Goal: Task Accomplishment & Management: Use online tool/utility

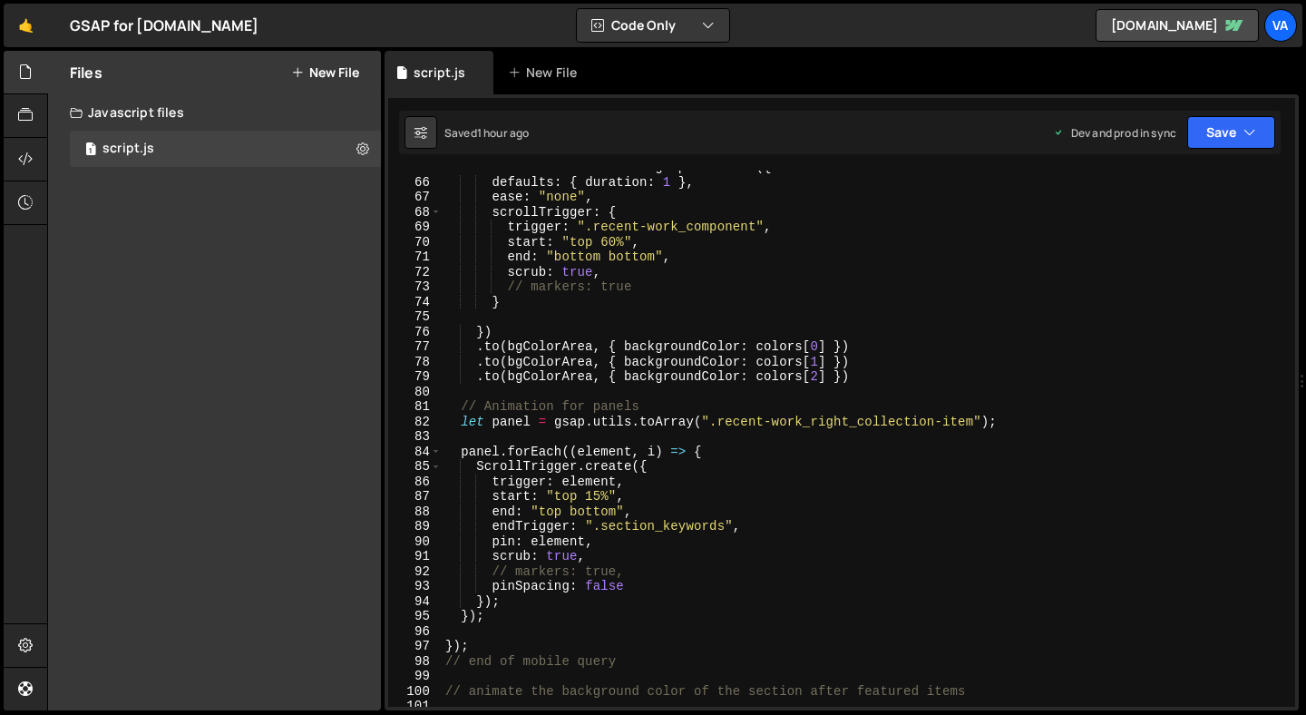
scroll to position [969, 0]
click at [18, 65] on icon at bounding box center [25, 72] width 15 height 20
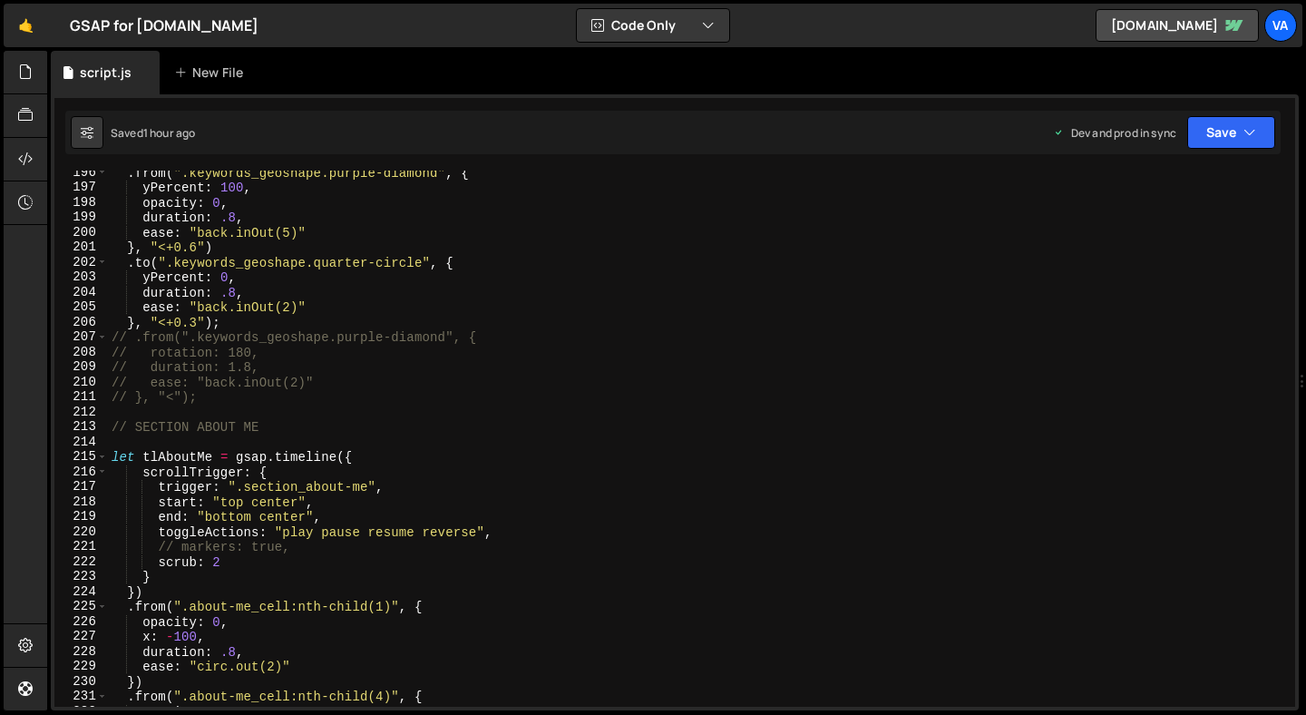
scroll to position [2940, 0]
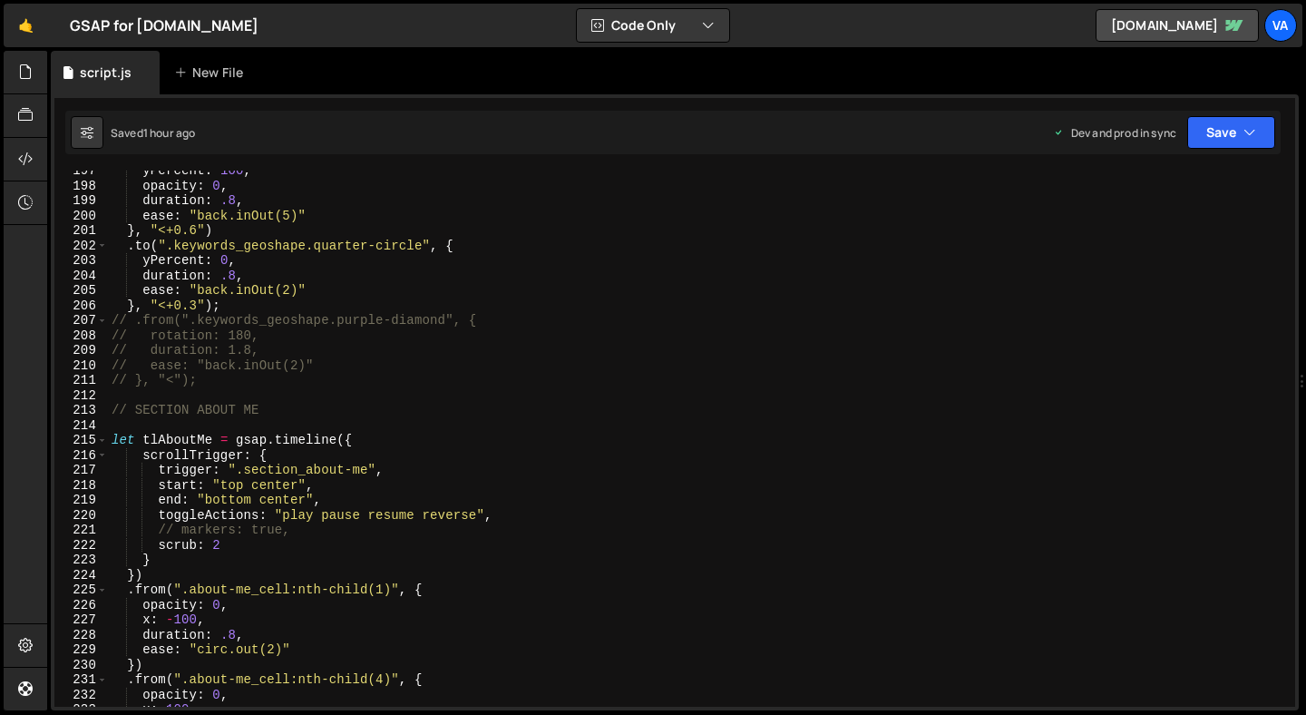
click at [111, 412] on div "yPercent : 100 , opacity : 0 , duration : .8 , ease : "back.inOut(5)" } , "<+0.…" at bounding box center [698, 446] width 1180 height 566
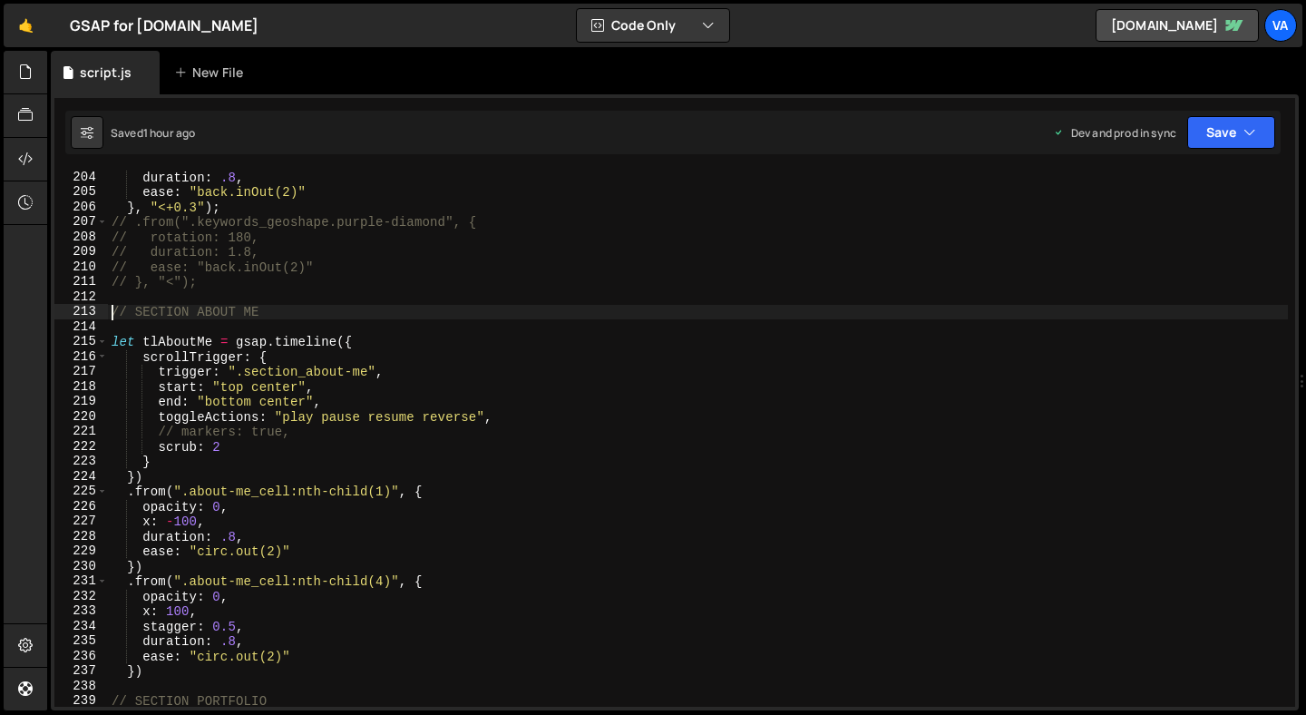
scroll to position [3134, 0]
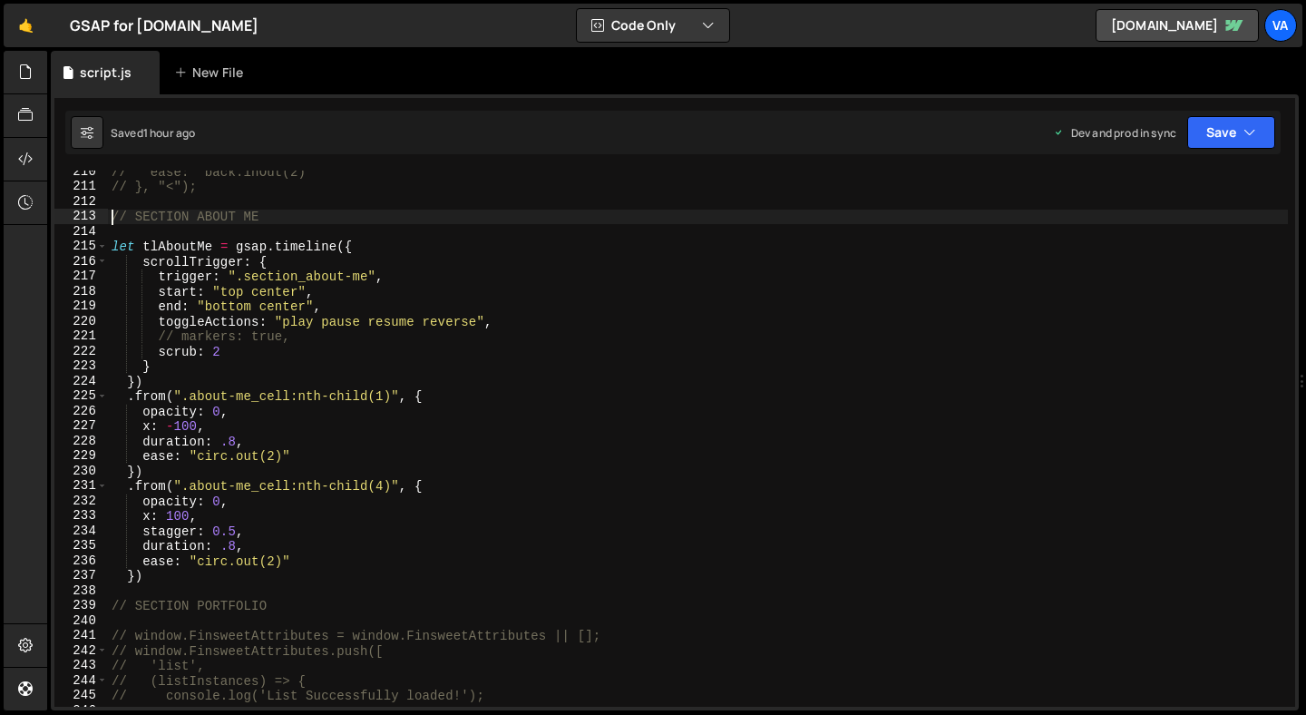
click at [163, 583] on div "// ease: "back.inOut(2)" // }, "<"); // SECTION ABOUT ME let tlAboutMe = gsap .…" at bounding box center [698, 447] width 1180 height 566
paste textarea
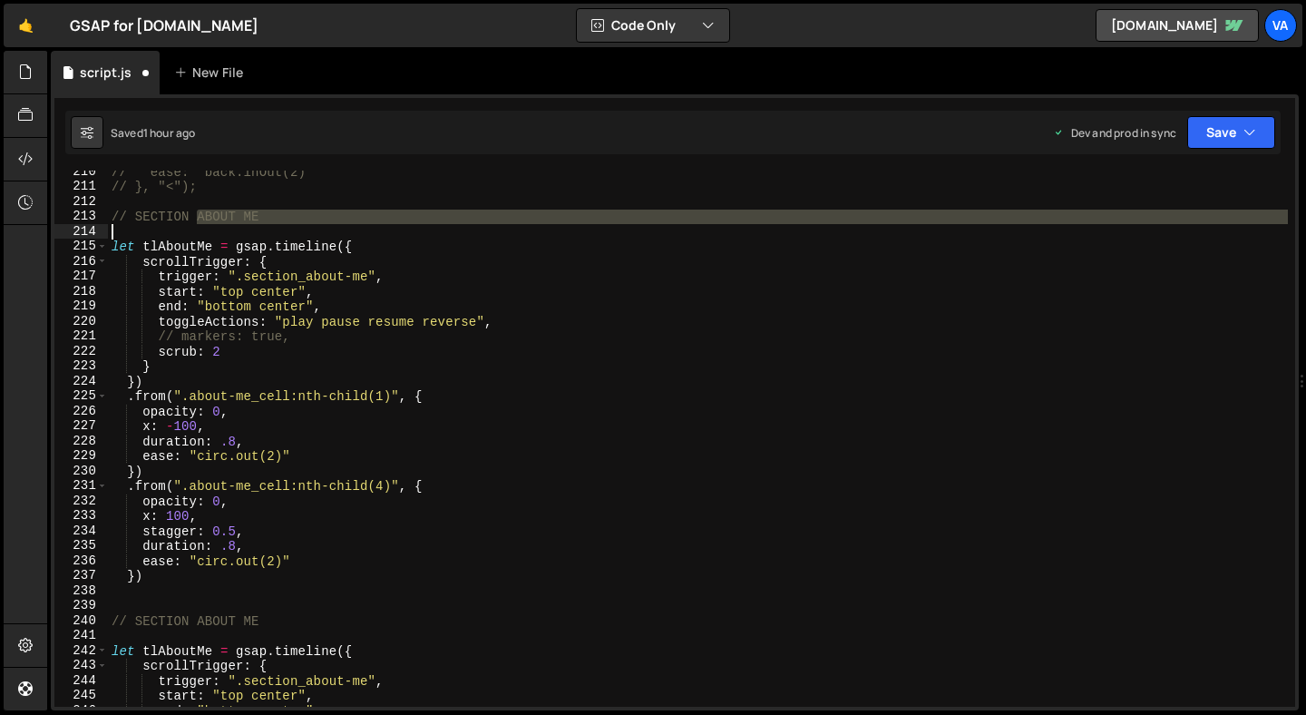
drag, startPoint x: 200, startPoint y: 218, endPoint x: 257, endPoint y: 223, distance: 57.4
click at [257, 224] on div "// ease: "back.inOut(2)" // }, "<"); // SECTION ABOUT ME let tlAboutMe = gsap .…" at bounding box center [698, 447] width 1180 height 566
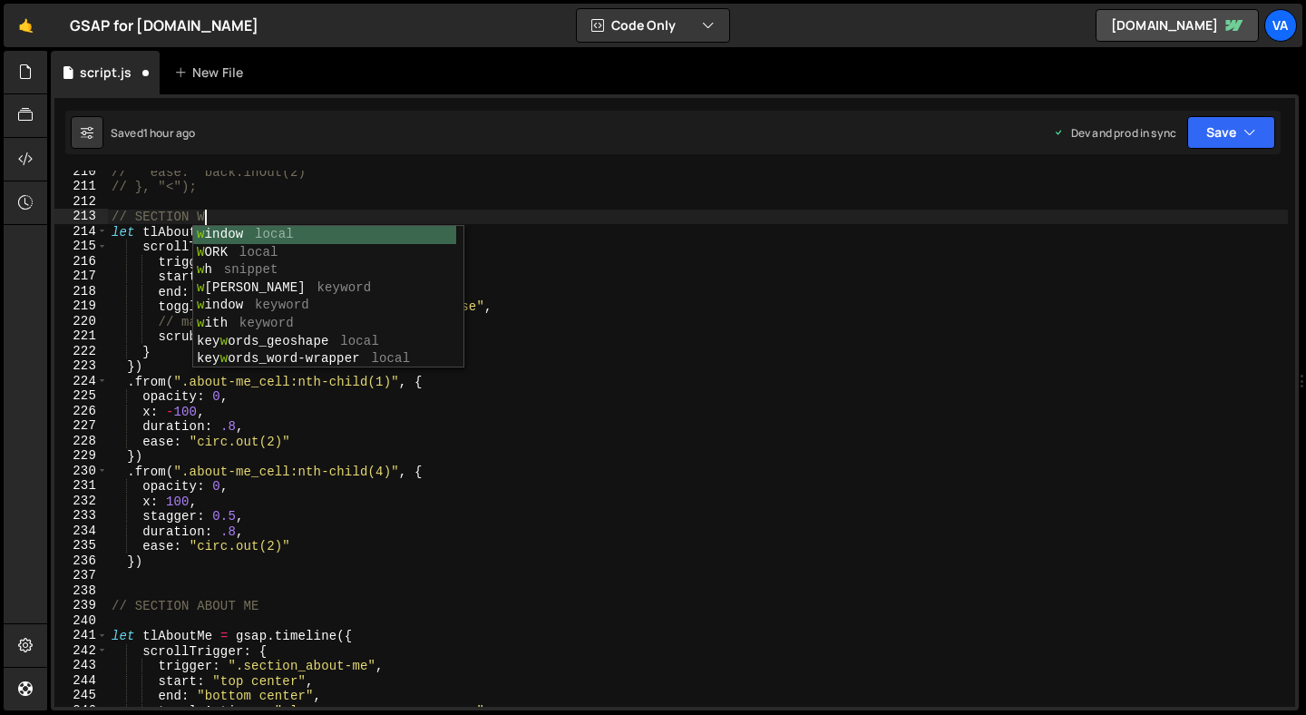
scroll to position [0, 5]
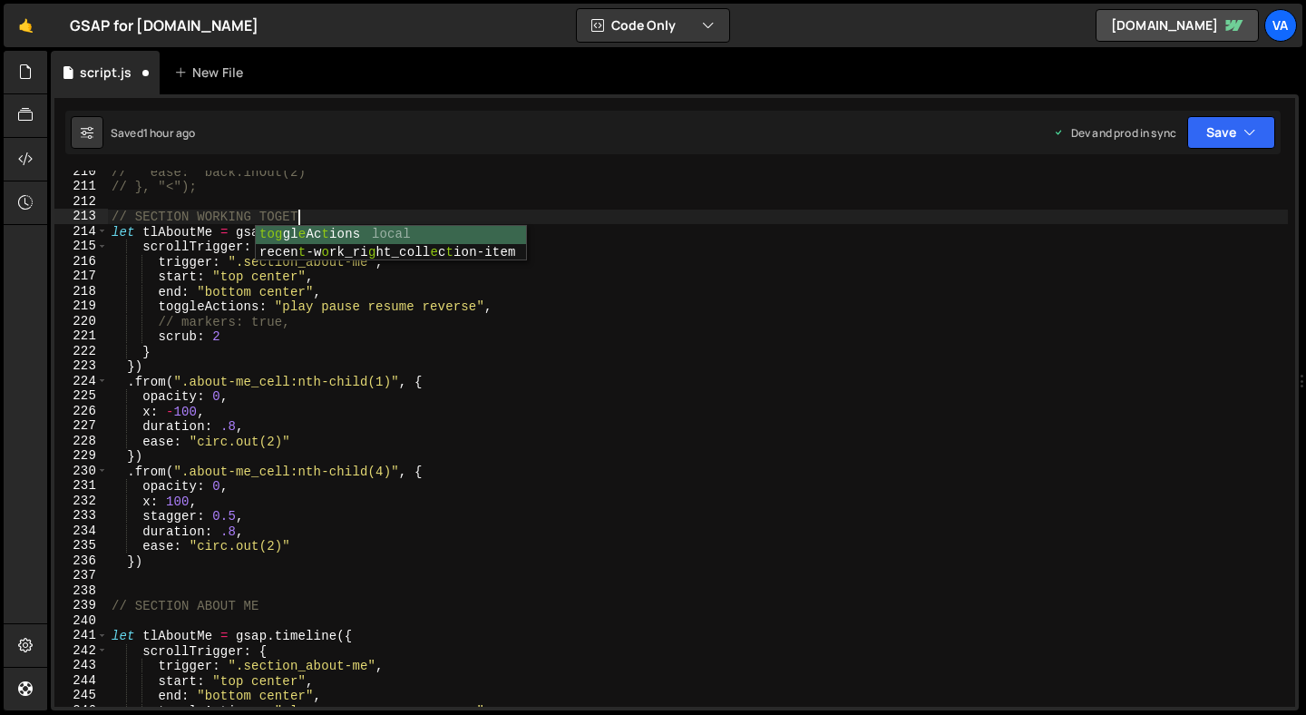
type textarea "// SECTION WORKING TOGETHER"
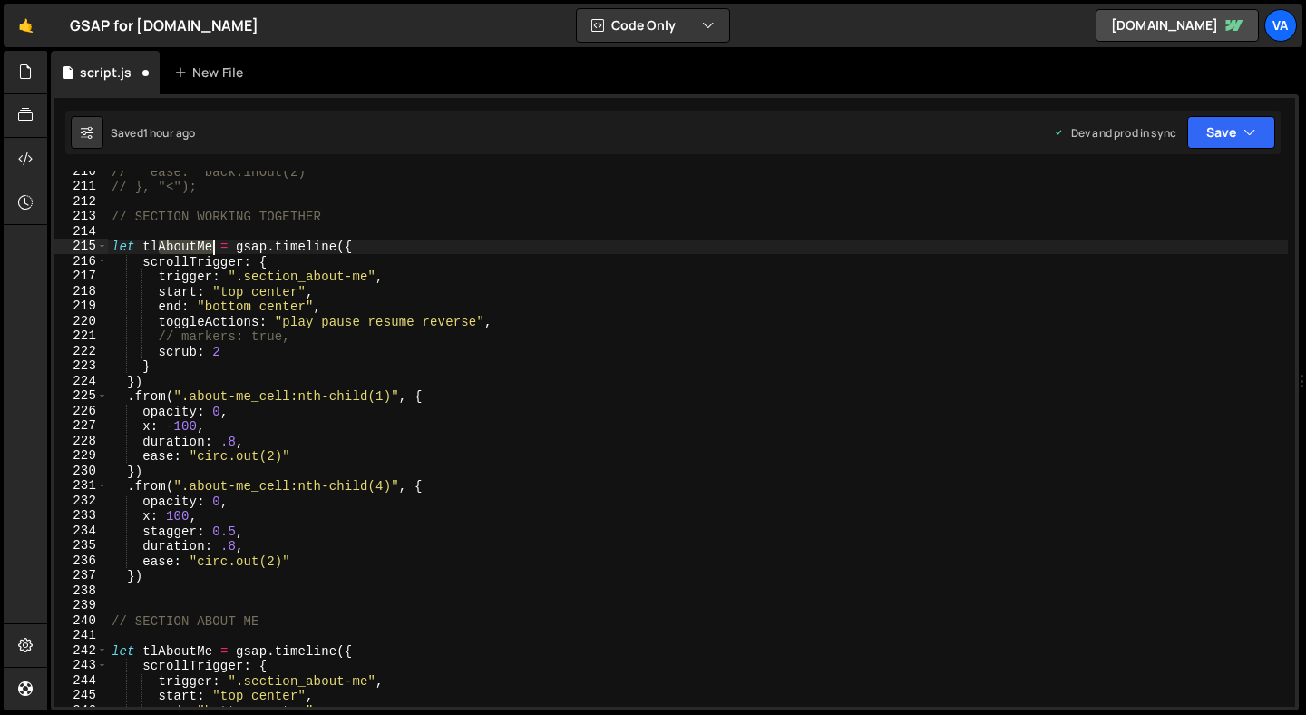
drag, startPoint x: 160, startPoint y: 246, endPoint x: 211, endPoint y: 242, distance: 51.8
click at [211, 242] on div "// ease: "back.inOut(2)" // }, "<"); // SECTION WORKING TOGETHER let tlAboutMe …" at bounding box center [698, 447] width 1180 height 566
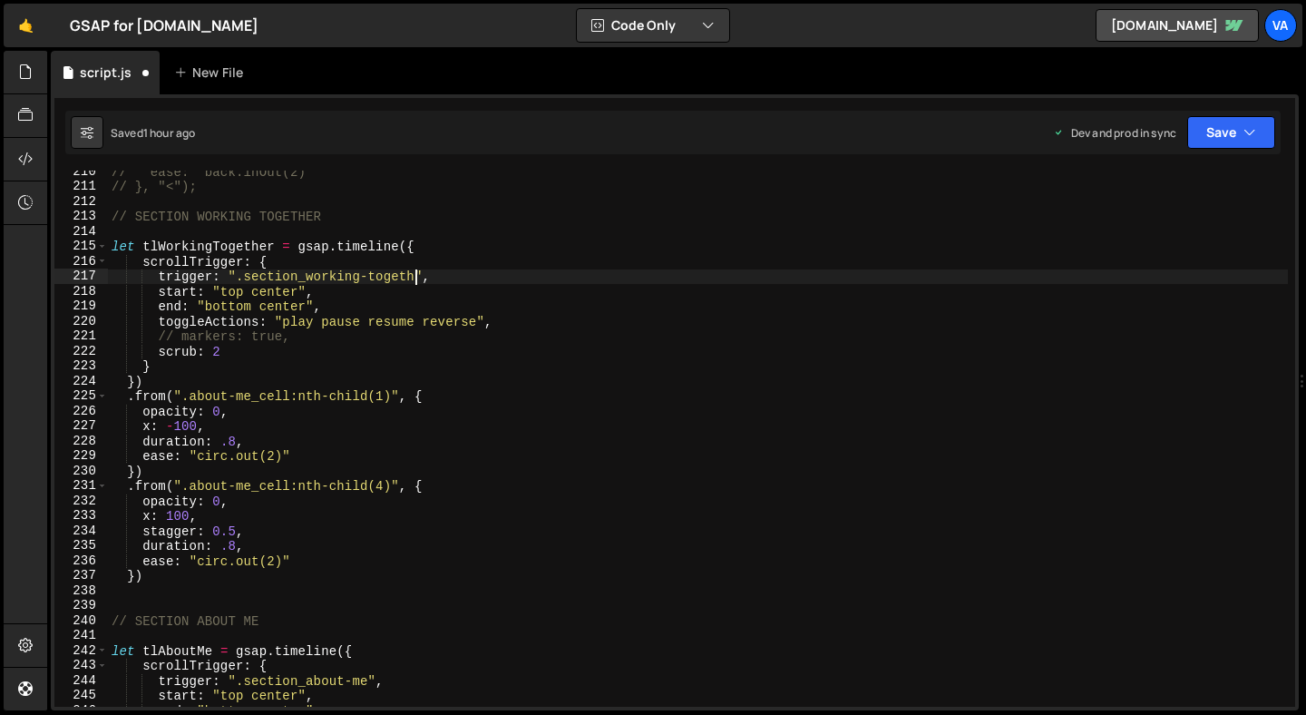
scroll to position [0, 22]
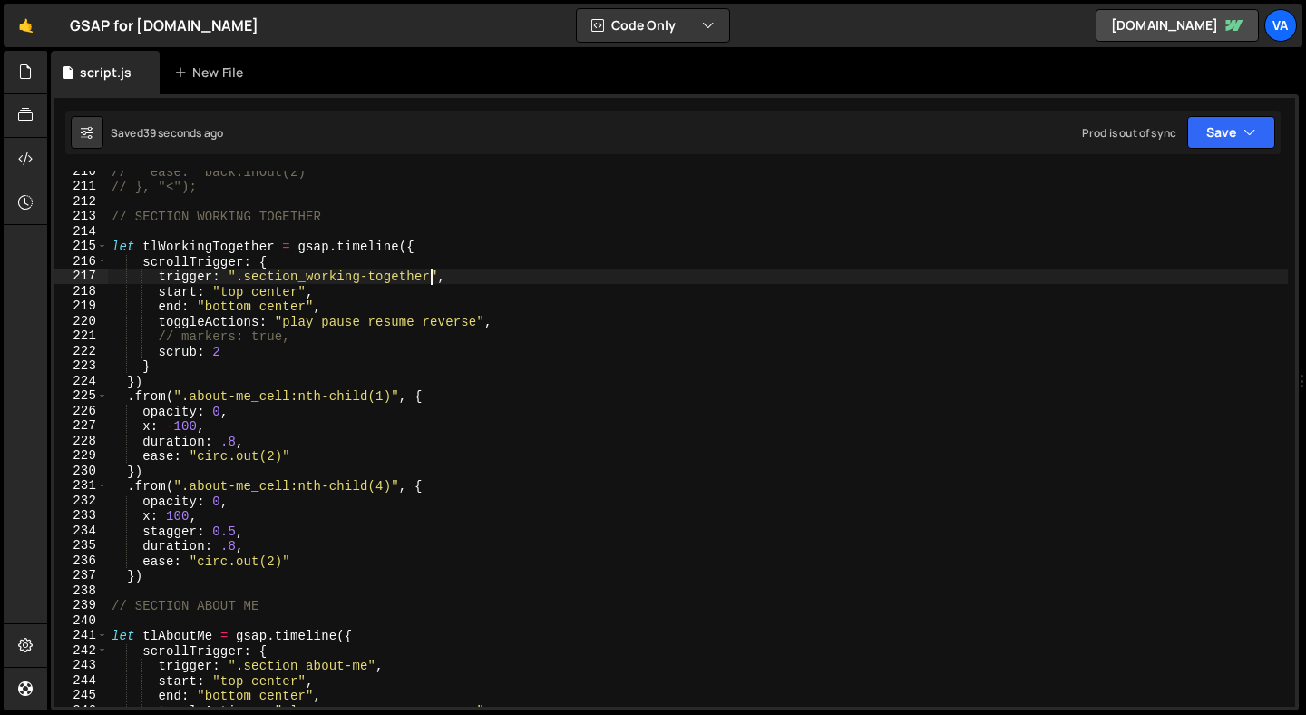
click at [135, 396] on div "// ease: "back.inOut(2)" // }, "<"); // SECTION WORKING TOGETHER let tlWorkingT…" at bounding box center [698, 447] width 1180 height 566
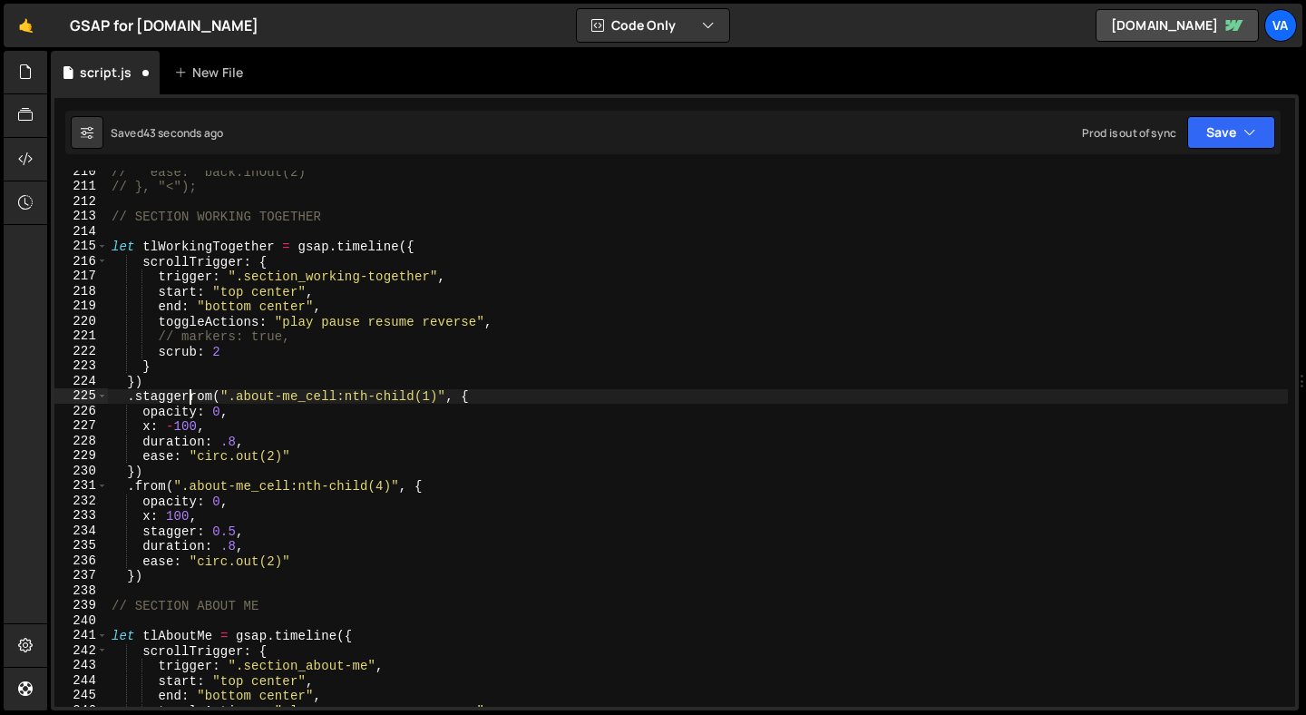
scroll to position [0, 5]
drag, startPoint x: 445, startPoint y: 398, endPoint x: 454, endPoint y: 385, distance: 16.9
click at [445, 398] on div "// ease: "back.inOut(2)" // }, "<"); // SECTION WORKING TOGETHER let tlWorkingT…" at bounding box center [698, 447] width 1180 height 566
paste textarea "working-together_list-item"
type textarea ".staggerFrom(".working-together_list-item", {"
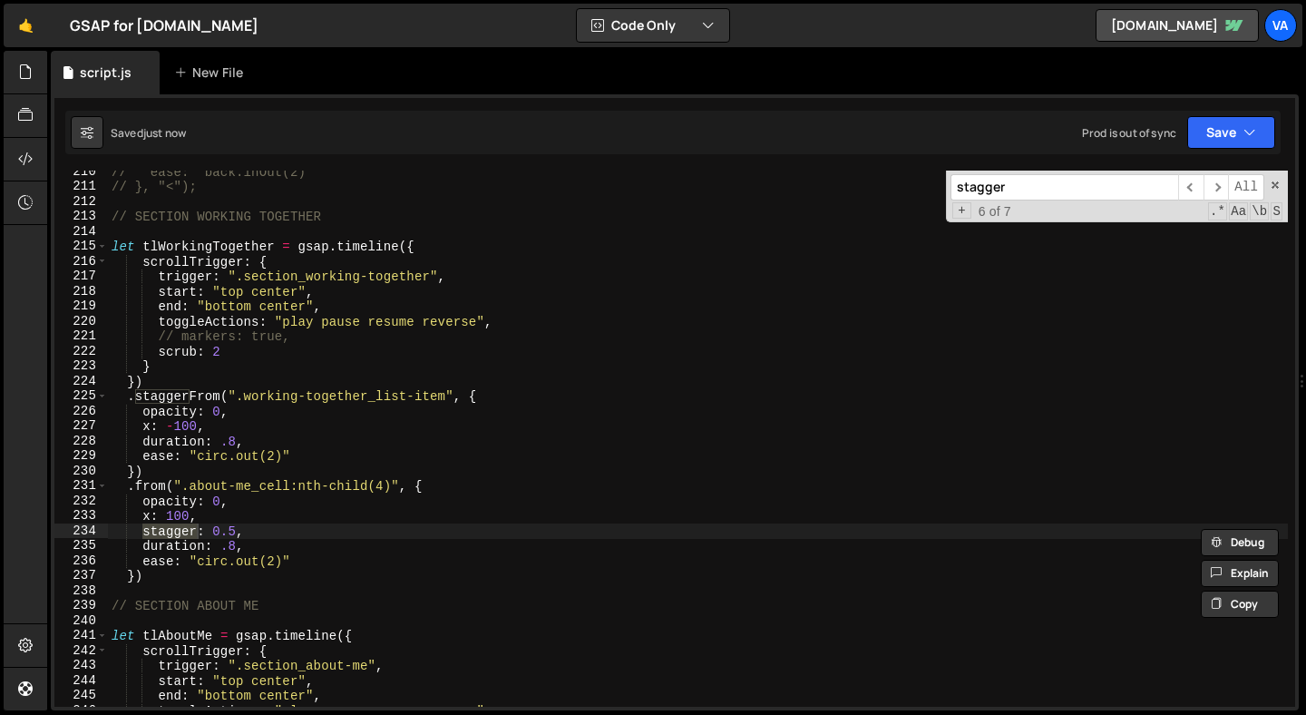
scroll to position [3623, 0]
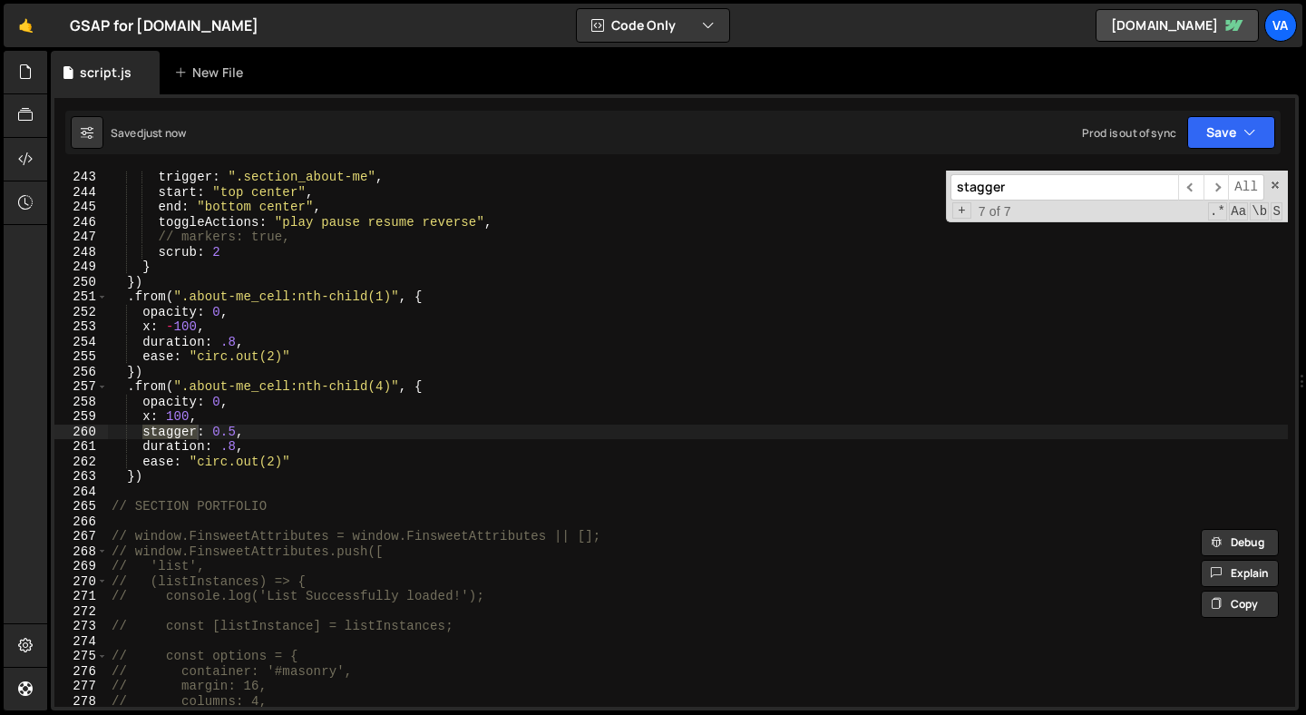
type input "stagger"
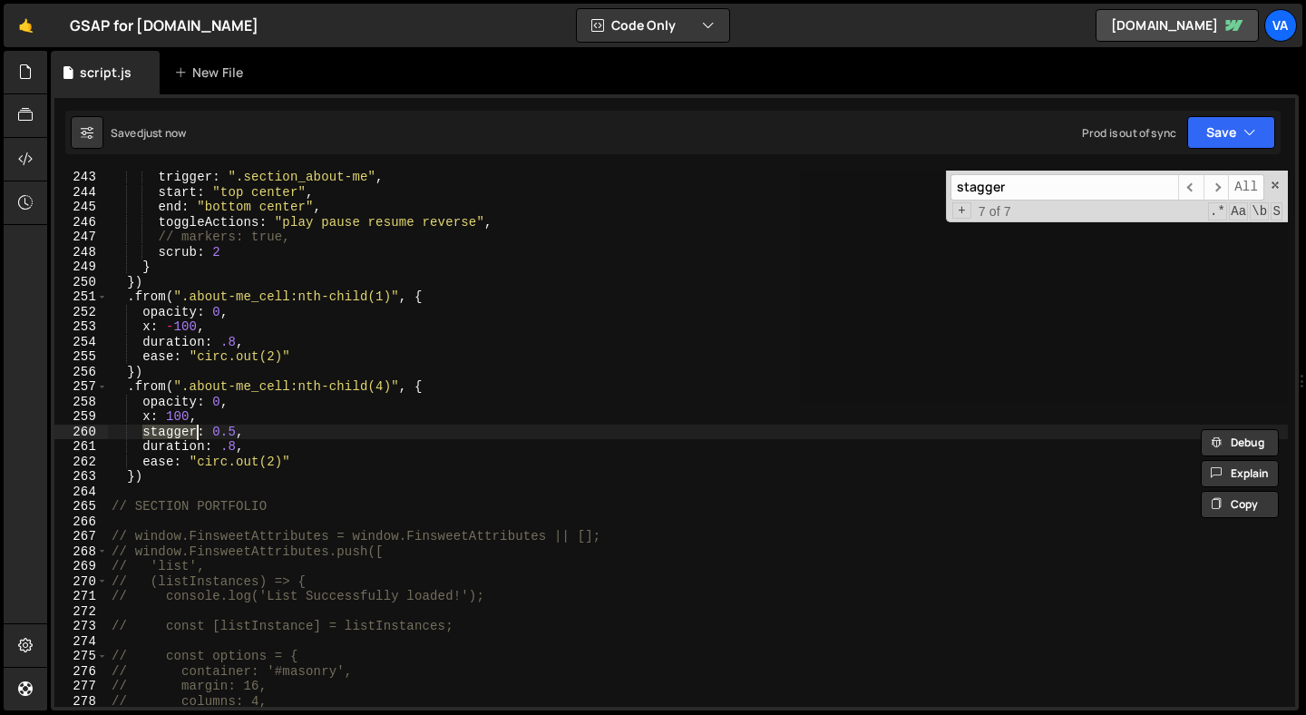
click at [144, 433] on div "trigger : ".section_about-me" , start : "top center" , end : "bottom center" , …" at bounding box center [698, 439] width 1180 height 536
click at [237, 433] on div "trigger : ".section_about-me" , start : "top center" , end : "bottom center" , …" at bounding box center [698, 453] width 1180 height 566
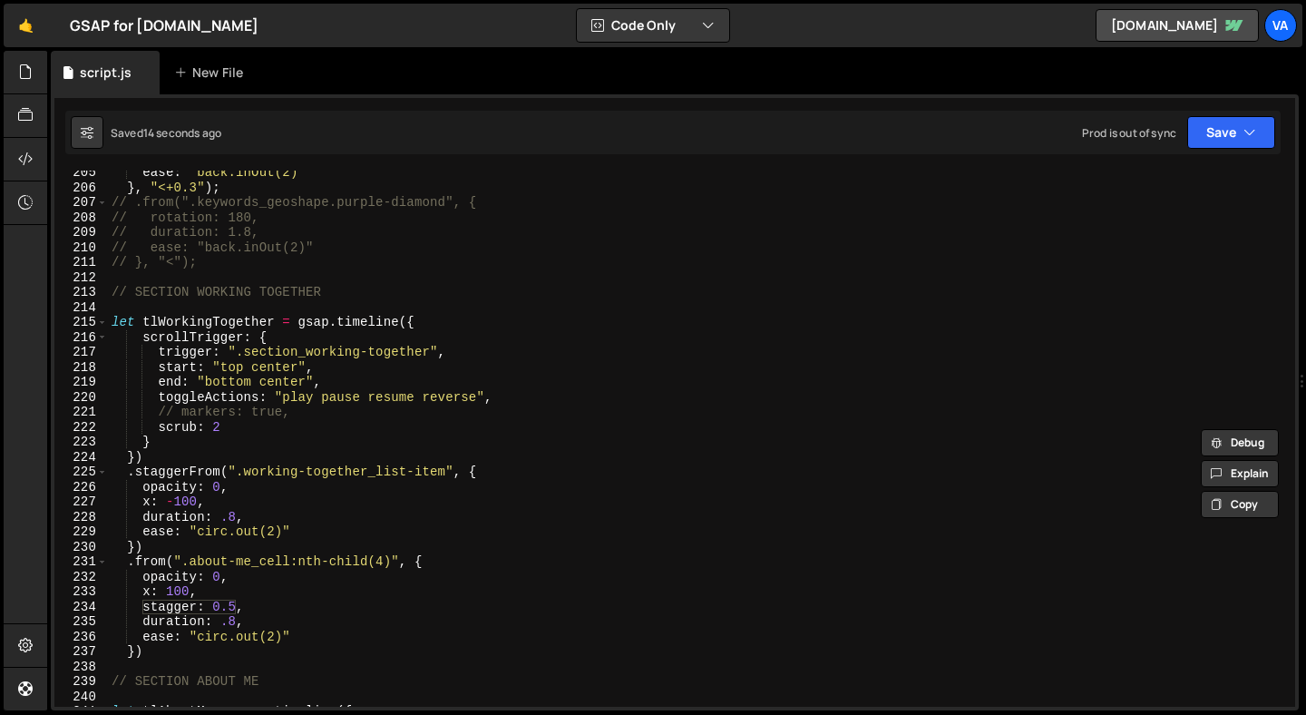
scroll to position [3059, 0]
click at [299, 532] on div "ease : "back.inOut(2)" } , "<+0.3" ) ; // .from(".keywords_geoshape.purple-diam…" at bounding box center [698, 448] width 1180 height 566
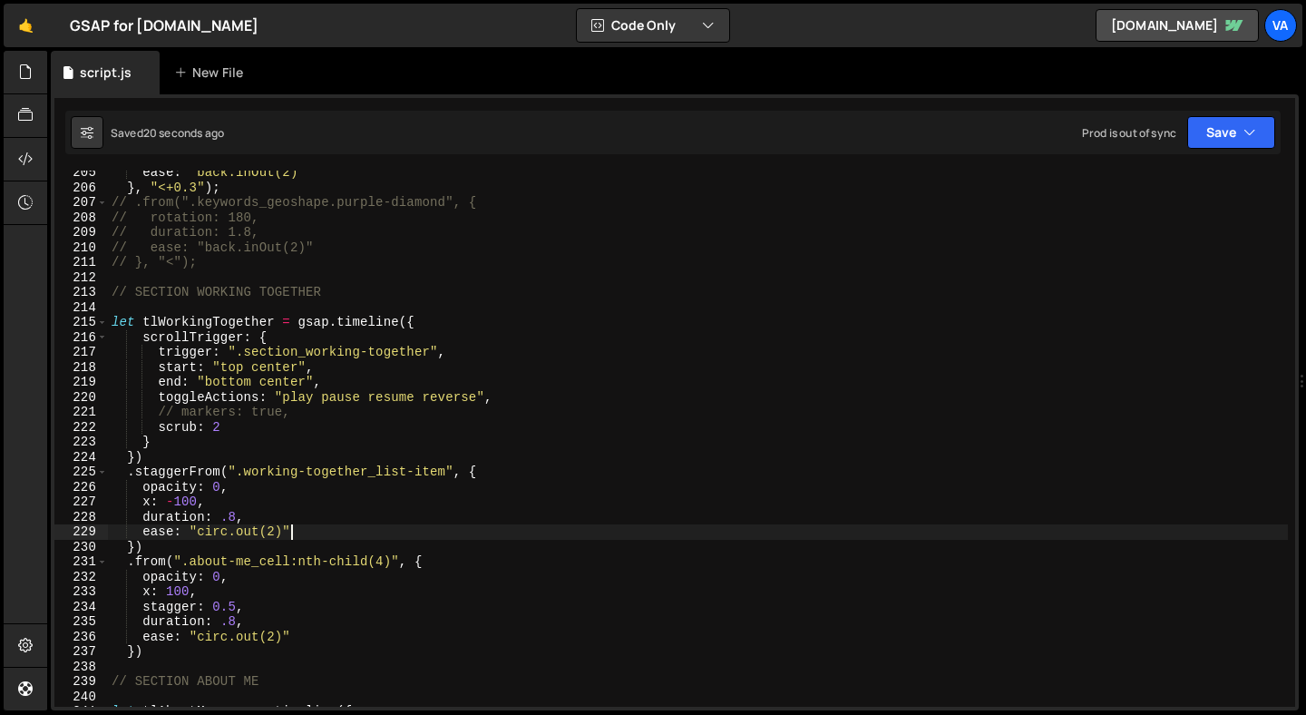
type textarea "ease: "circ.out(2)","
paste textarea "stagger: 0.5"
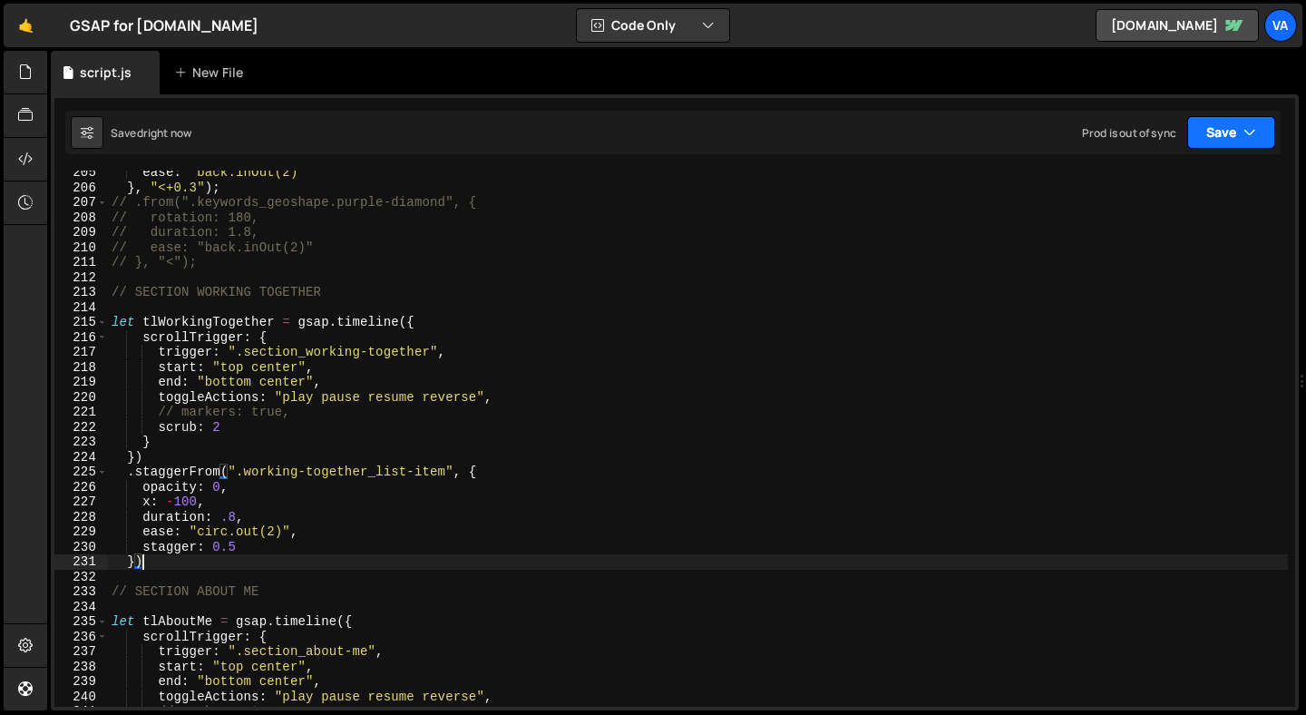
click at [1227, 132] on button "Save" at bounding box center [1231, 132] width 88 height 33
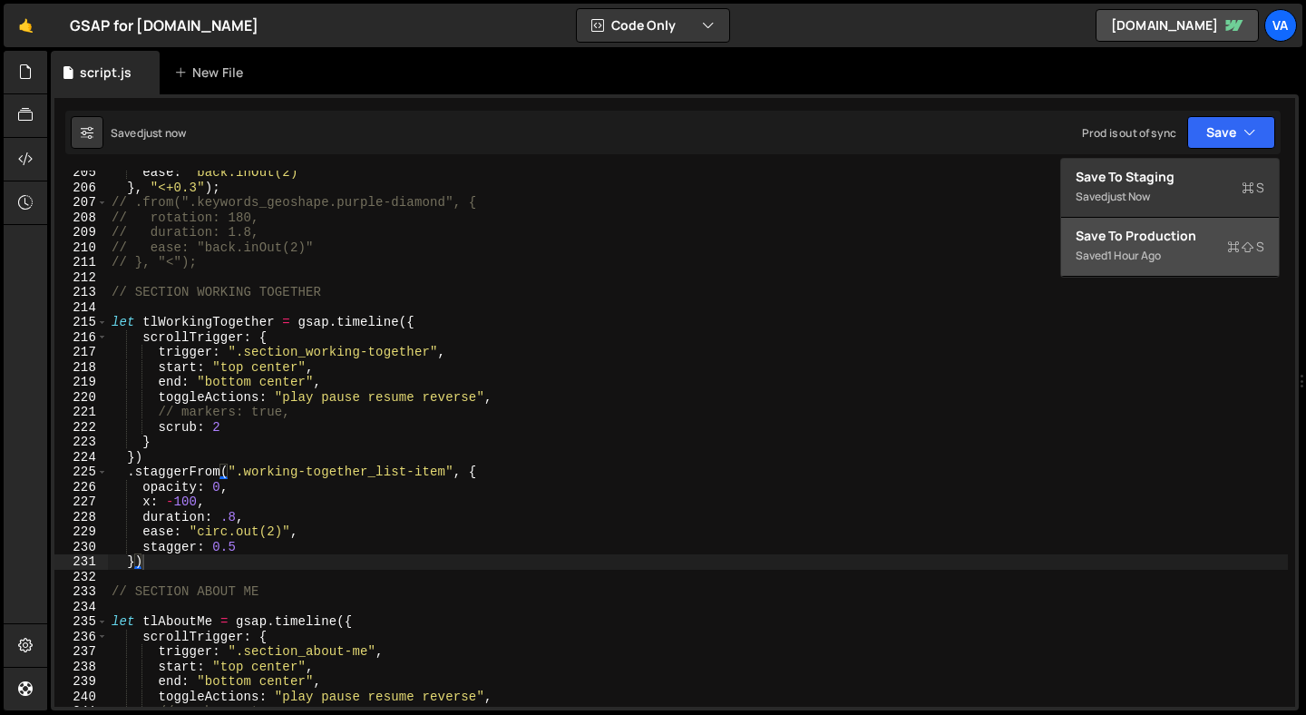
click at [1182, 242] on div "Save to Production S" at bounding box center [1170, 236] width 189 height 18
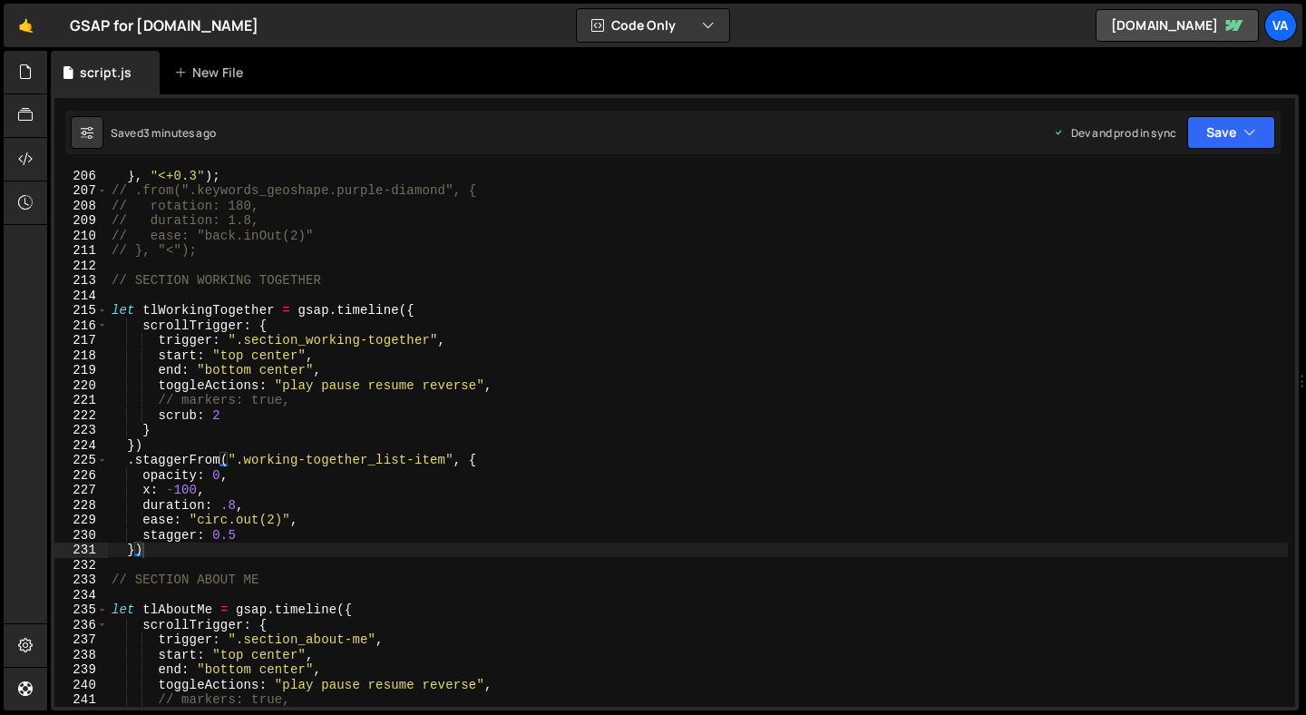
scroll to position [3073, 0]
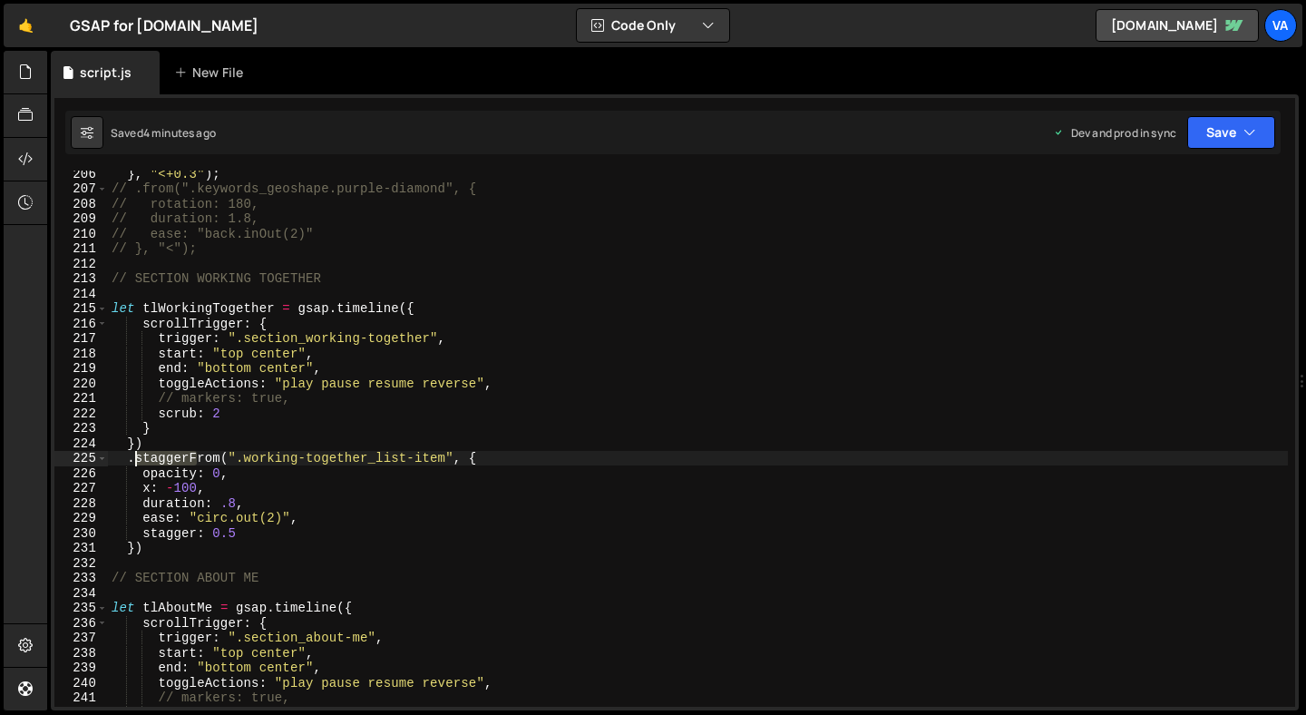
drag, startPoint x: 196, startPoint y: 459, endPoint x: 137, endPoint y: 456, distance: 59.0
click at [137, 455] on div "} , "<+0.3" ) ; // .from(".keywords_geoshape.purple-diamond", { // rotation: 18…" at bounding box center [698, 449] width 1180 height 566
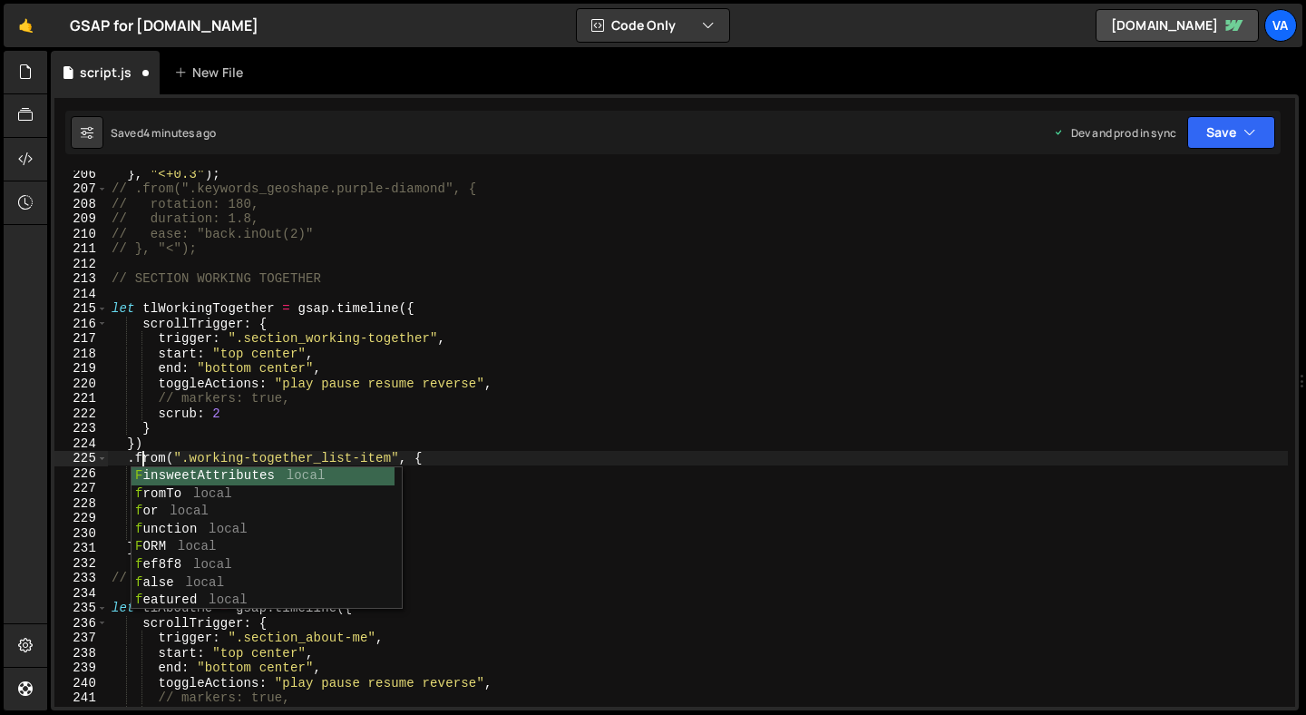
click at [370, 457] on div "} , "<+0.3" ) ; // .from(".keywords_geoshape.purple-diamond", { // rotation: 18…" at bounding box center [698, 449] width 1180 height 566
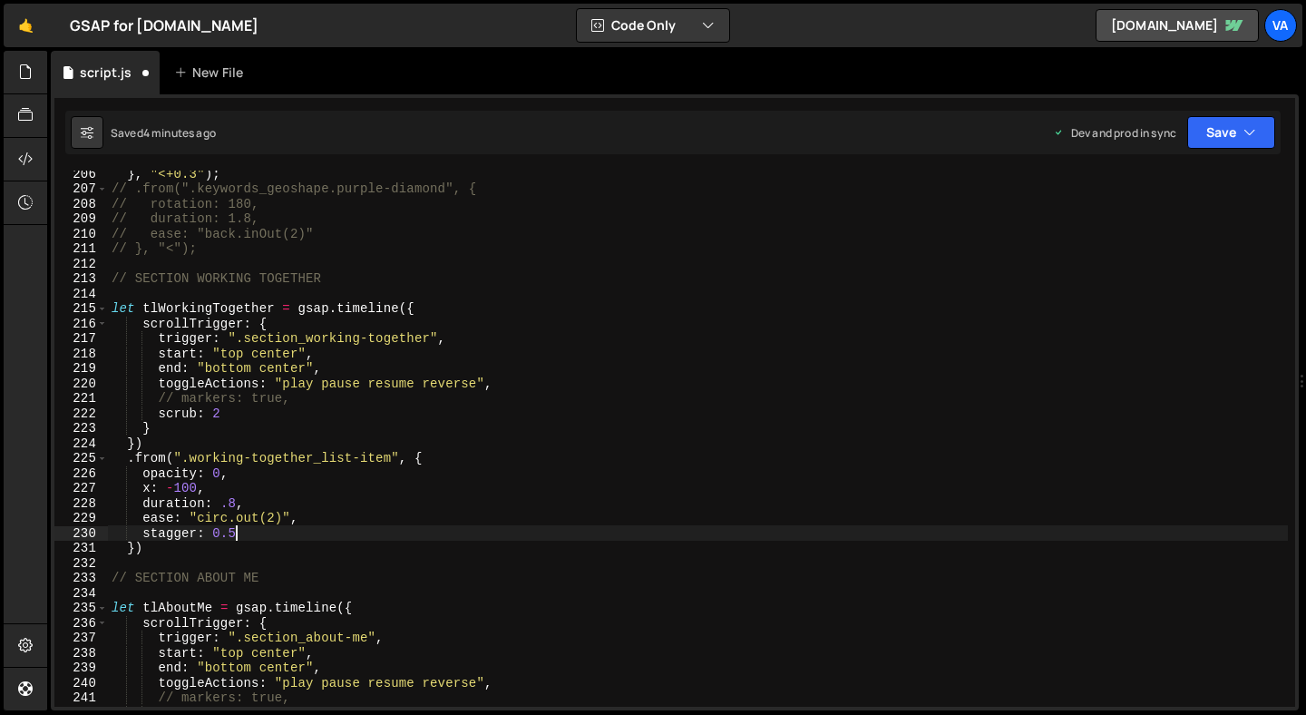
click at [270, 533] on div "} , "<+0.3" ) ; // .from(".keywords_geoshape.purple-diamond", { // rotation: 18…" at bounding box center [698, 449] width 1180 height 566
type textarea "stagger: 0.5"
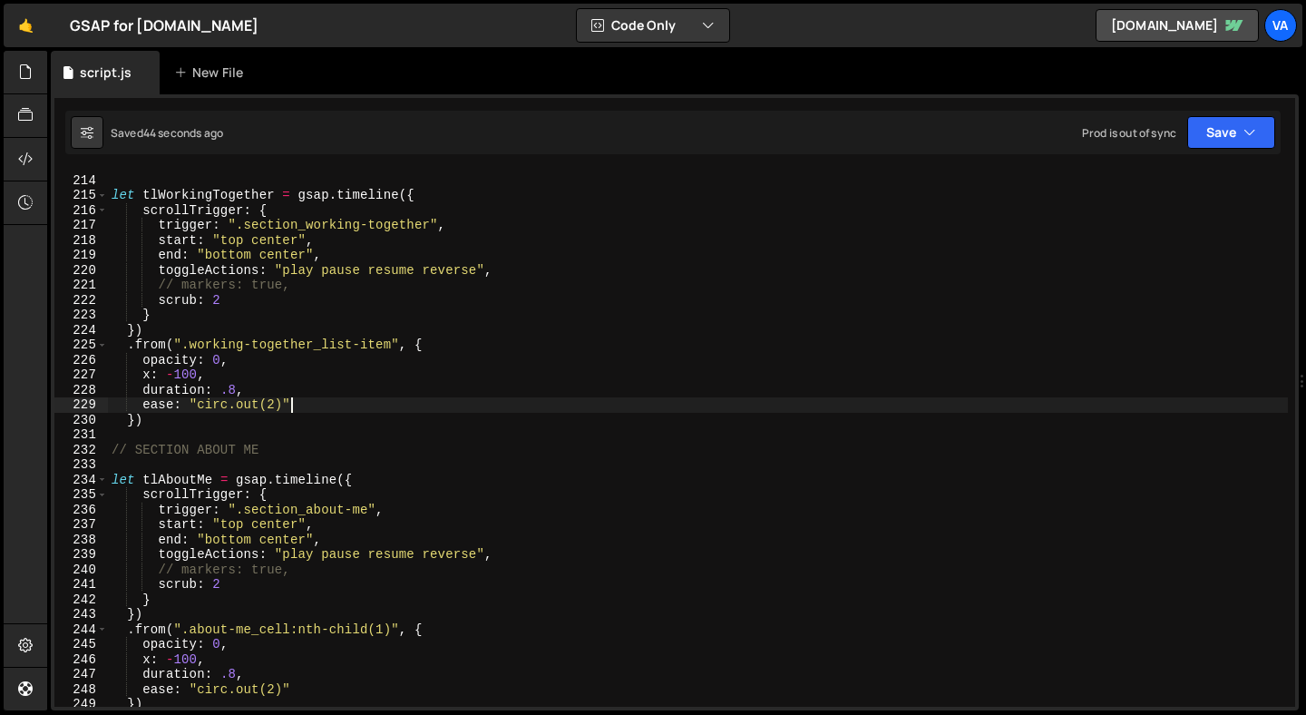
scroll to position [3180, 0]
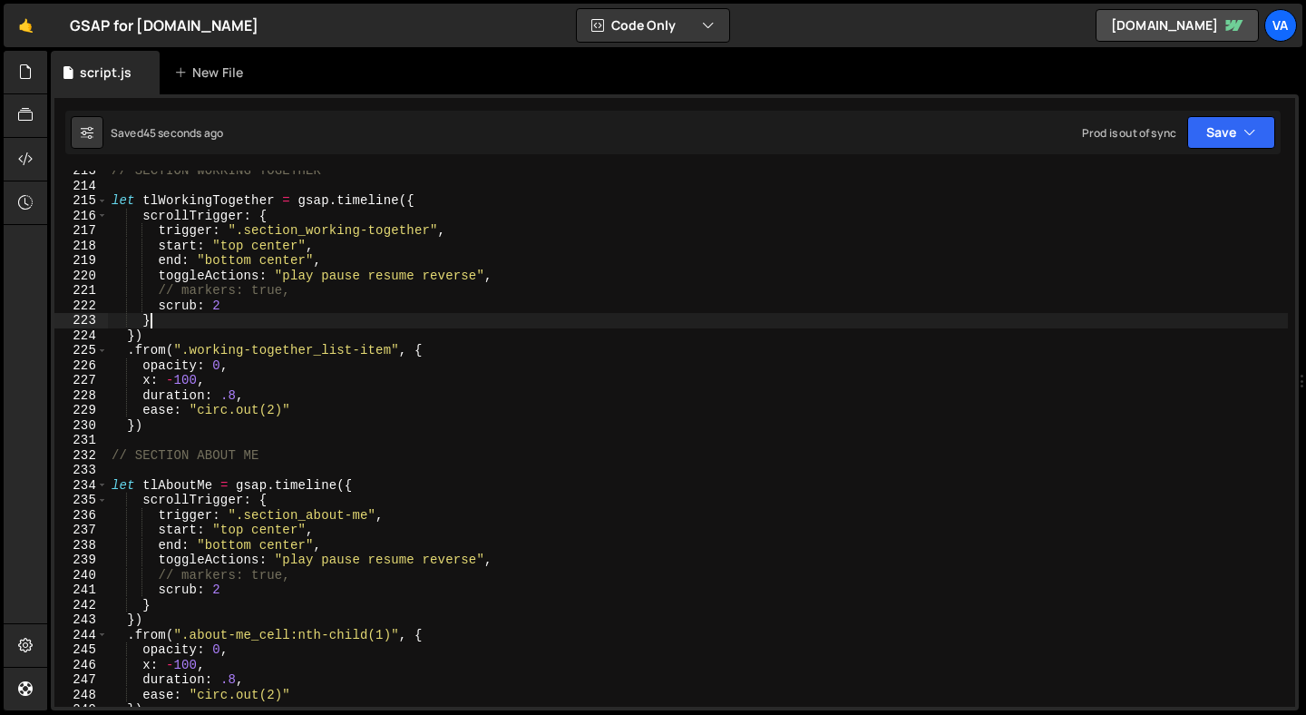
click at [152, 320] on div "// SECTION WORKING TOGETHER let tlWorkingTogether = gsap . timeline ({ scrollTr…" at bounding box center [698, 446] width 1180 height 566
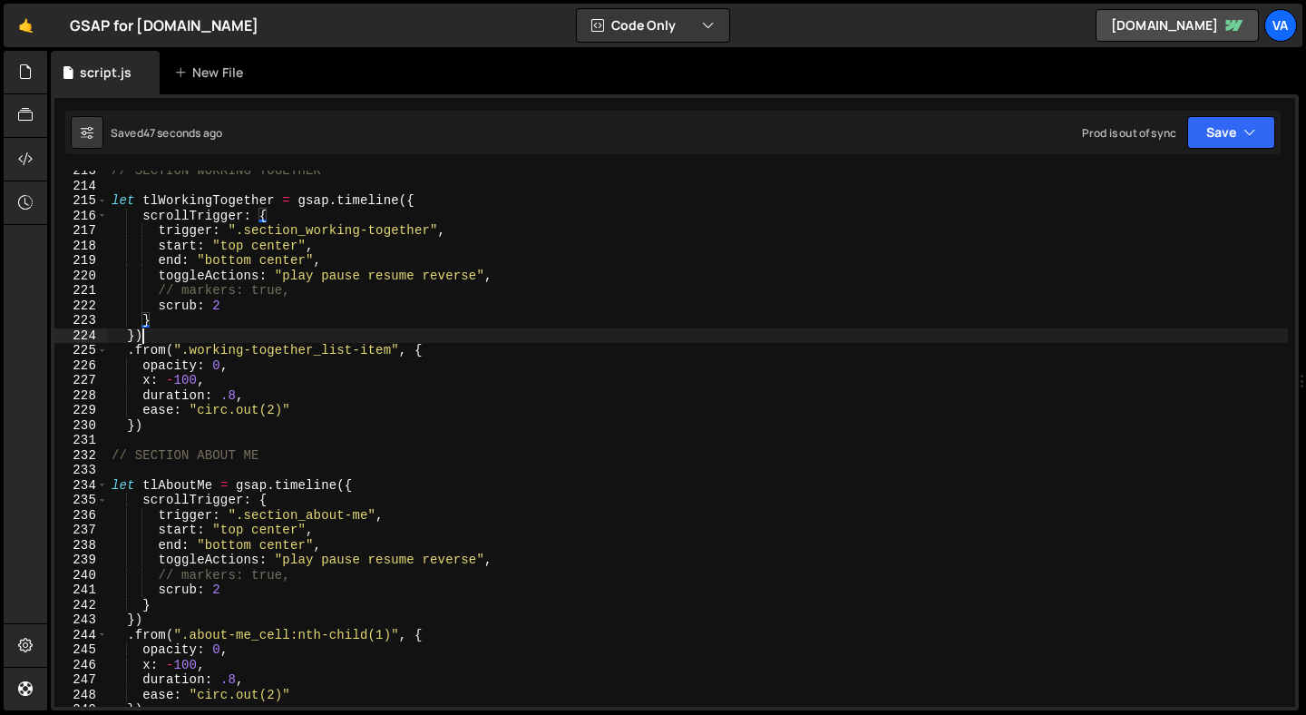
click at [148, 336] on div "// SECTION WORKING TOGETHER let tlWorkingTogether = gsap . timeline ({ scrollTr…" at bounding box center [698, 446] width 1180 height 566
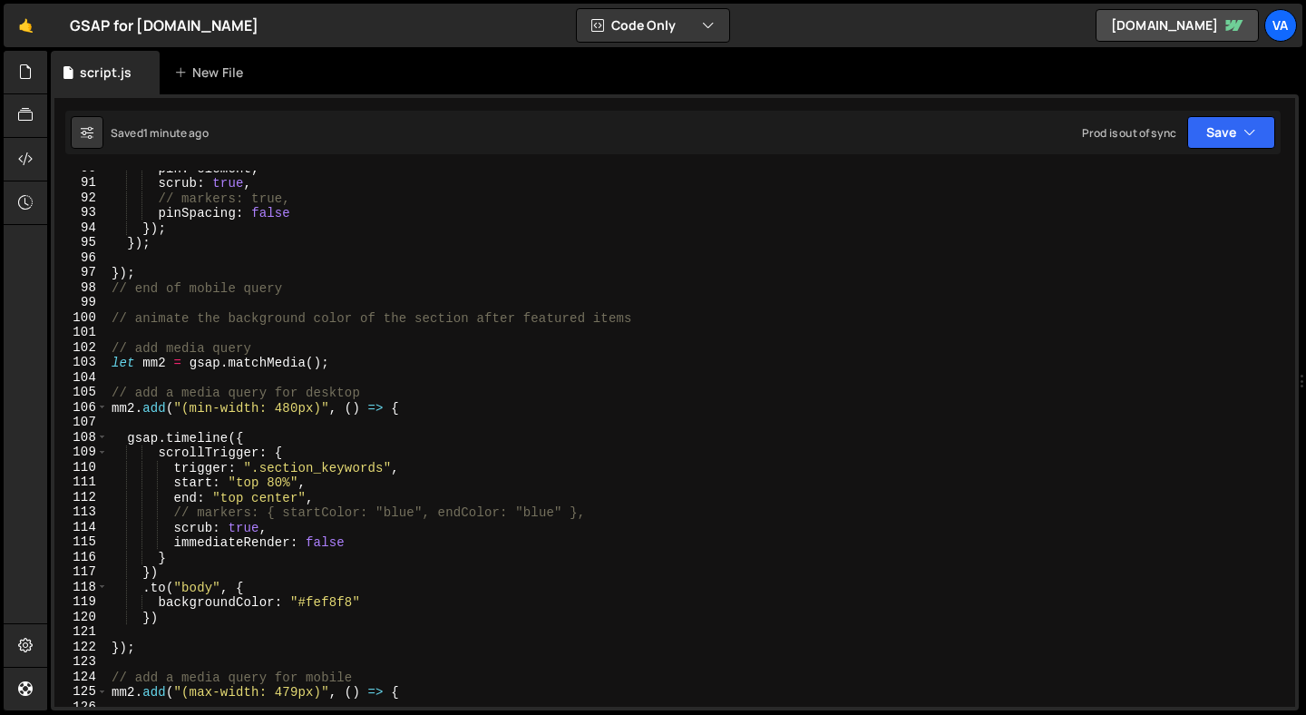
scroll to position [1342, 0]
click at [154, 650] on div "pin : element , scrub : true , // markers: true, pinSpacing : false }) ; }) ; }…" at bounding box center [698, 444] width 1180 height 566
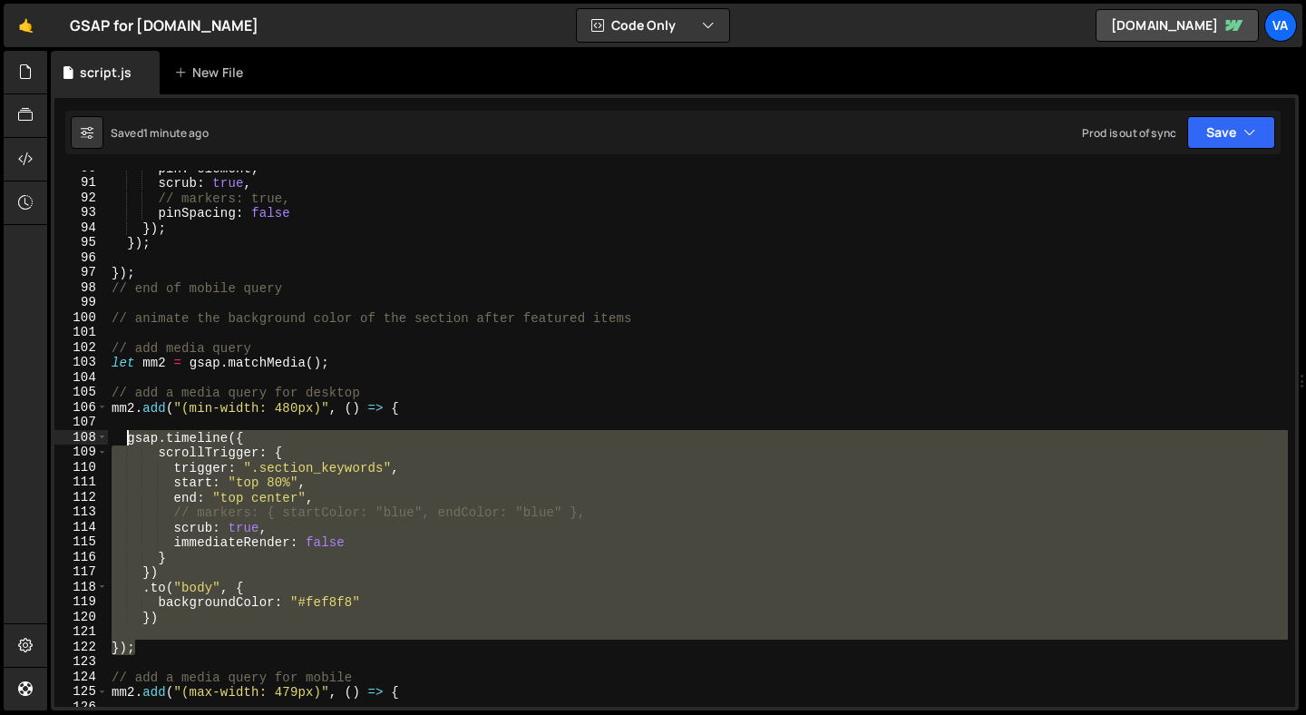
click at [129, 441] on div "pin : element , scrub : true , // markers: true, pinSpacing : false }) ; }) ; }…" at bounding box center [698, 444] width 1180 height 566
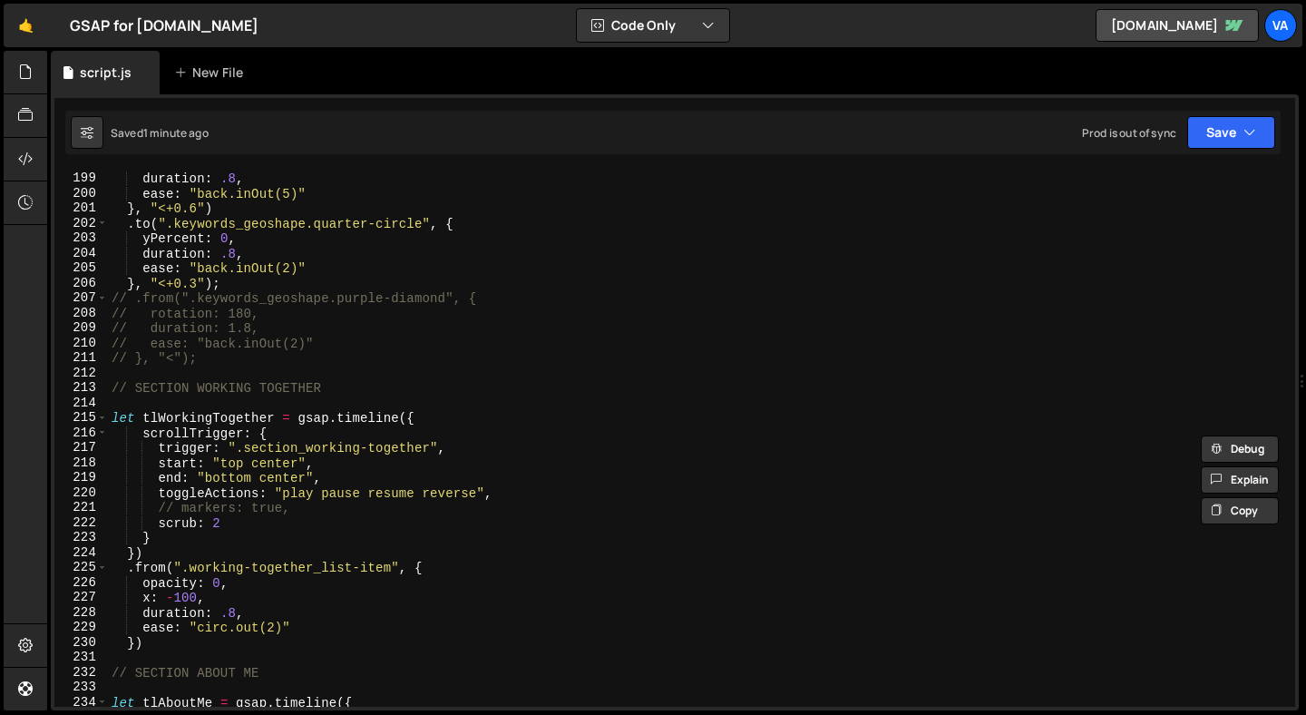
scroll to position [2966, 0]
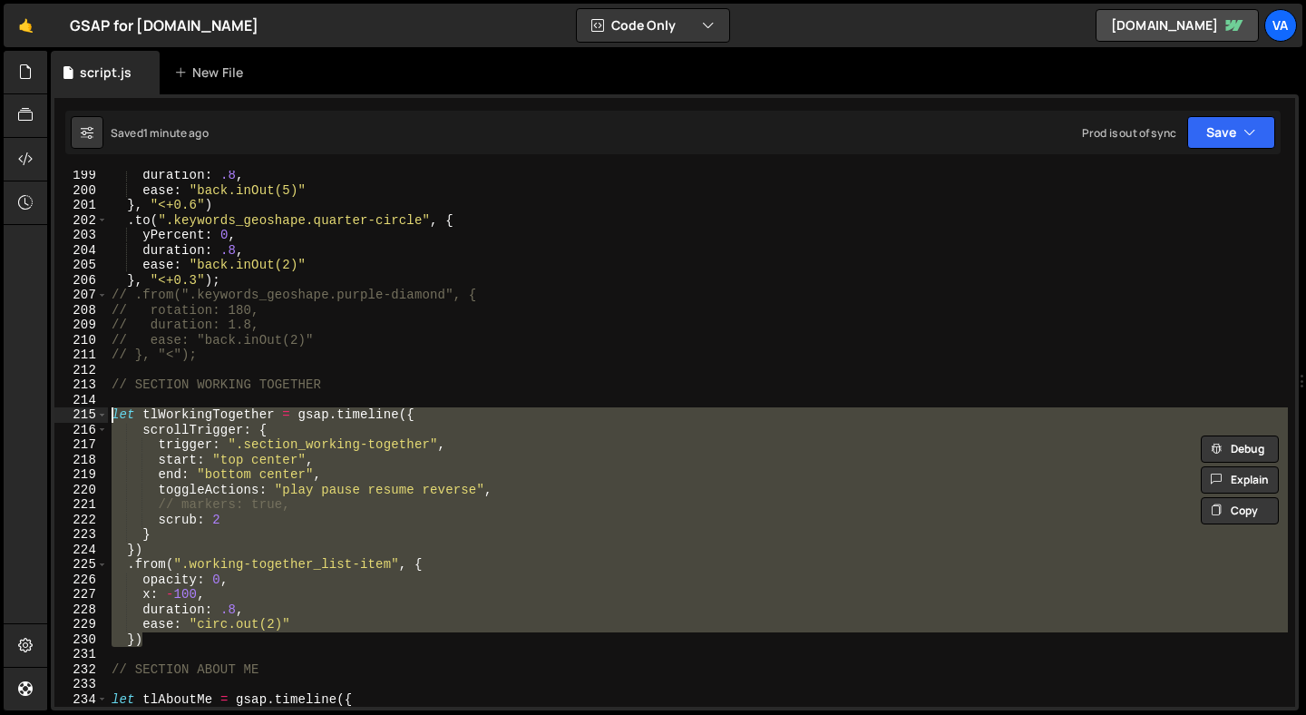
drag, startPoint x: 150, startPoint y: 646, endPoint x: 108, endPoint y: 415, distance: 234.2
click at [108, 415] on div "duration : .8 , ease : "back.inOut(5)" } , "<+0.6" ) . to ( ".keywords_geoshape…" at bounding box center [698, 451] width 1180 height 566
type textarea "// let tlWorkingTogether = gsap.timeline({ // scrollTrigger: {"
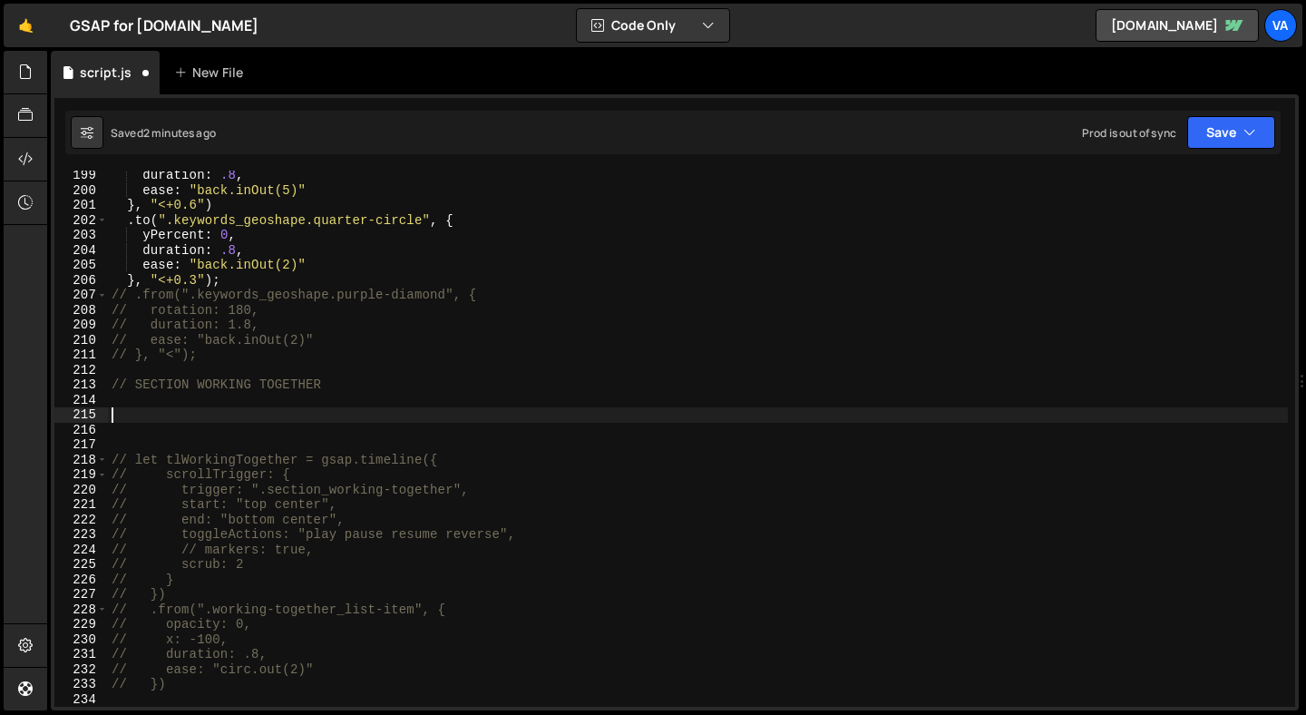
paste textarea "});"
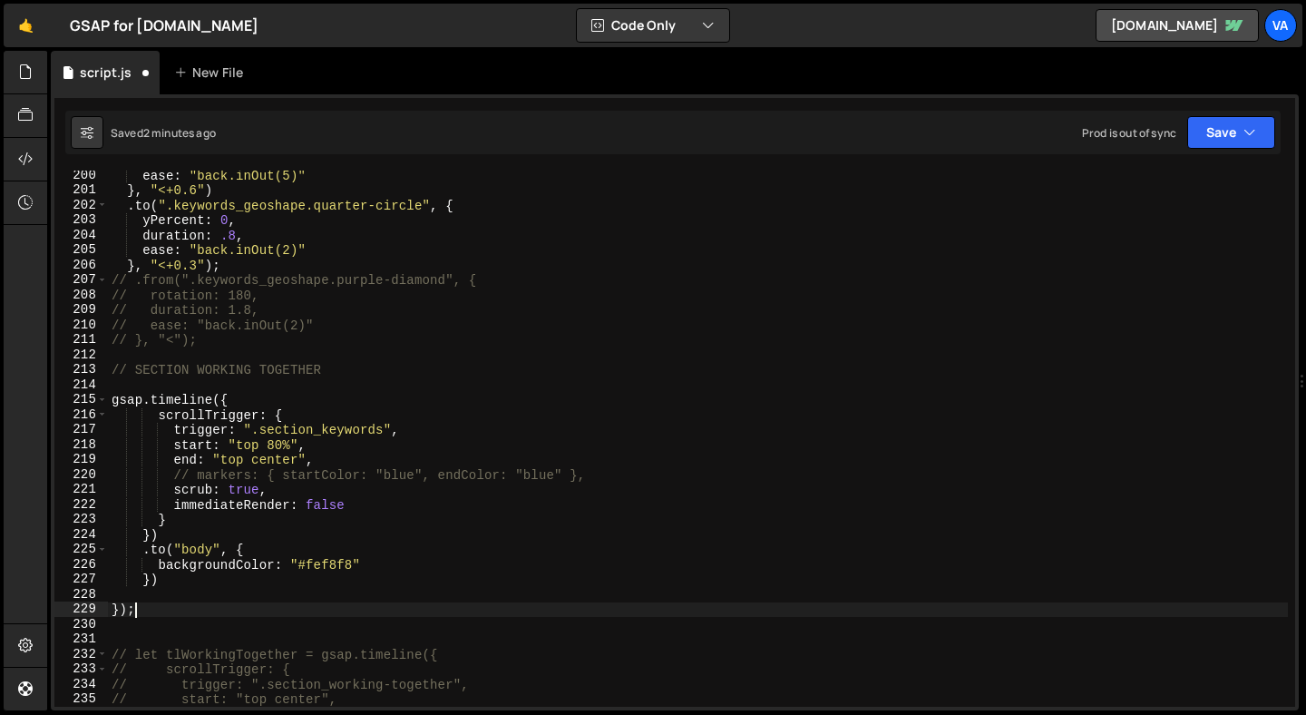
scroll to position [2985, 0]
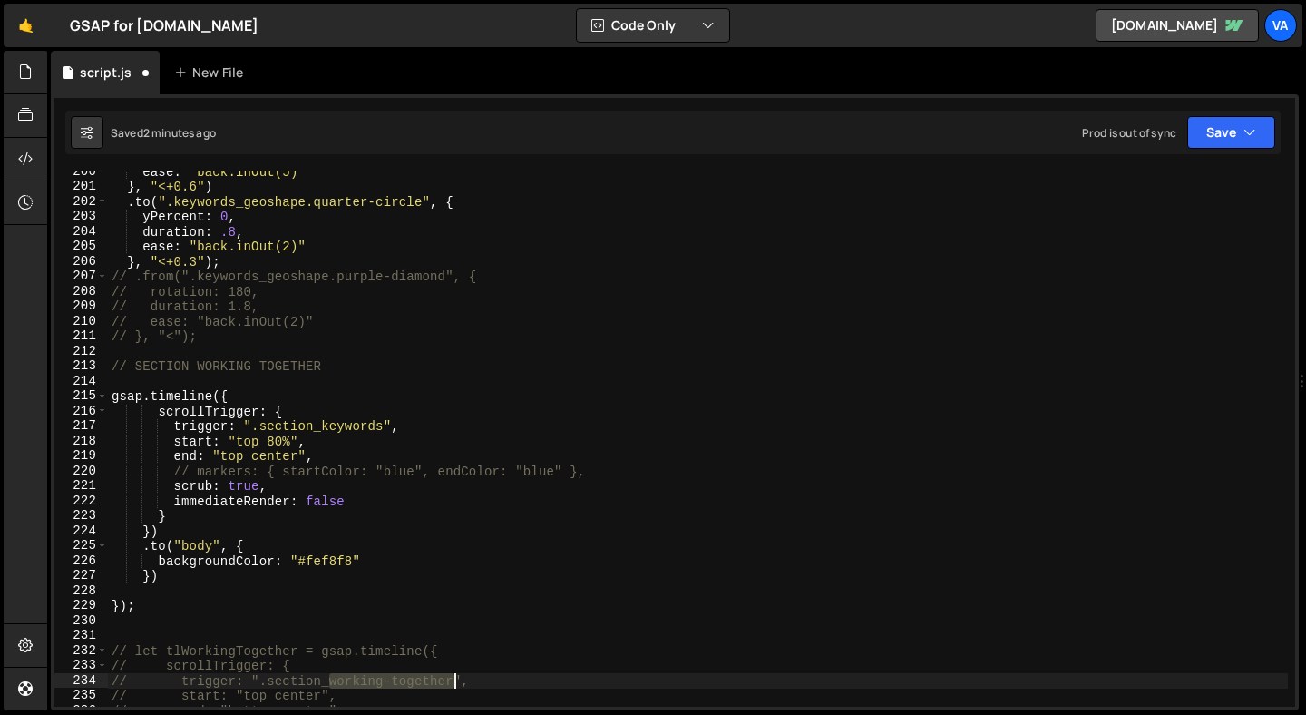
drag, startPoint x: 330, startPoint y: 678, endPoint x: 454, endPoint y: 681, distance: 123.4
click at [454, 681] on div "ease : "back.inOut(5)" } , "<+0.6" ) . to ( ".keywords_geoshape.quarter-circle"…" at bounding box center [698, 447] width 1180 height 566
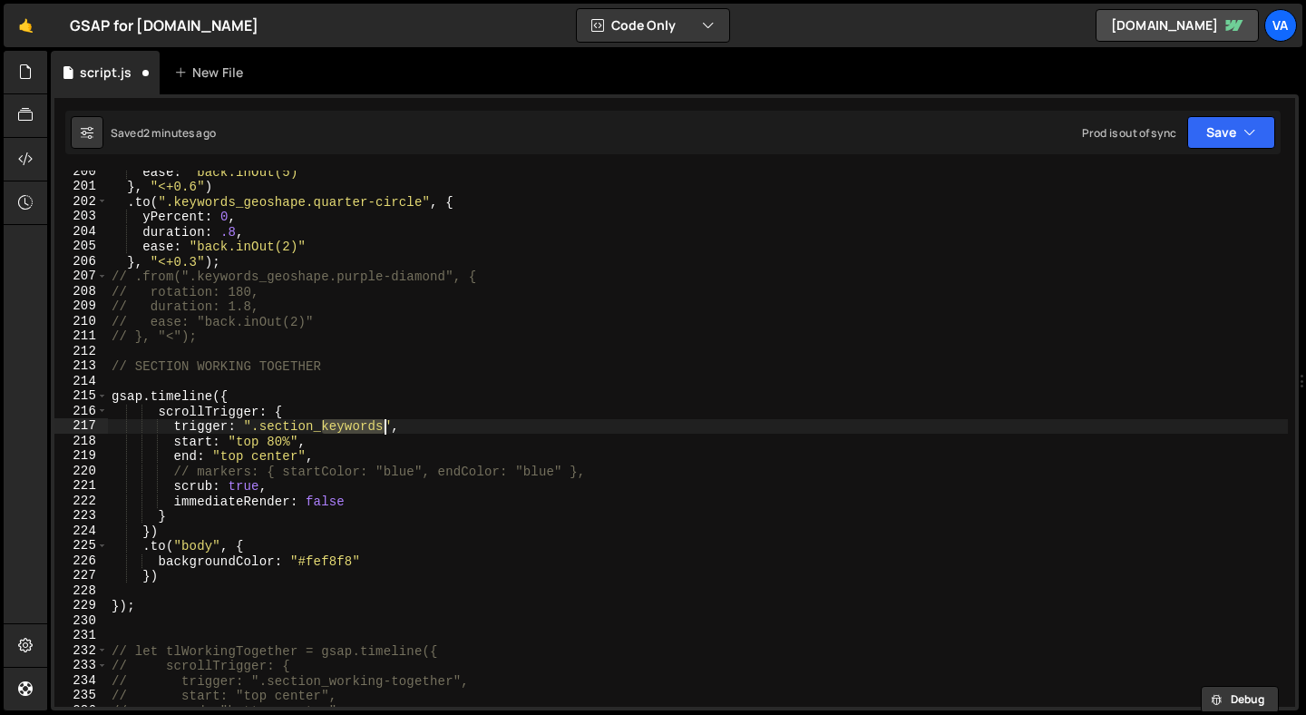
drag, startPoint x: 325, startPoint y: 429, endPoint x: 386, endPoint y: 432, distance: 61.7
click at [386, 432] on div "ease : "back.inOut(5)" } , "<+0.6" ) . to ( ".keywords_geoshape.quarter-circle"…" at bounding box center [698, 447] width 1180 height 566
paste textarea "working-together"
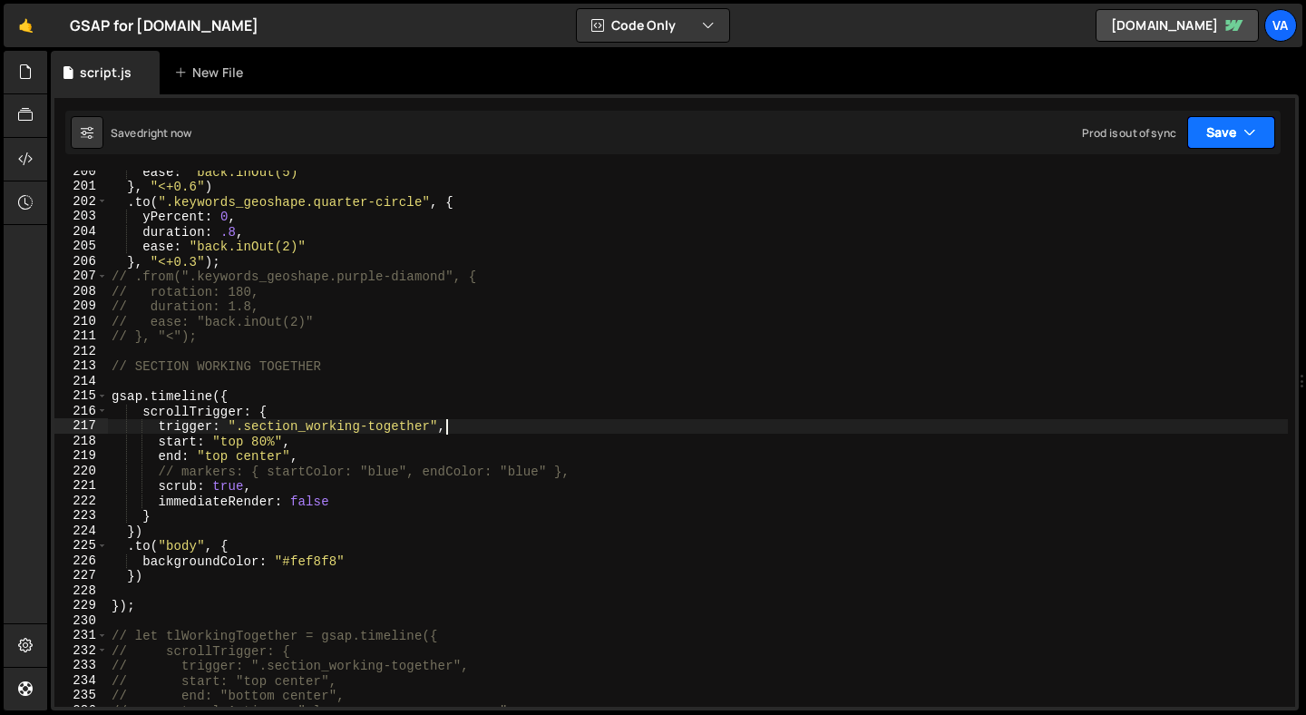
click at [1256, 138] on button "Save" at bounding box center [1231, 132] width 88 height 33
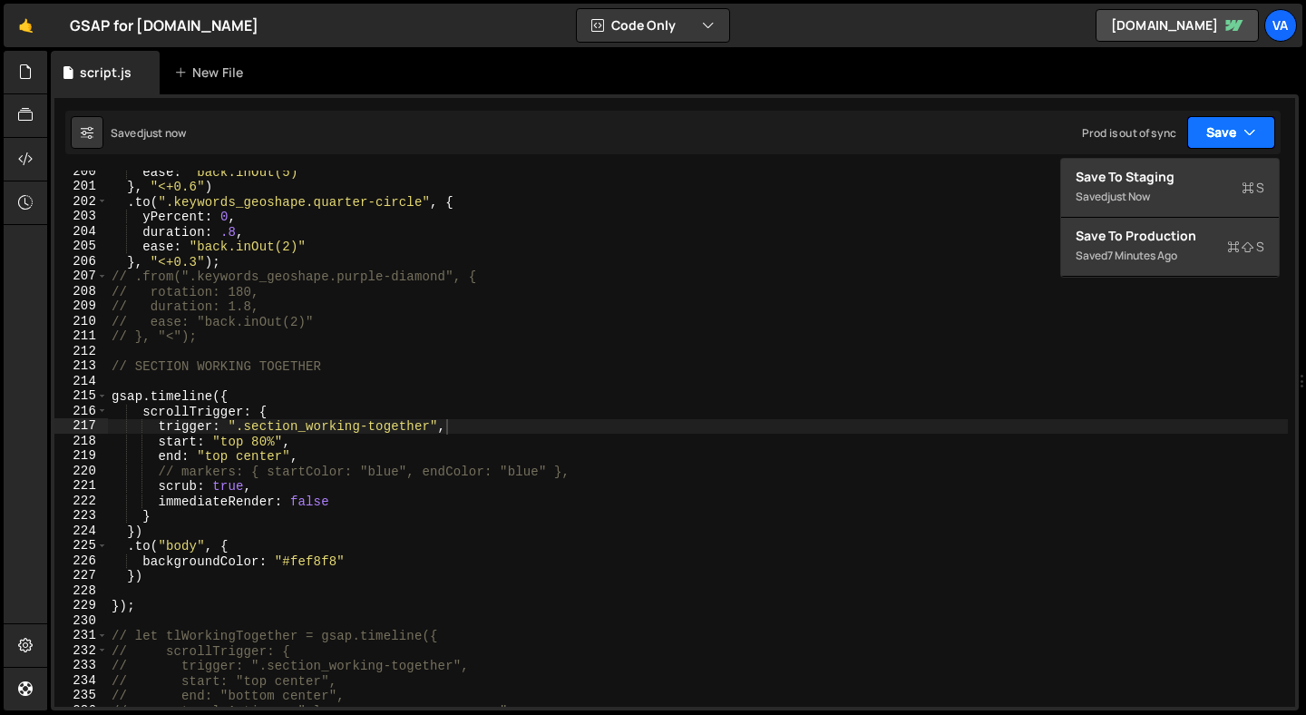
click at [1255, 137] on icon "button" at bounding box center [1250, 132] width 13 height 18
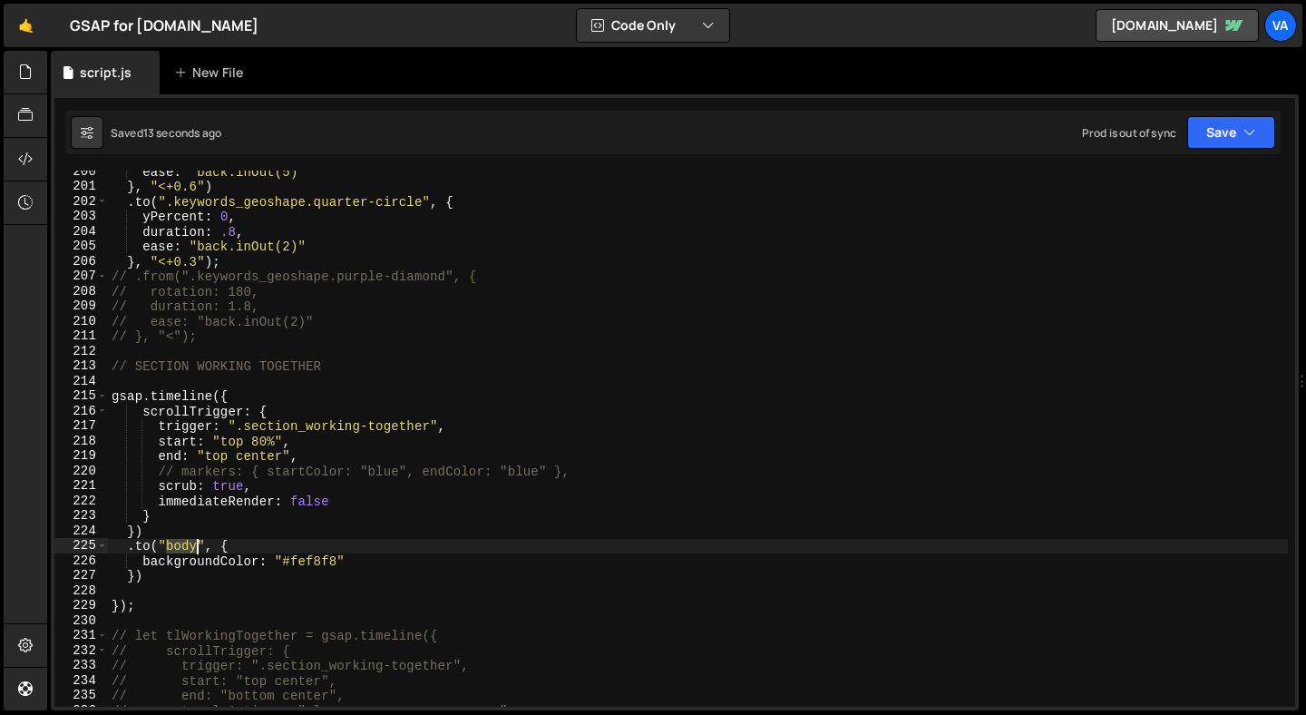
drag, startPoint x: 168, startPoint y: 548, endPoint x: 196, endPoint y: 548, distance: 28.1
click at [196, 548] on div "ease : "back.inOut(5)" } , "<+0.6" ) . to ( ".keywords_geoshape.quarter-circle"…" at bounding box center [698, 447] width 1180 height 566
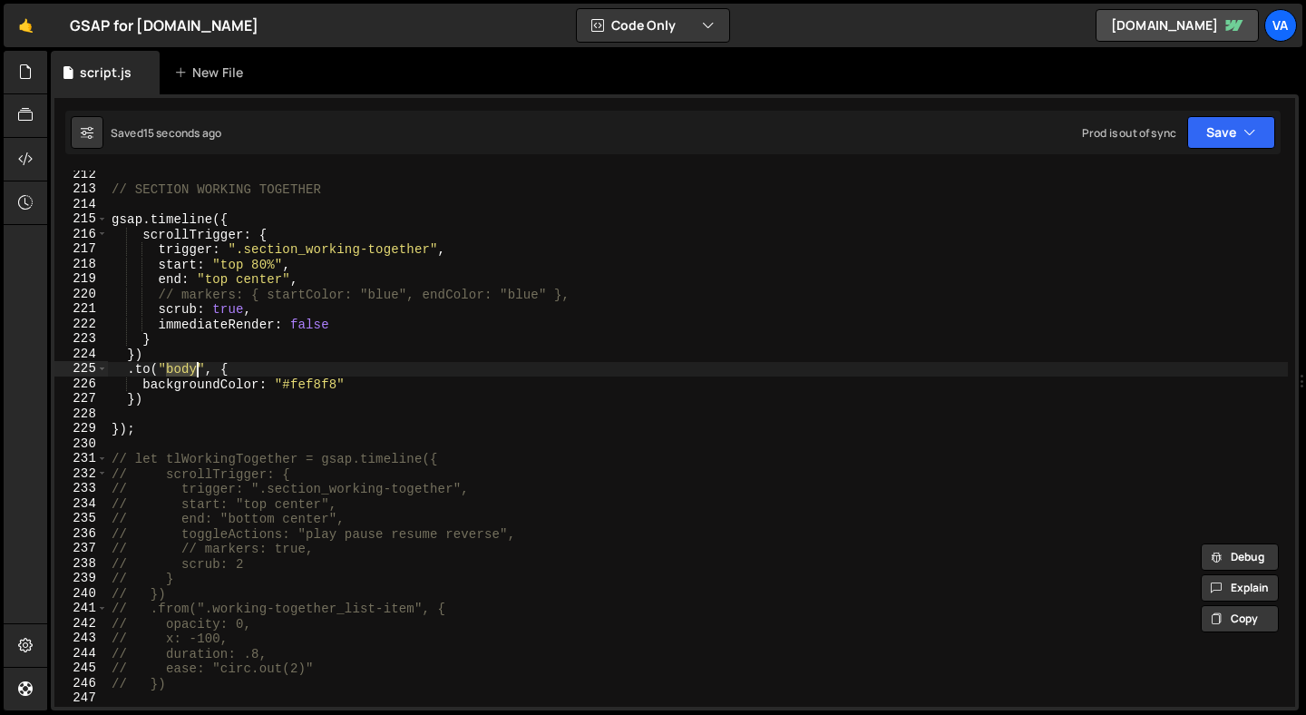
scroll to position [3165, 0]
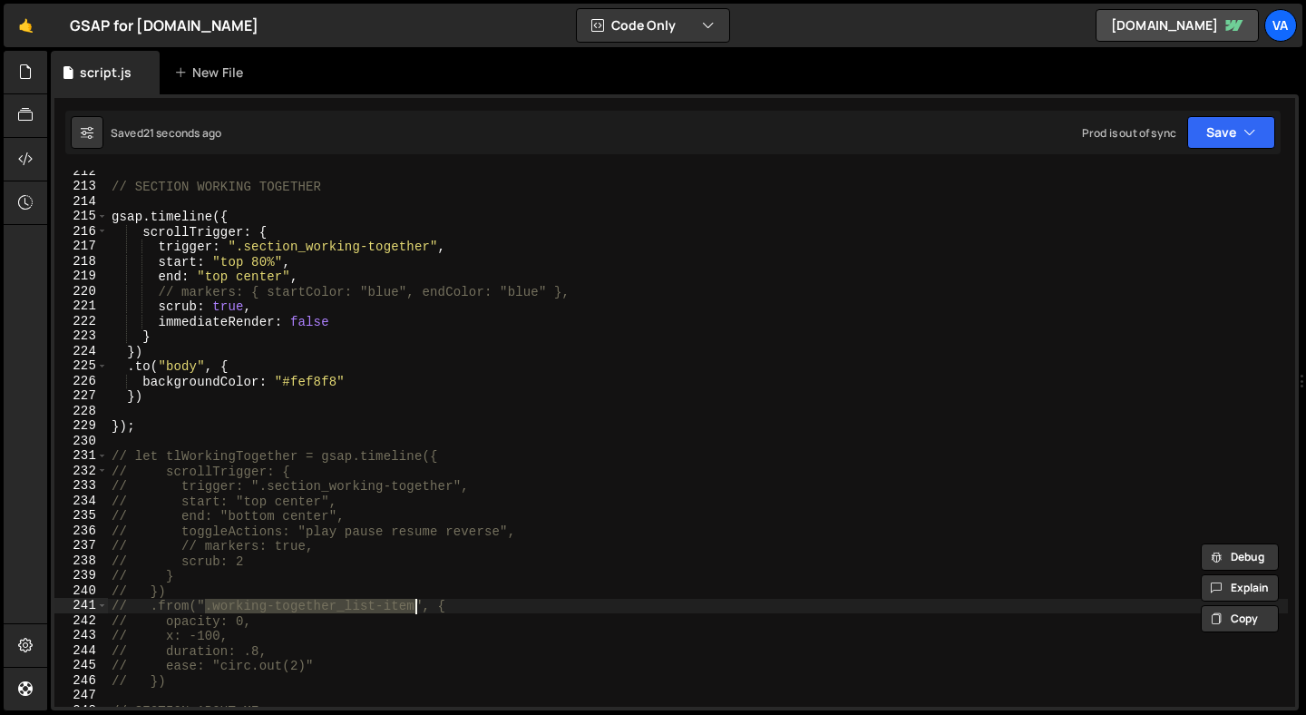
drag, startPoint x: 208, startPoint y: 609, endPoint x: 413, endPoint y: 604, distance: 205.1
click at [413, 604] on div "// SECTION WORKING TOGETHER gsap . timeline ({ scrollTrigger : { trigger : ".se…" at bounding box center [698, 447] width 1180 height 566
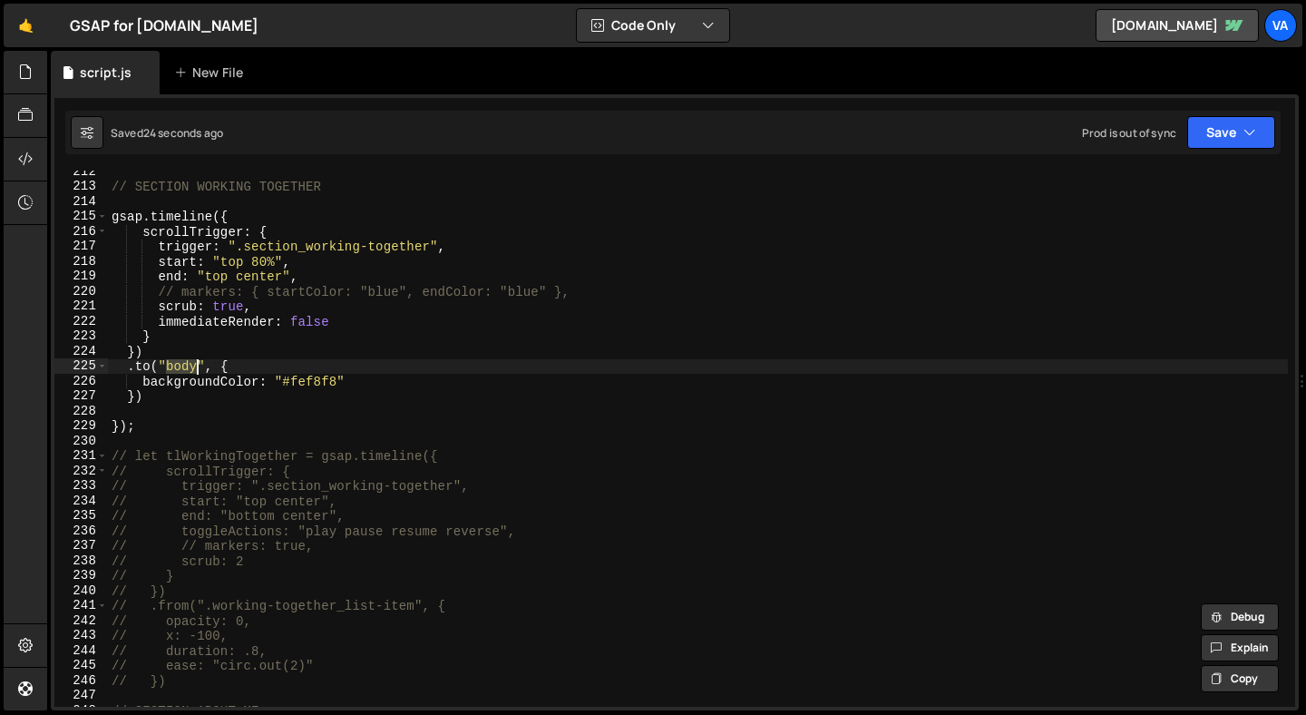
drag, startPoint x: 168, startPoint y: 366, endPoint x: 196, endPoint y: 370, distance: 28.4
click at [196, 370] on div "// SECTION WORKING TOGETHER gsap . timeline ({ scrollTrigger : { trigger : ".se…" at bounding box center [698, 447] width 1180 height 566
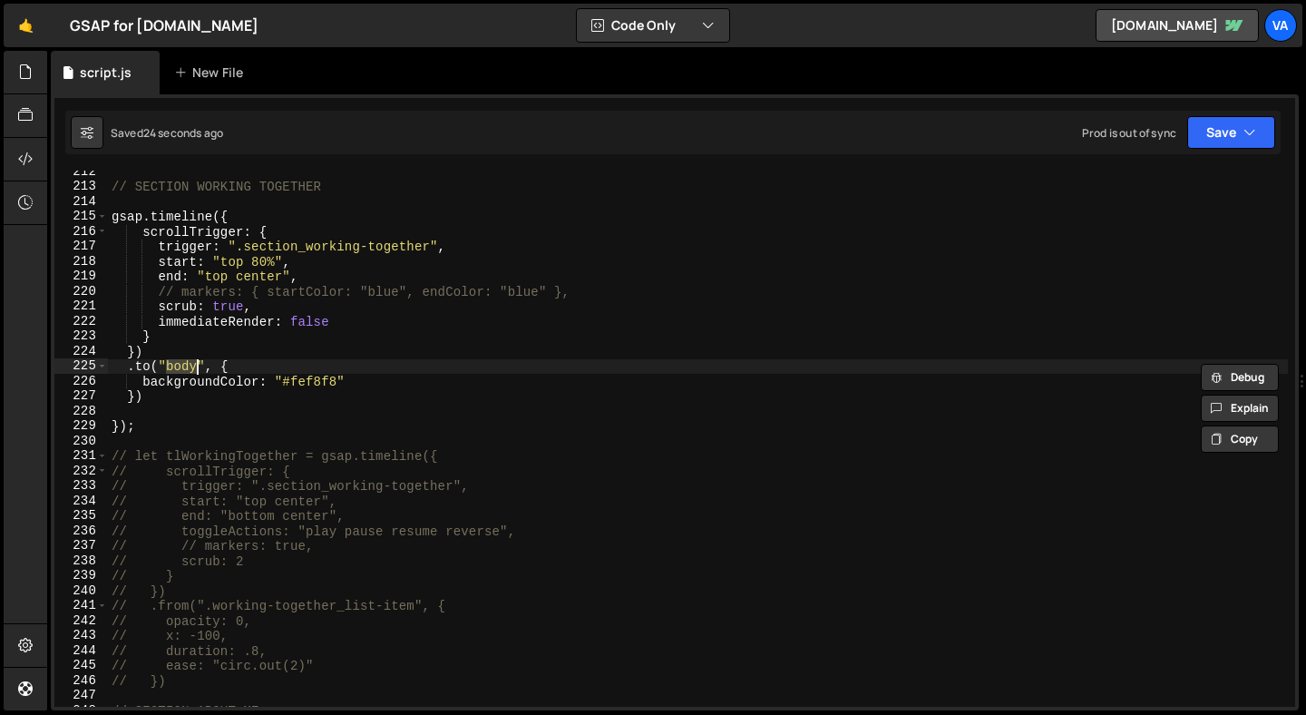
paste textarea ".working-together_list-item"
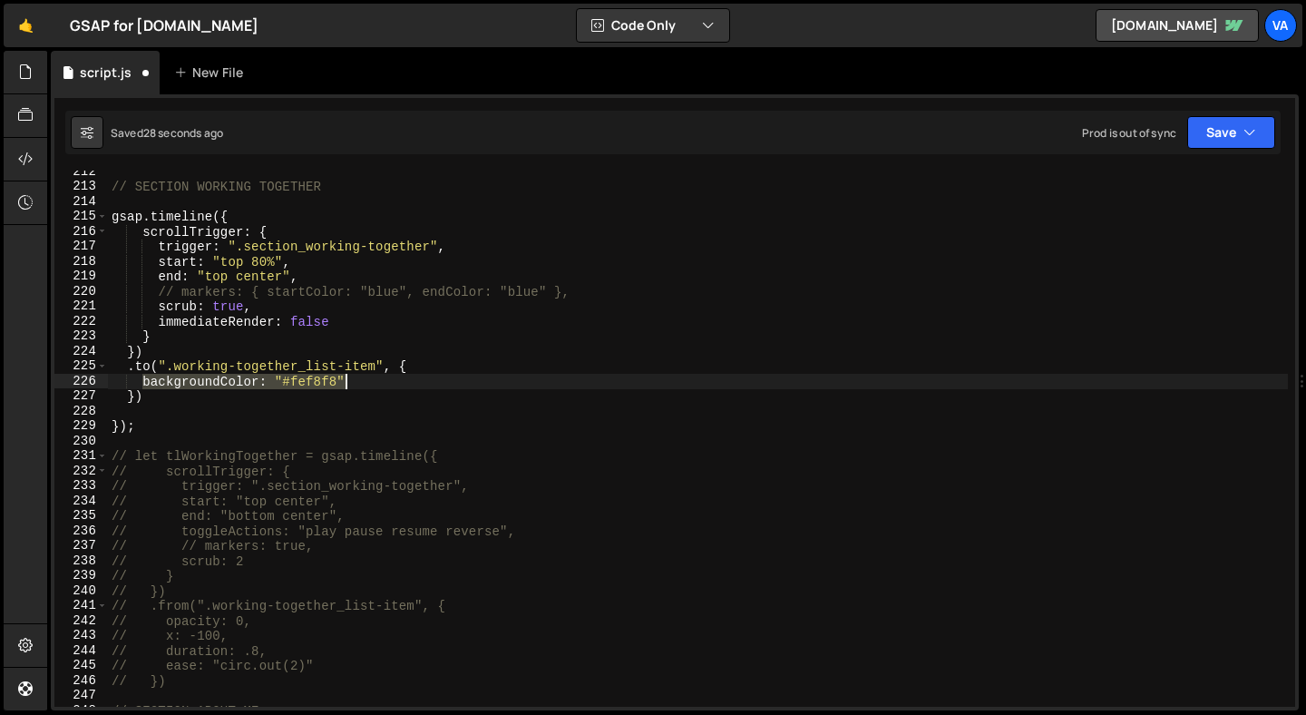
drag, startPoint x: 143, startPoint y: 378, endPoint x: 343, endPoint y: 383, distance: 199.6
click at [343, 383] on div "// SECTION WORKING TOGETHER gsap . timeline ({ scrollTrigger : { trigger : ".se…" at bounding box center [698, 447] width 1180 height 566
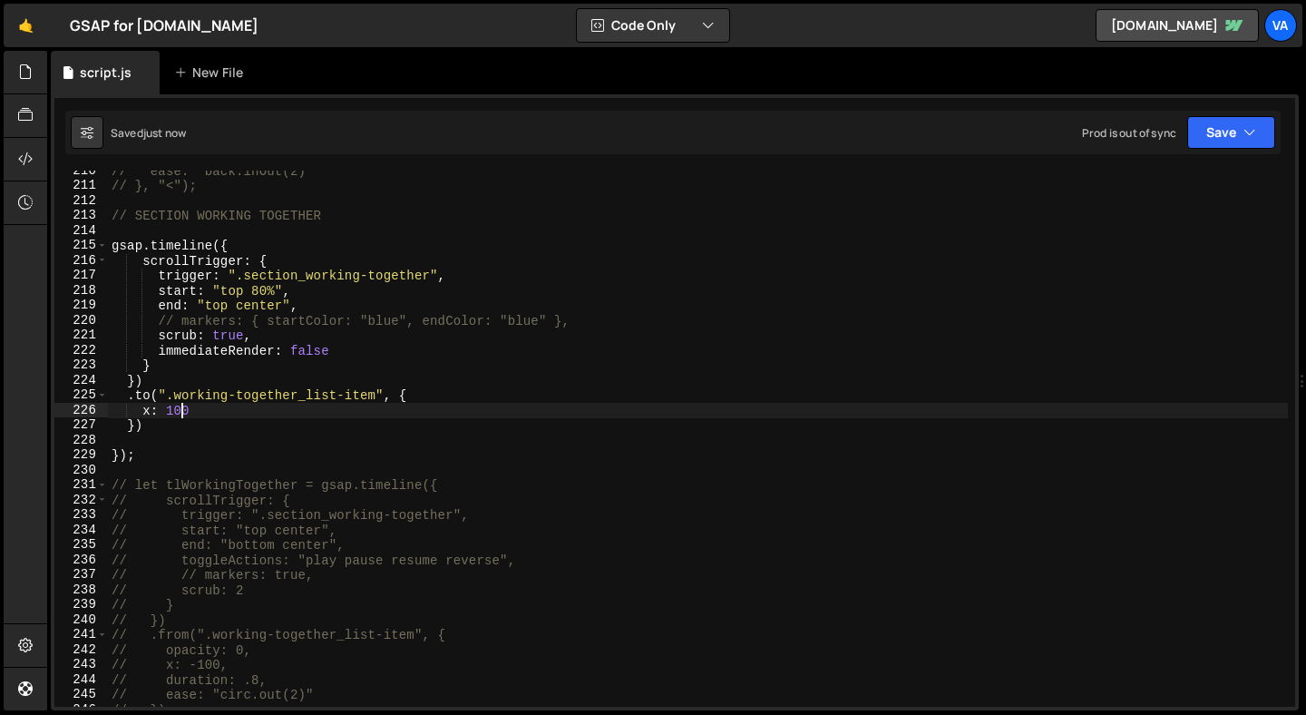
scroll to position [3104, 0]
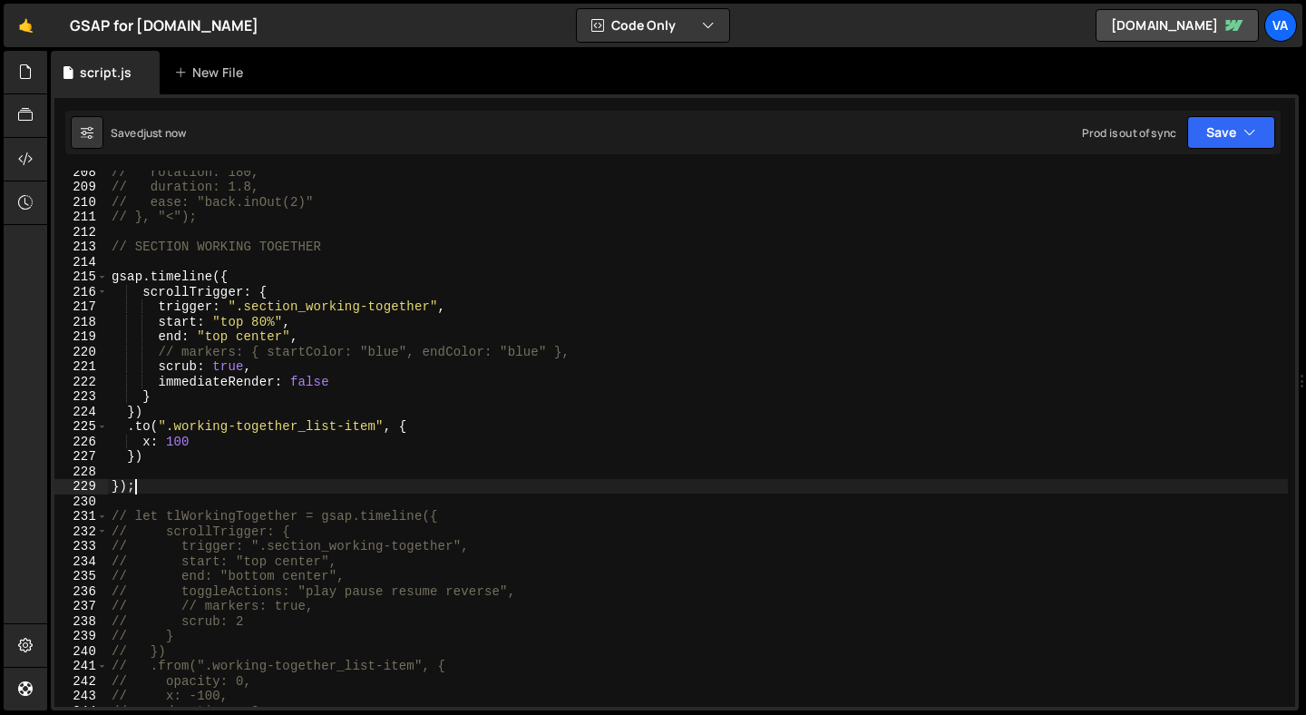
click at [160, 483] on div "// rotation: 180, // duration: 1.8, // ease: "back.inOut(2)" // }, "<"); // SEC…" at bounding box center [698, 447] width 1180 height 566
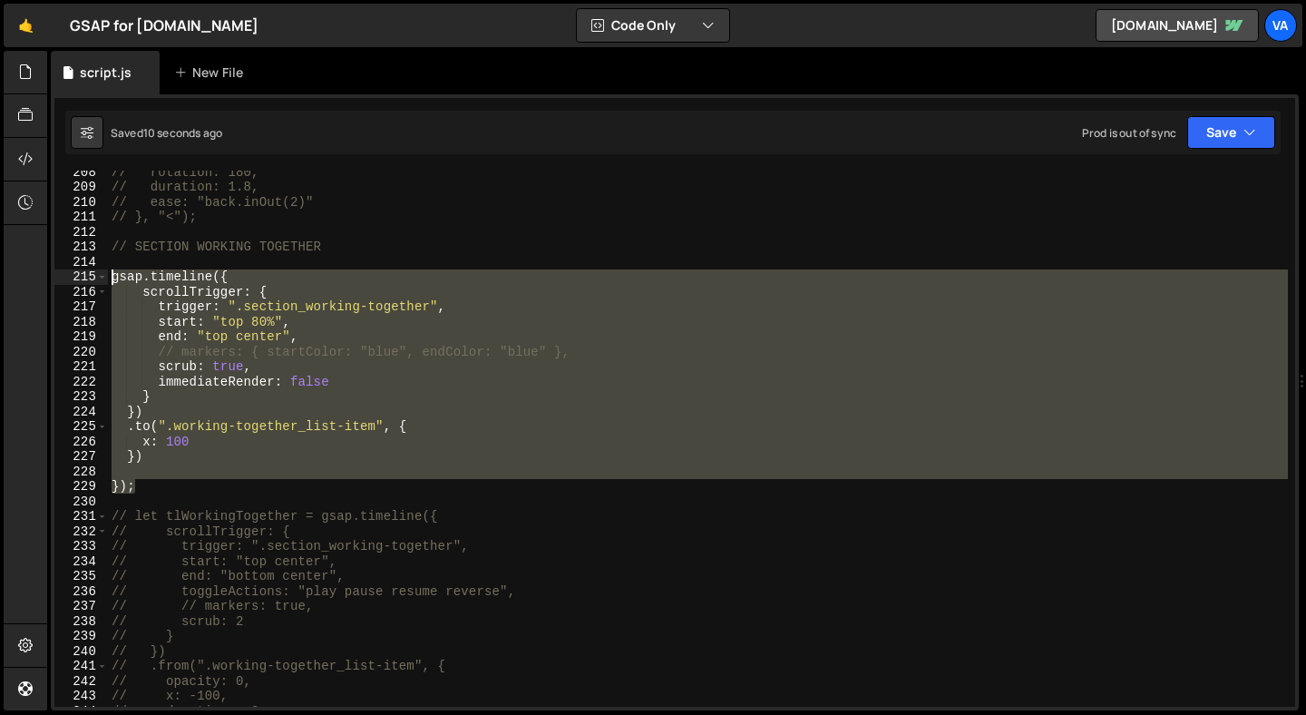
click at [114, 278] on div "// rotation: 180, // duration: 1.8, // ease: "back.inOut(2)" // }, "<"); // SEC…" at bounding box center [698, 447] width 1180 height 566
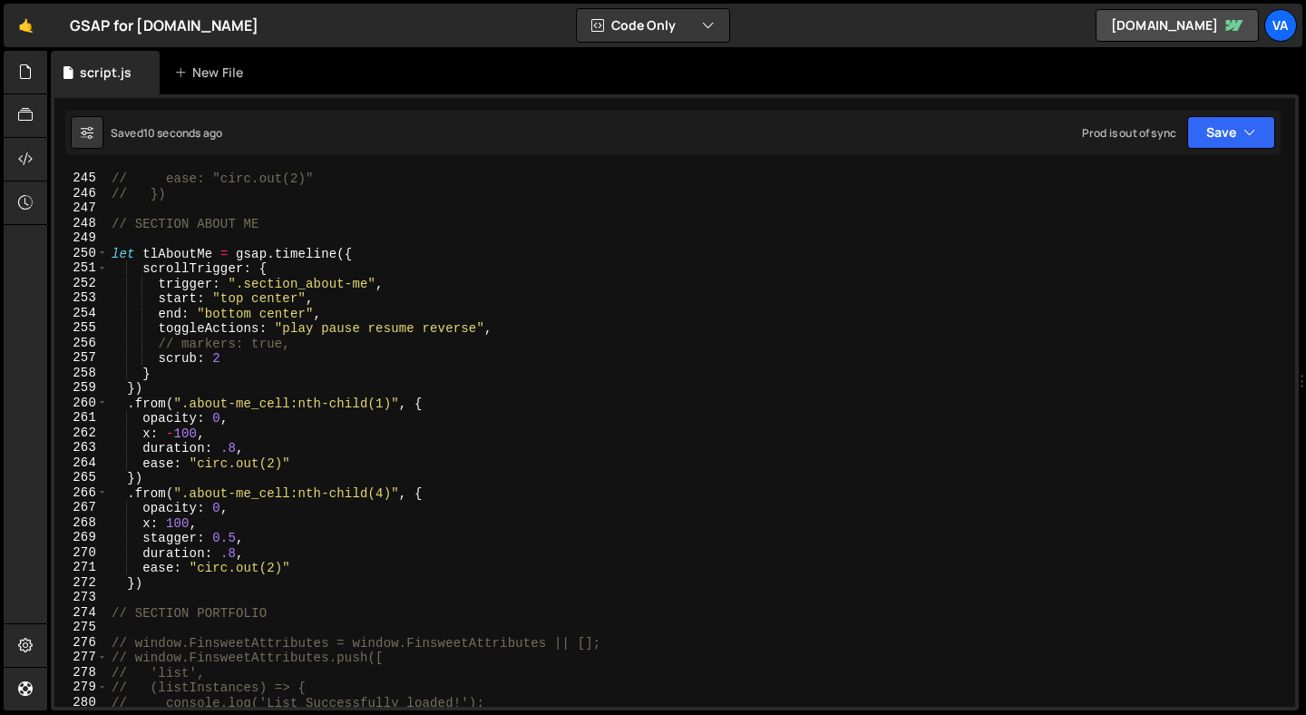
scroll to position [3653, 0]
click at [1212, 145] on button "Save" at bounding box center [1231, 132] width 88 height 33
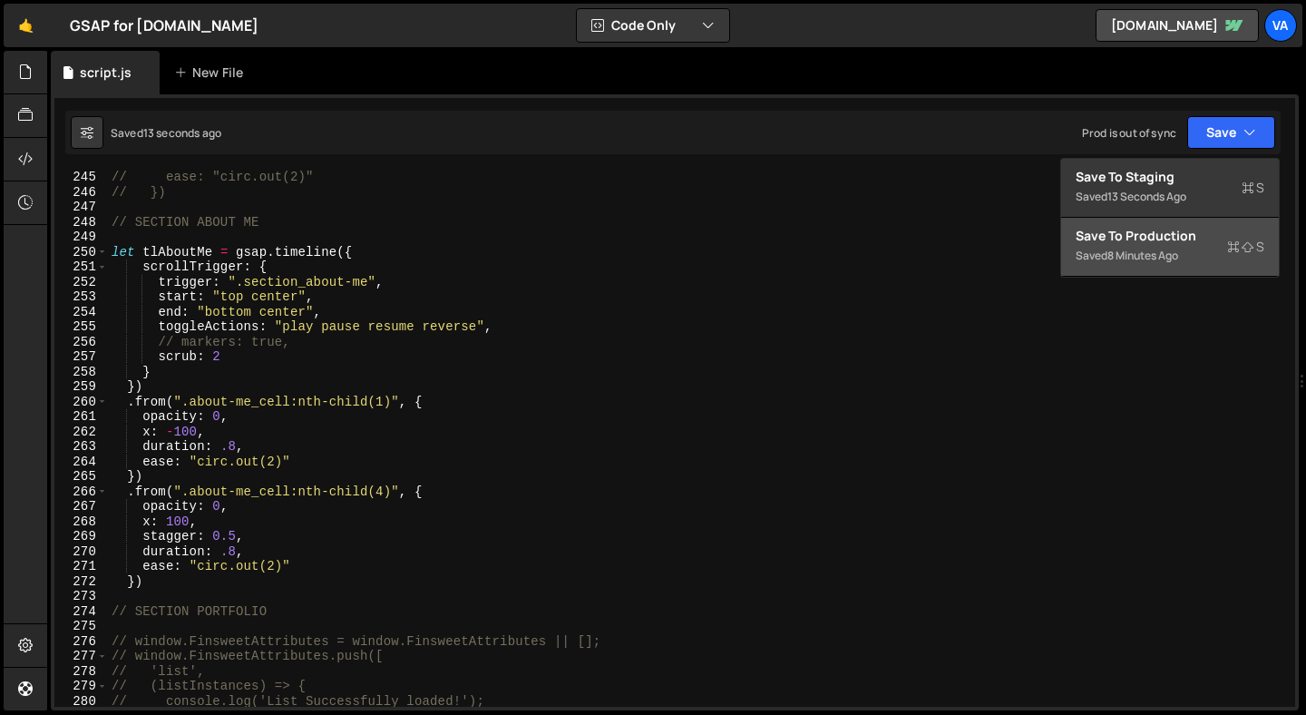
click at [1175, 261] on div "8 minutes ago" at bounding box center [1143, 255] width 71 height 15
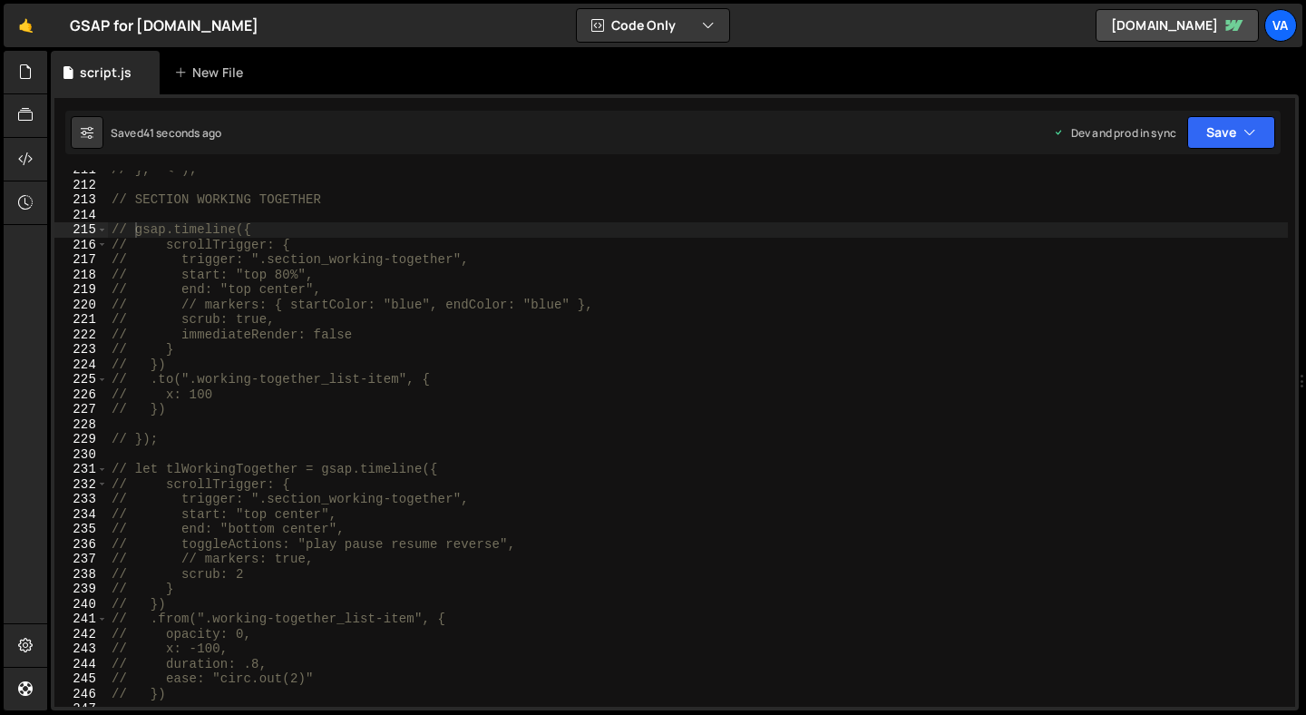
scroll to position [3131, 0]
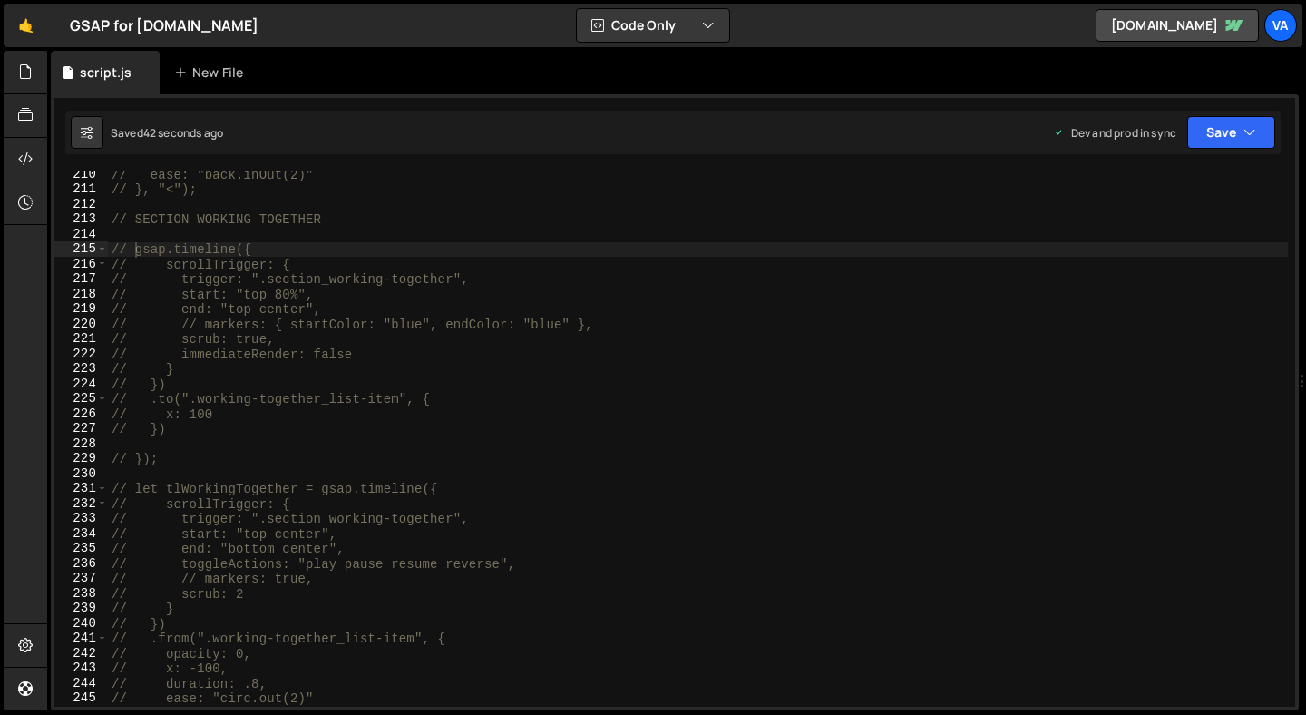
click at [172, 459] on div "// ease: "back.inOut(2)" // }, "<"); // SECTION WORKING TOGETHER // gsap.timeli…" at bounding box center [698, 450] width 1180 height 566
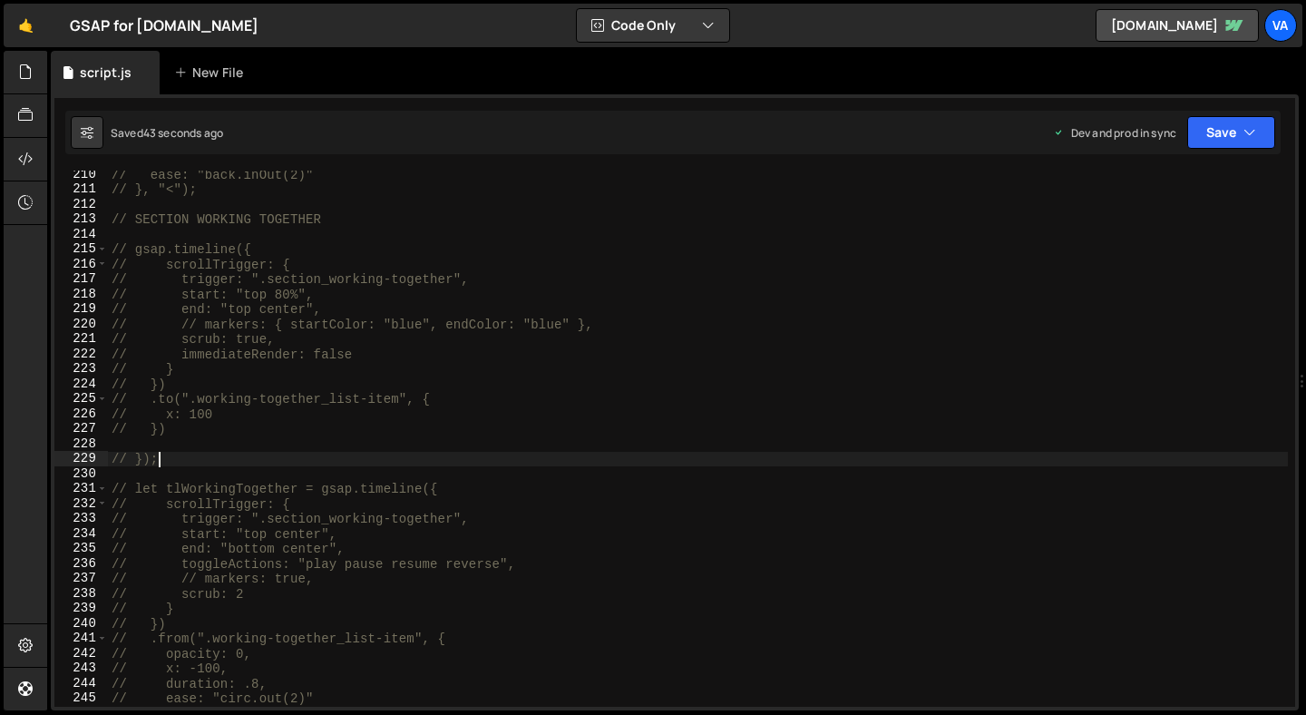
click at [140, 252] on div "// ease: "back.inOut(2)" // }, "<"); // SECTION WORKING TOGETHER // gsap.timeli…" at bounding box center [698, 450] width 1180 height 566
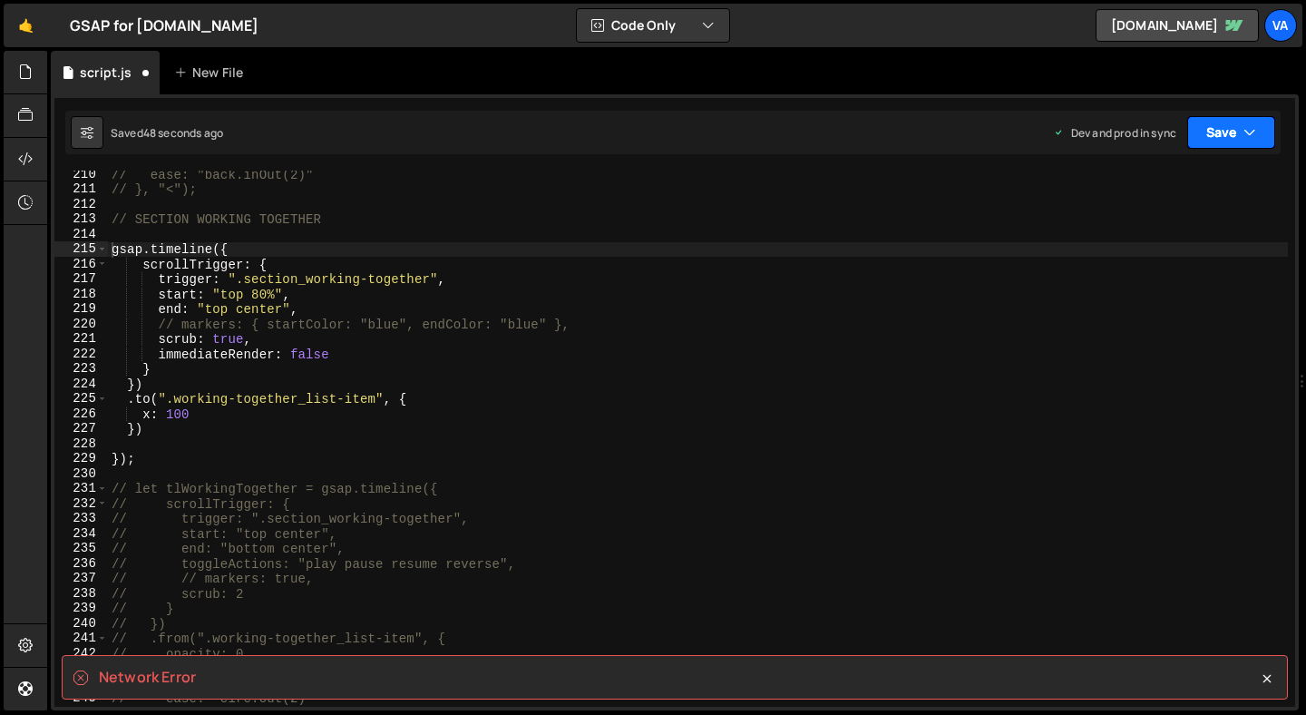
click at [1226, 130] on button "Save" at bounding box center [1231, 132] width 88 height 33
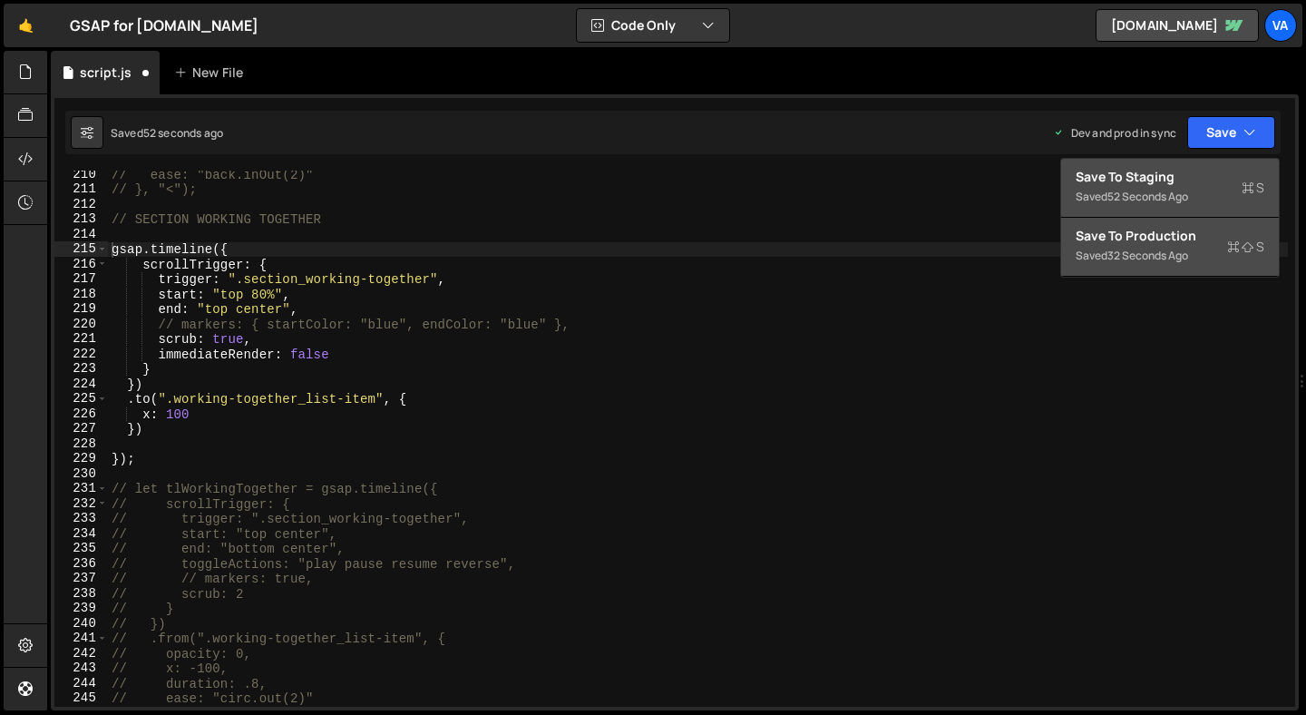
click at [1188, 189] on div "52 seconds ago" at bounding box center [1148, 196] width 81 height 15
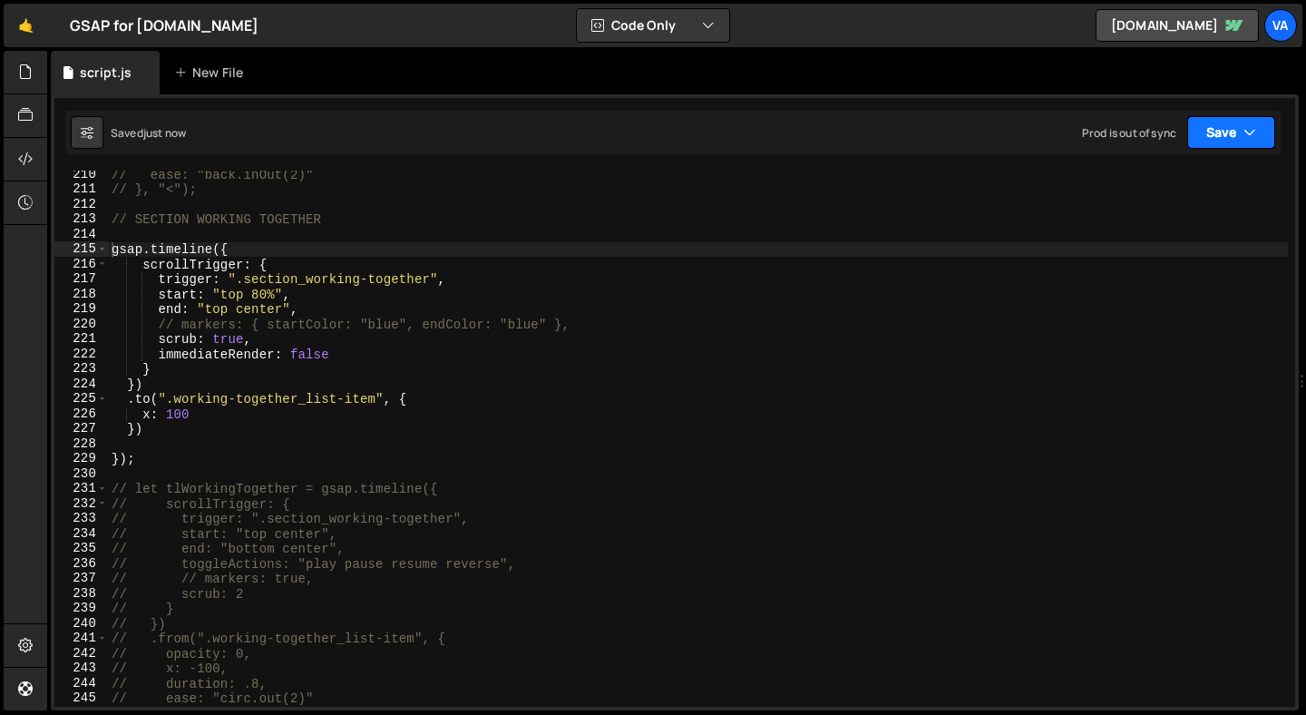
click at [1217, 134] on button "Save" at bounding box center [1231, 132] width 88 height 33
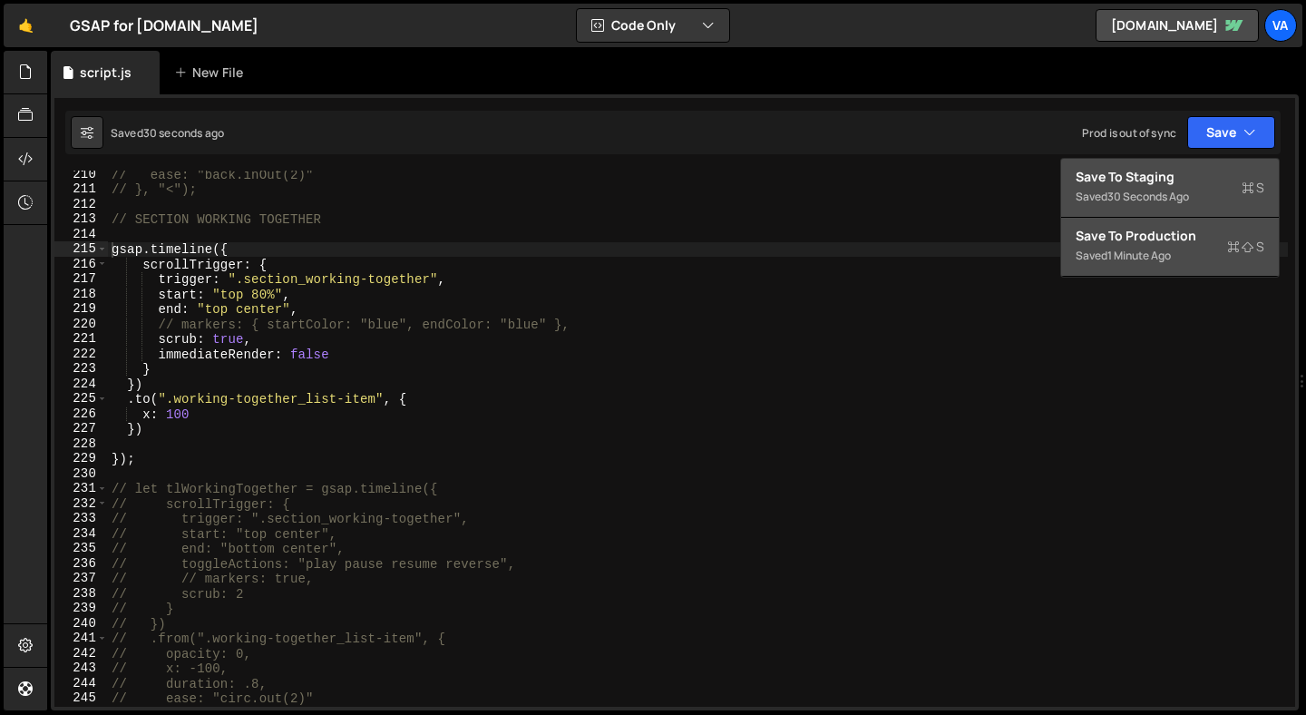
click at [142, 460] on div "// ease: "back.inOut(2)" // }, "<"); // SECTION WORKING TOGETHER gsap . timelin…" at bounding box center [698, 450] width 1180 height 566
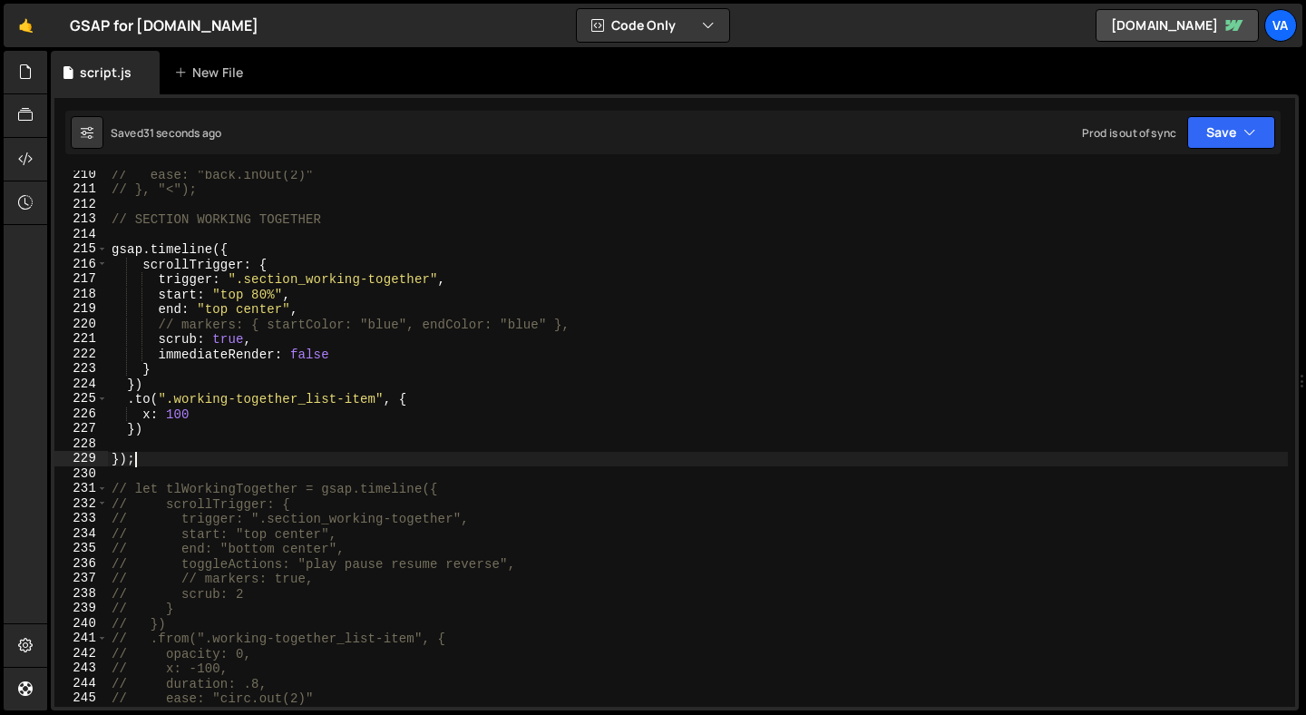
click at [113, 248] on div "// ease: "back.inOut(2)" // }, "<"); // SECTION WORKING TOGETHER gsap . timelin…" at bounding box center [698, 450] width 1180 height 566
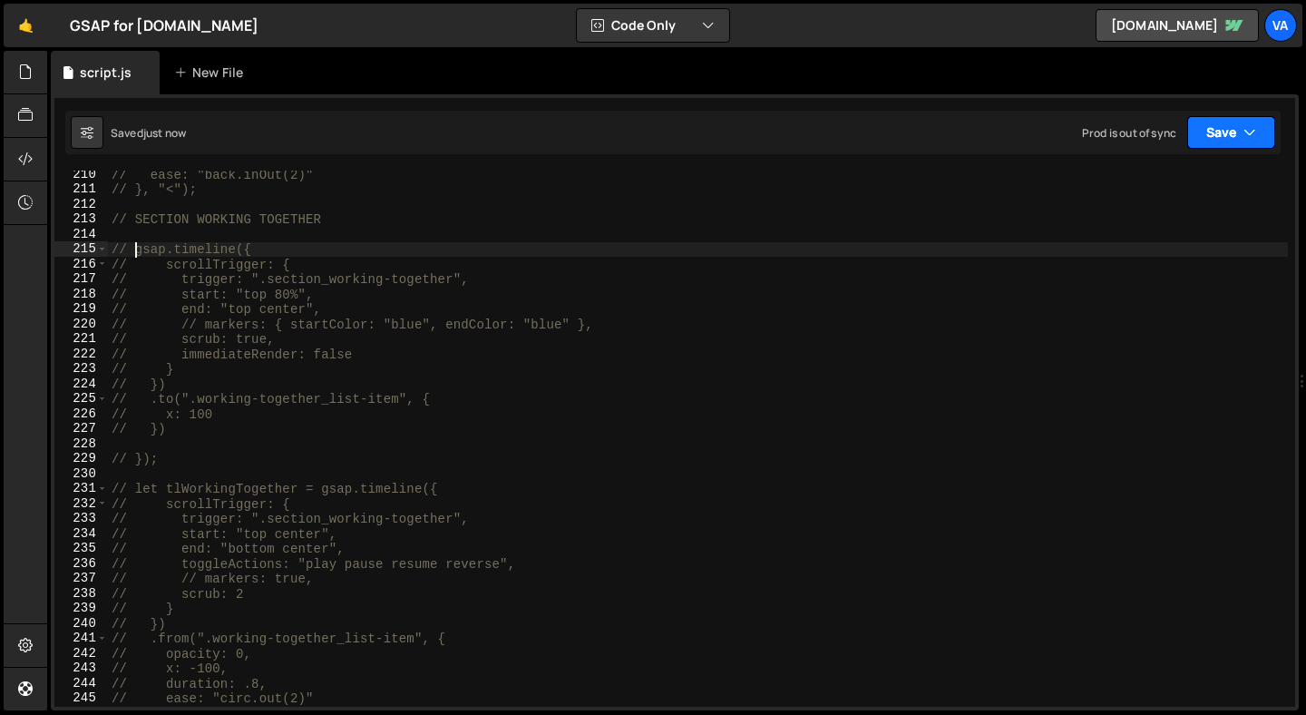
click at [1234, 128] on button "Save" at bounding box center [1231, 132] width 88 height 33
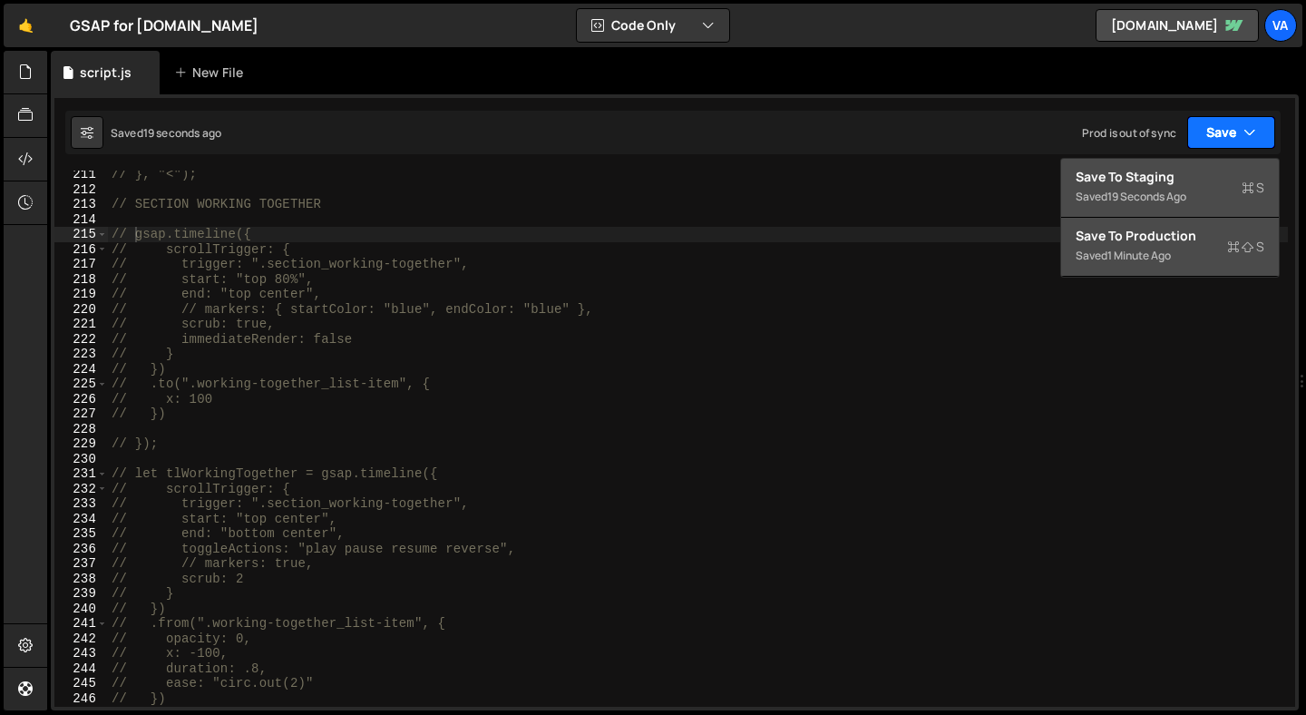
scroll to position [3162, 0]
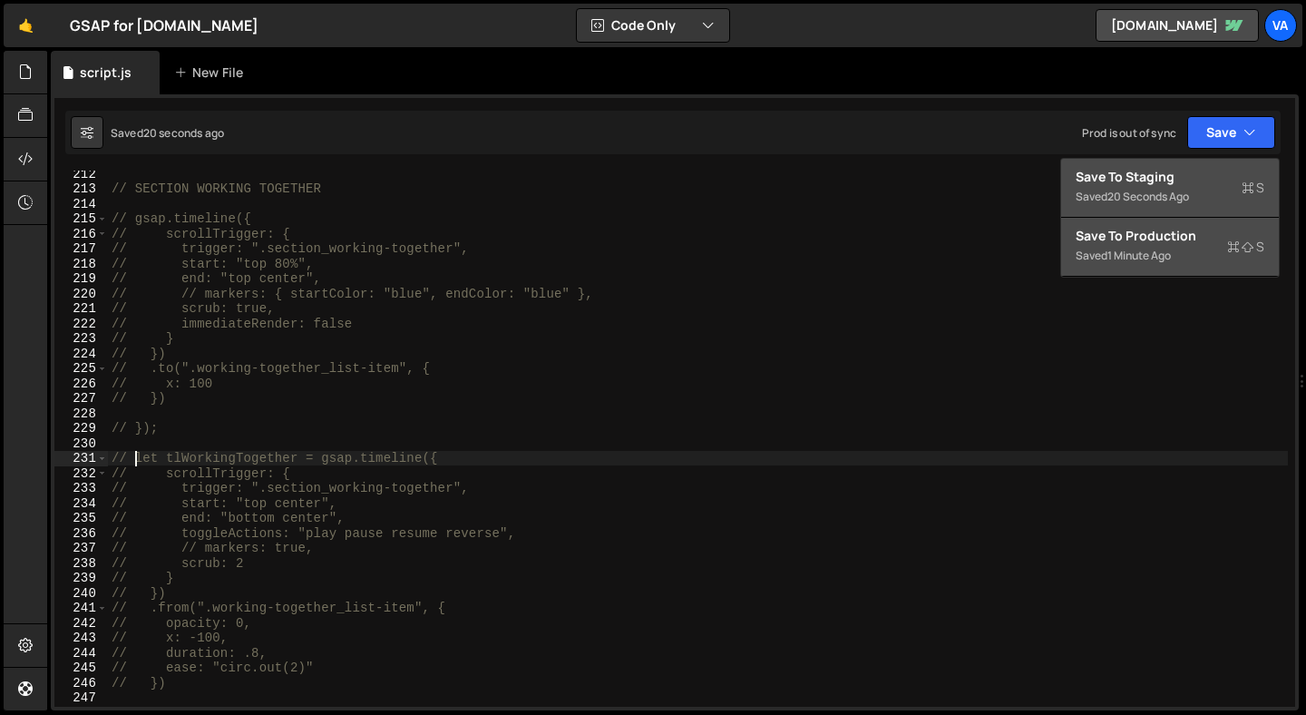
click at [134, 460] on div "// SECTION WORKING TOGETHER // gsap.timeline({ // scrollTrigger: { // trigger: …" at bounding box center [698, 449] width 1180 height 566
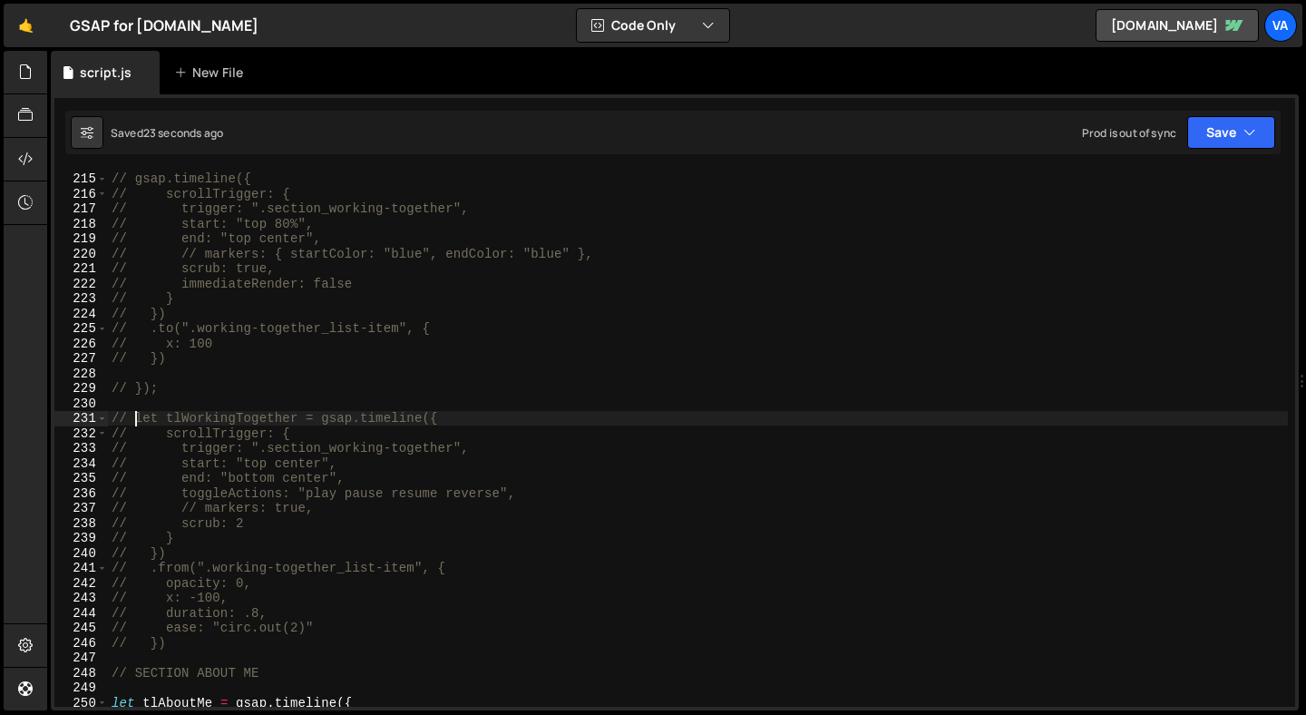
scroll to position [3206, 0]
click at [181, 635] on div "// gsap.timeline({ // scrollTrigger: { // trigger: ".section_working-together",…" at bounding box center [698, 451] width 1180 height 566
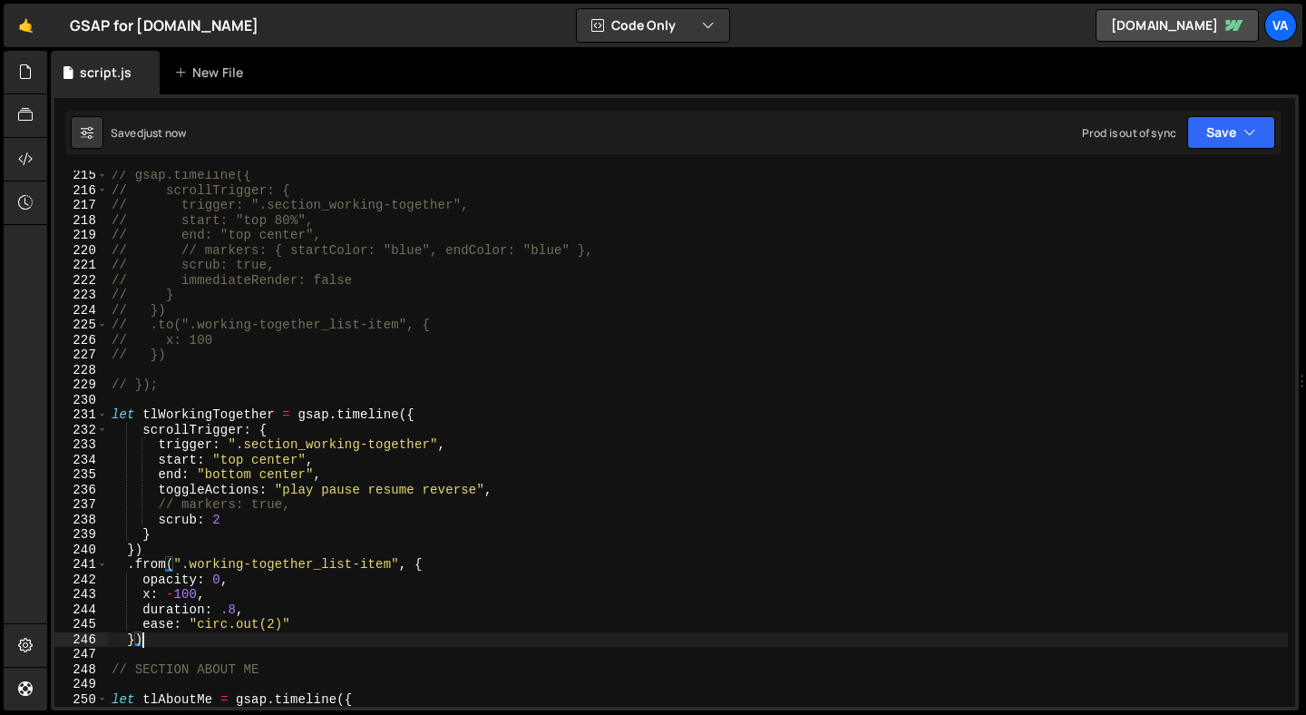
click at [241, 501] on div "// gsap.timeline({ // scrollTrigger: { // trigger: ".section_working-together",…" at bounding box center [698, 451] width 1180 height 566
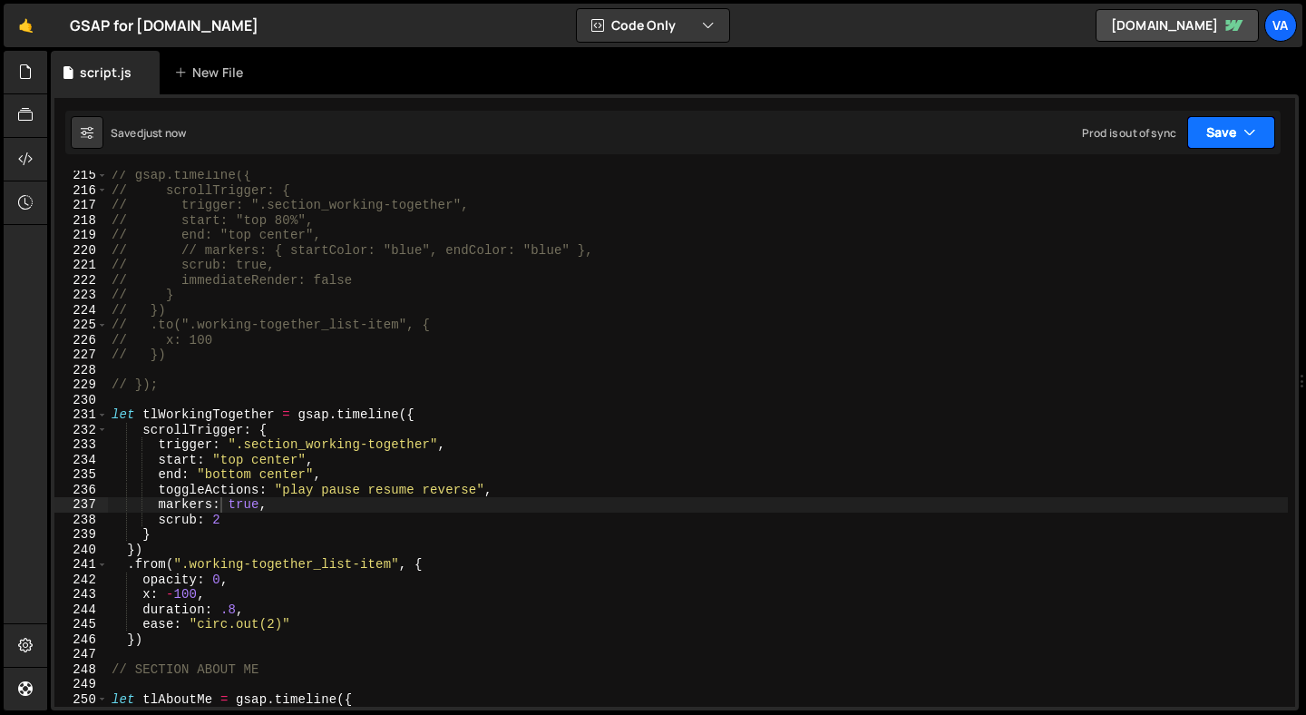
click at [1207, 146] on button "Save" at bounding box center [1231, 132] width 88 height 33
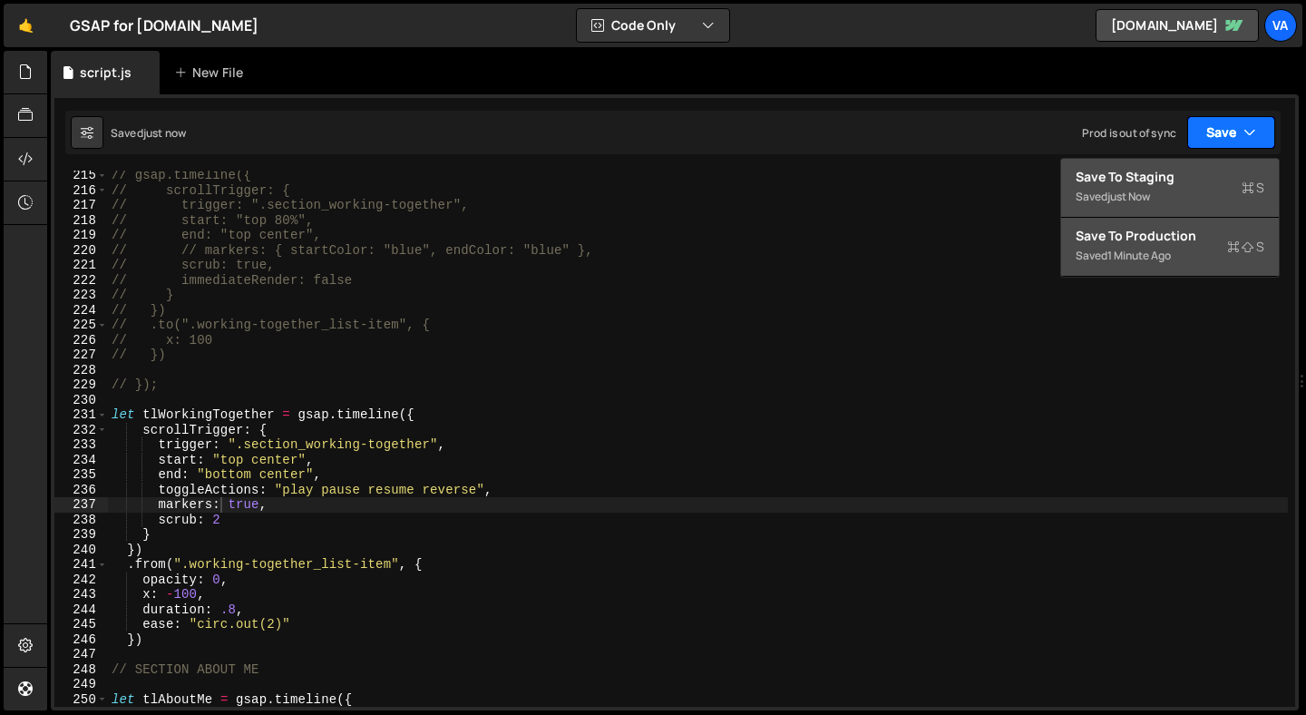
click at [1210, 142] on button "Save" at bounding box center [1231, 132] width 88 height 33
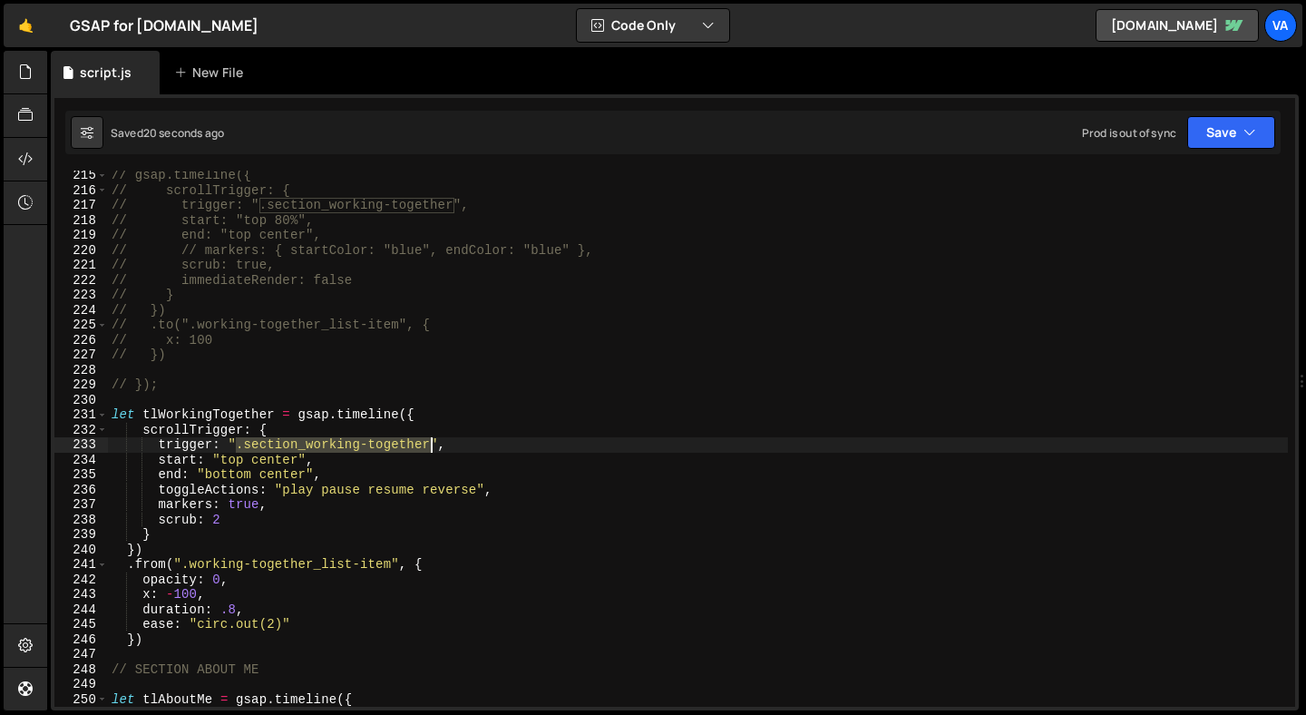
drag, startPoint x: 239, startPoint y: 444, endPoint x: 429, endPoint y: 446, distance: 190.5
click at [429, 446] on div "// gsap.timeline({ // scrollTrigger: { // trigger: ".section_working-together",…" at bounding box center [698, 451] width 1180 height 566
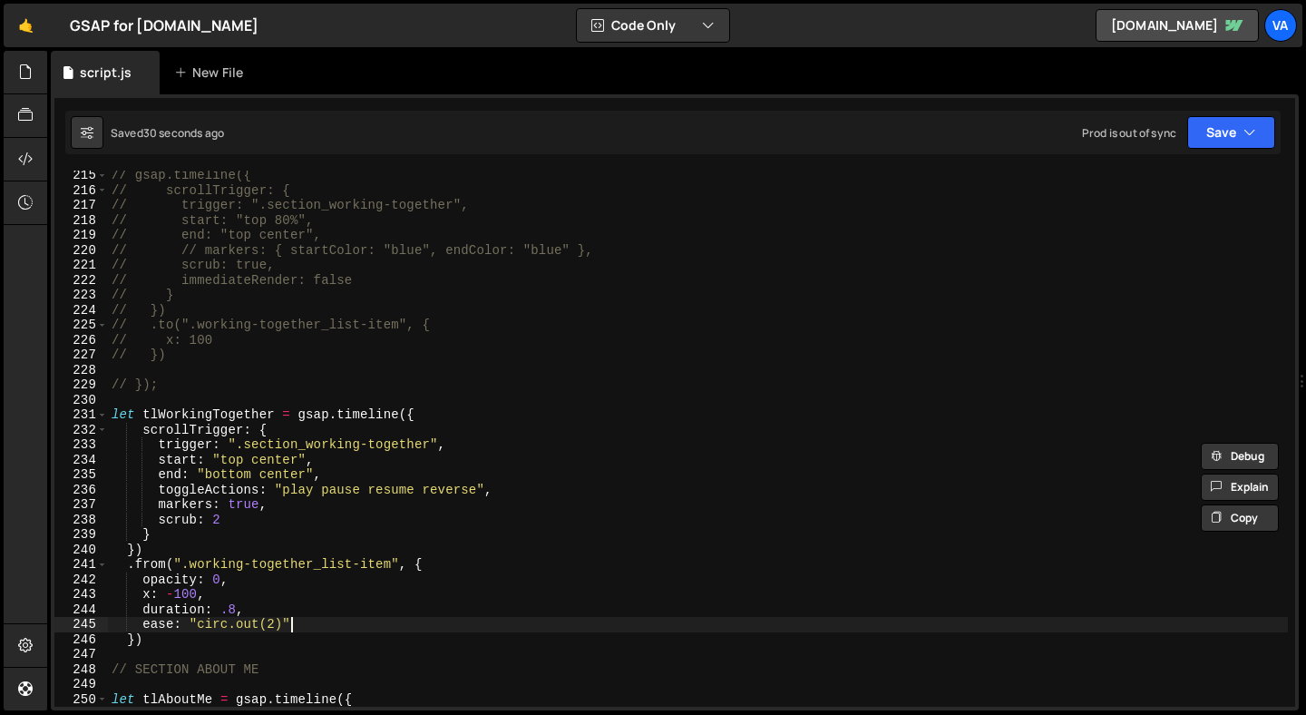
click at [296, 622] on div "// gsap.timeline({ // scrollTrigger: { // trigger: ".section_working-together",…" at bounding box center [698, 451] width 1180 height 566
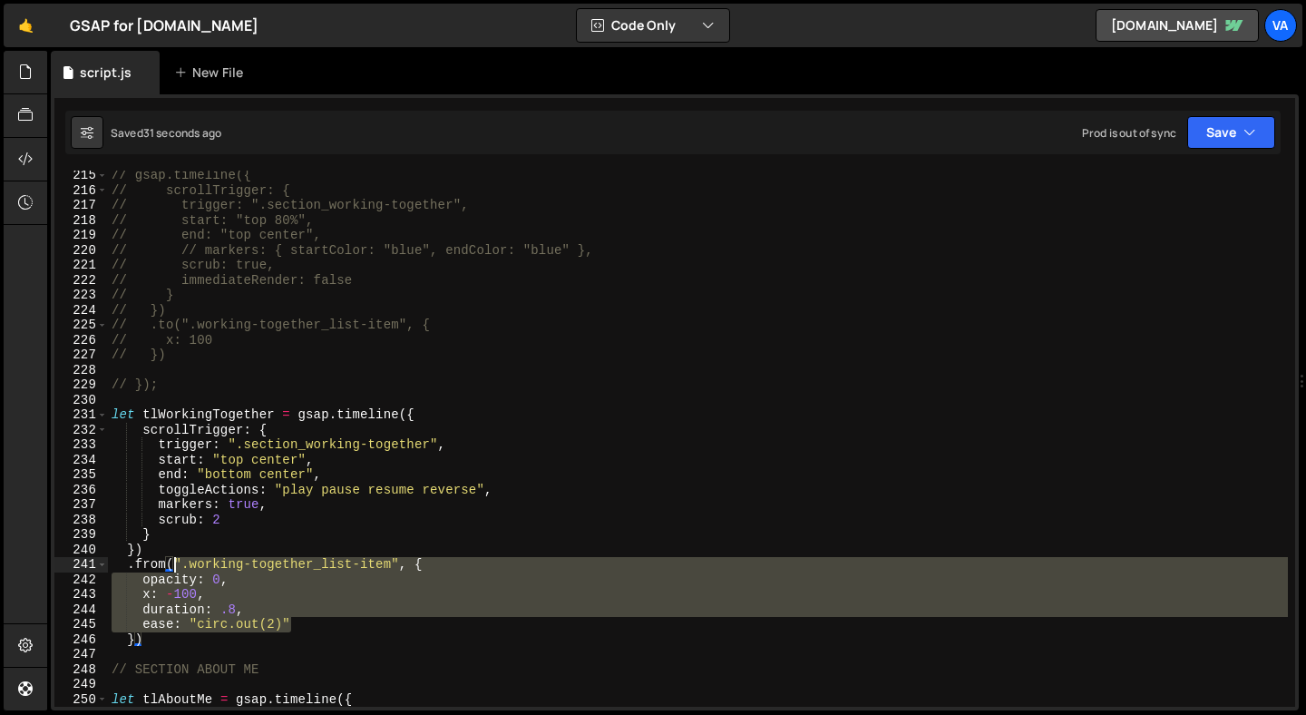
click at [176, 566] on div "// gsap.timeline({ // scrollTrigger: { // trigger: ".section_working-together",…" at bounding box center [698, 451] width 1180 height 566
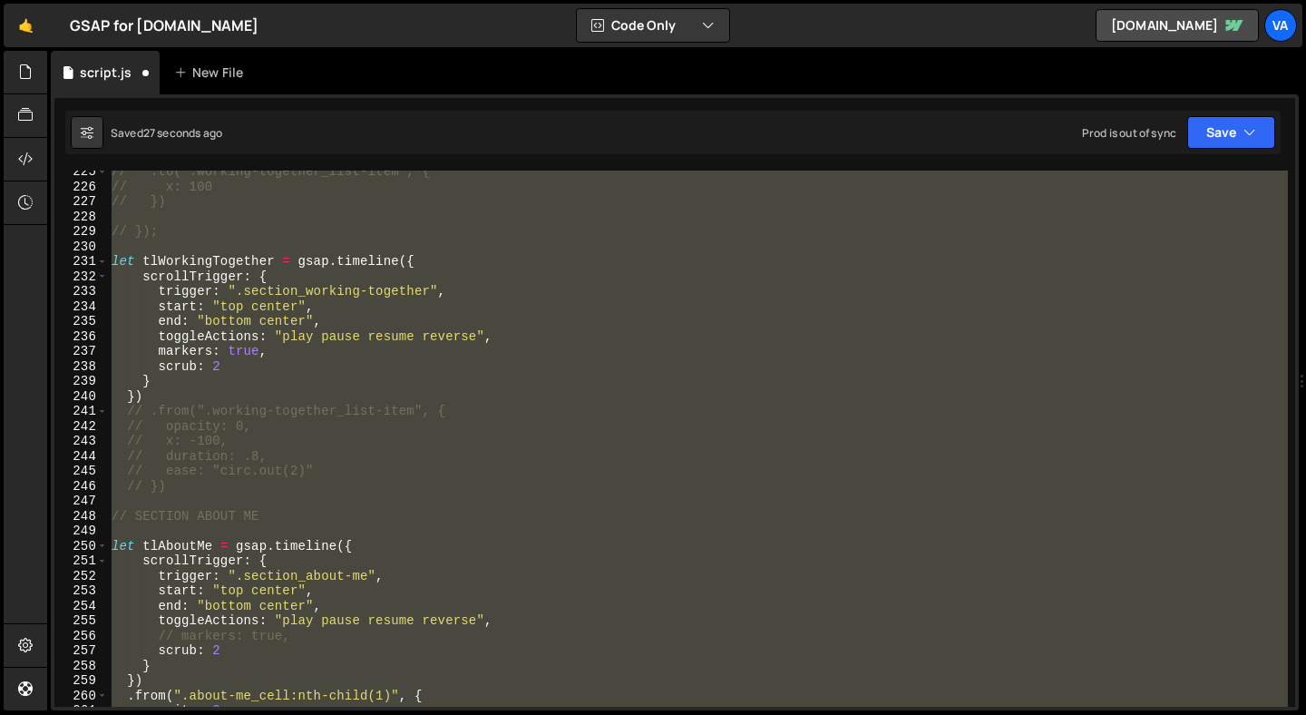
scroll to position [3356, 0]
click at [200, 470] on div "// .to(".working-together_list-item", { // x: 100 // }) // }); let tlWorkingTog…" at bounding box center [698, 439] width 1180 height 536
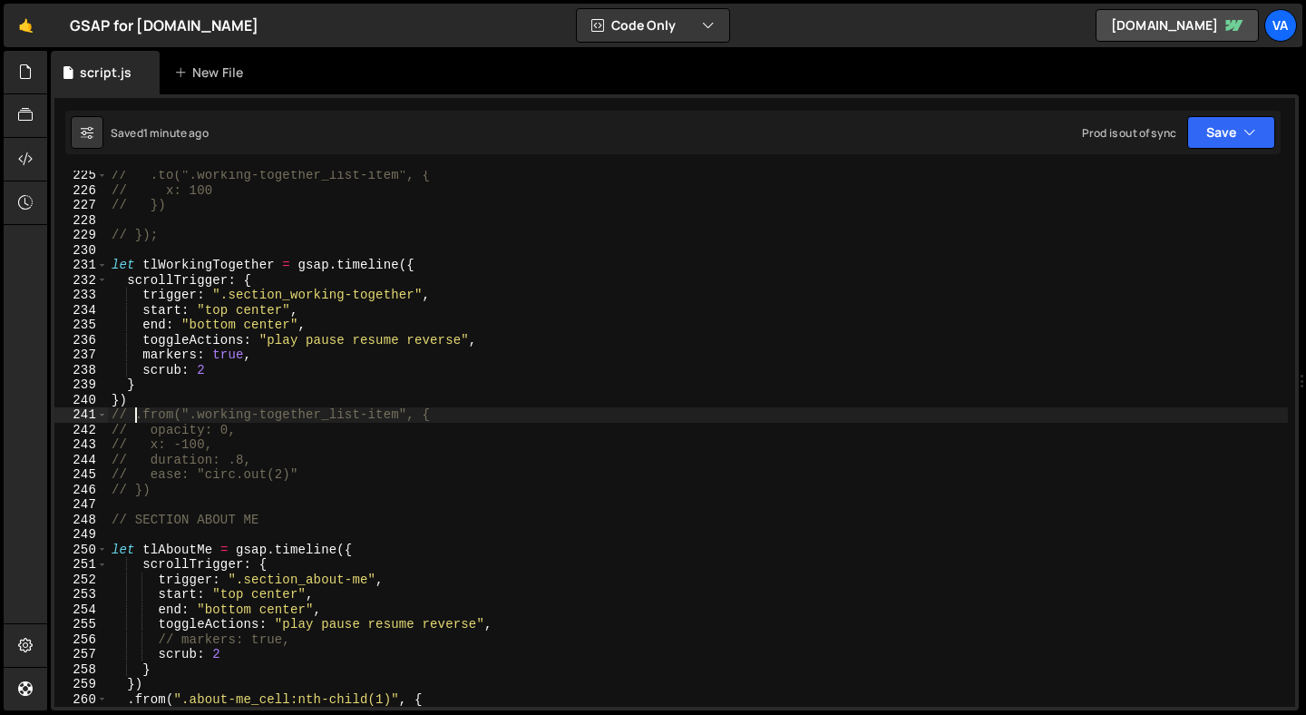
click at [135, 421] on div "// .to(".working-together_list-item", { // x: 100 // }) // }); let tlWorkingTog…" at bounding box center [698, 451] width 1180 height 566
click at [181, 416] on div "// .to(".working-together_list-item", { // x: 100 // }) // }); let tlWorkingTog…" at bounding box center [698, 451] width 1180 height 566
click at [112, 421] on div "// .to(".working-together_list-item", { // x: 100 // }) // }); let tlWorkingTog…" at bounding box center [698, 451] width 1180 height 566
click at [161, 486] on div "// .to(".working-together_list-item", { // x: 100 // }) // }); let tlWorkingTog…" at bounding box center [698, 451] width 1180 height 566
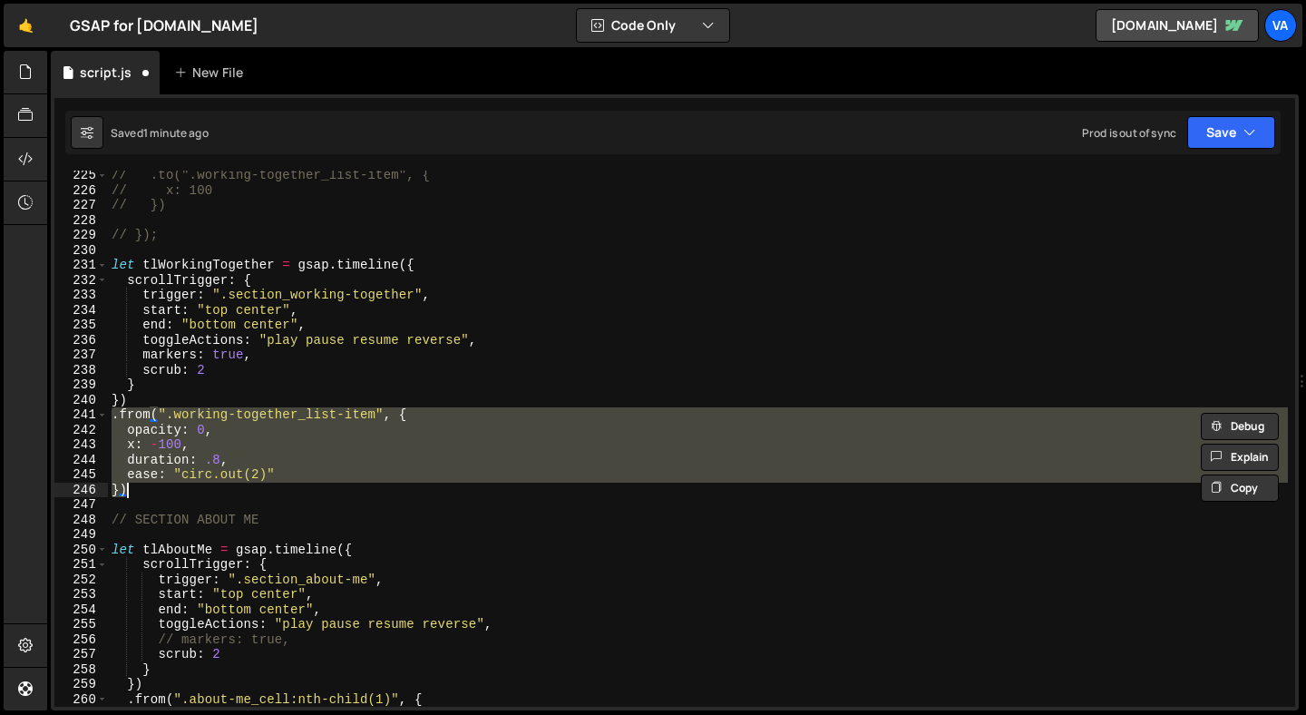
click at [161, 415] on div "// .to(".working-together_list-item", { // x: 100 // }) // }); let tlWorkingTog…" at bounding box center [698, 439] width 1180 height 536
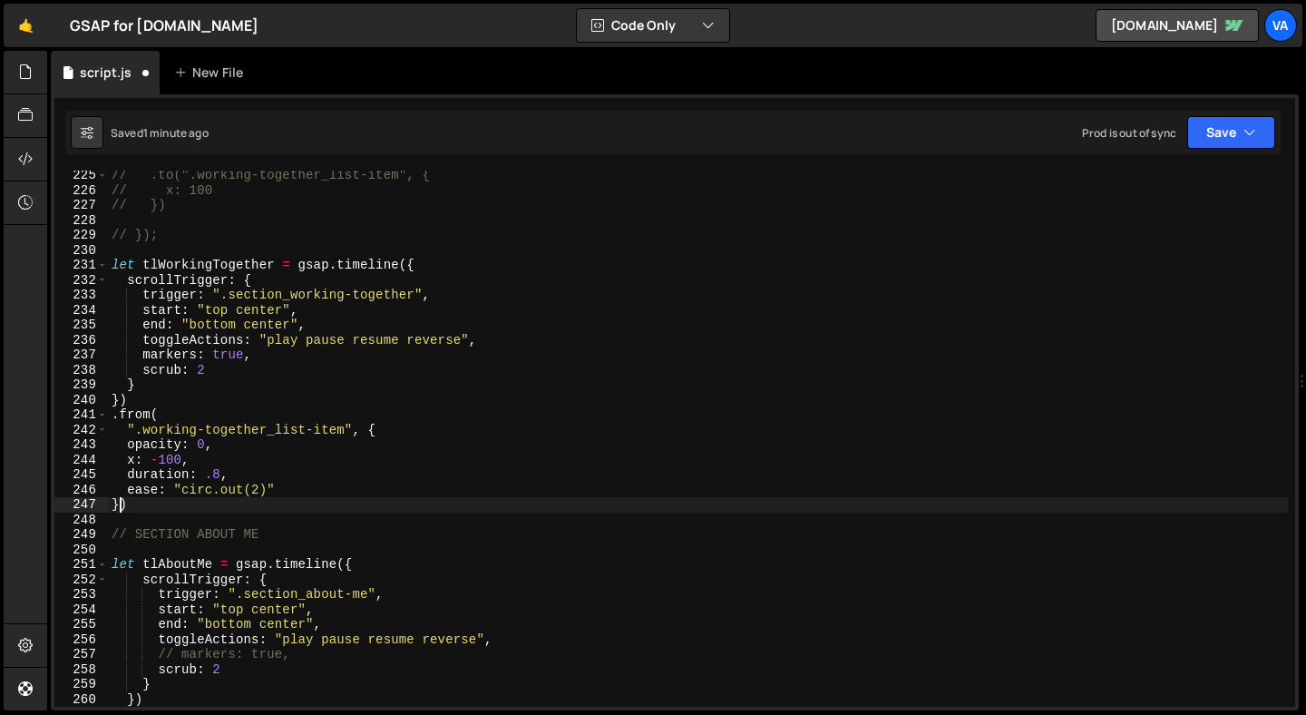
click at [119, 510] on div "// .to(".working-together_list-item", { // x: 100 // }) // }); let tlWorkingTog…" at bounding box center [698, 451] width 1180 height 566
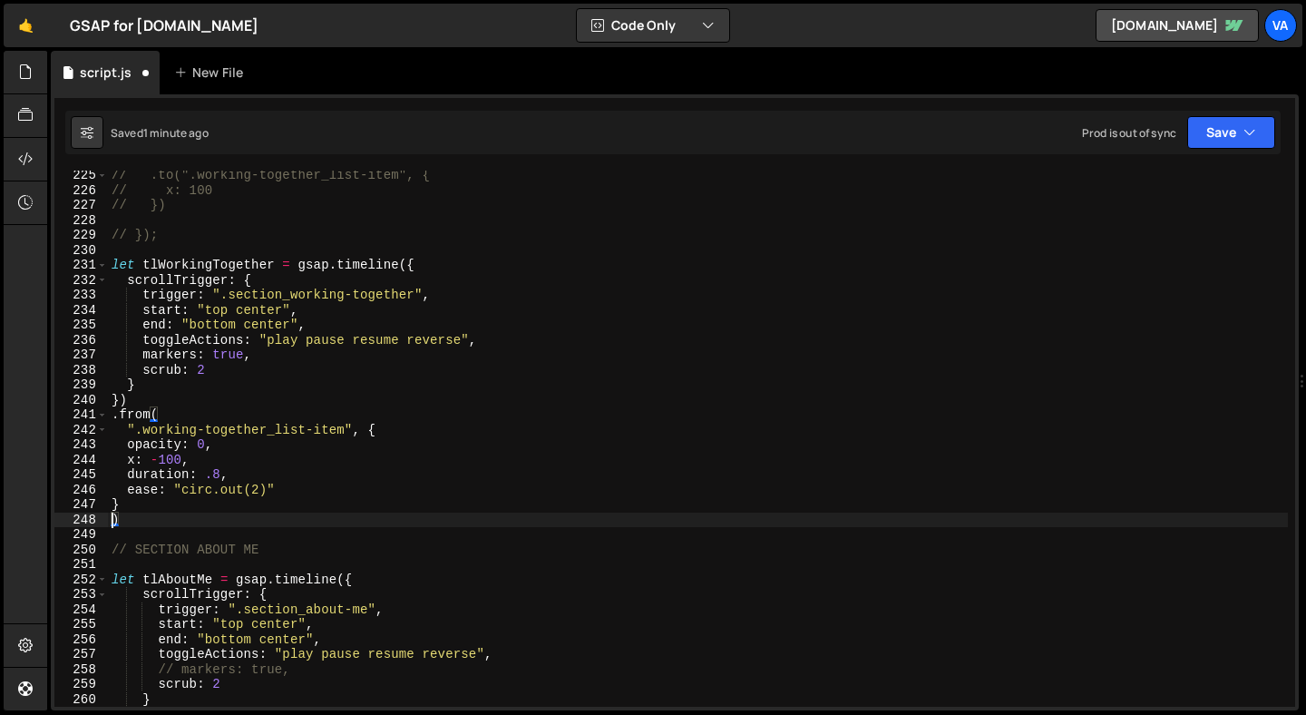
click at [137, 501] on div "// .to(".working-together_list-item", { // x: 100 // }) // }); let tlWorkingTog…" at bounding box center [698, 451] width 1180 height 566
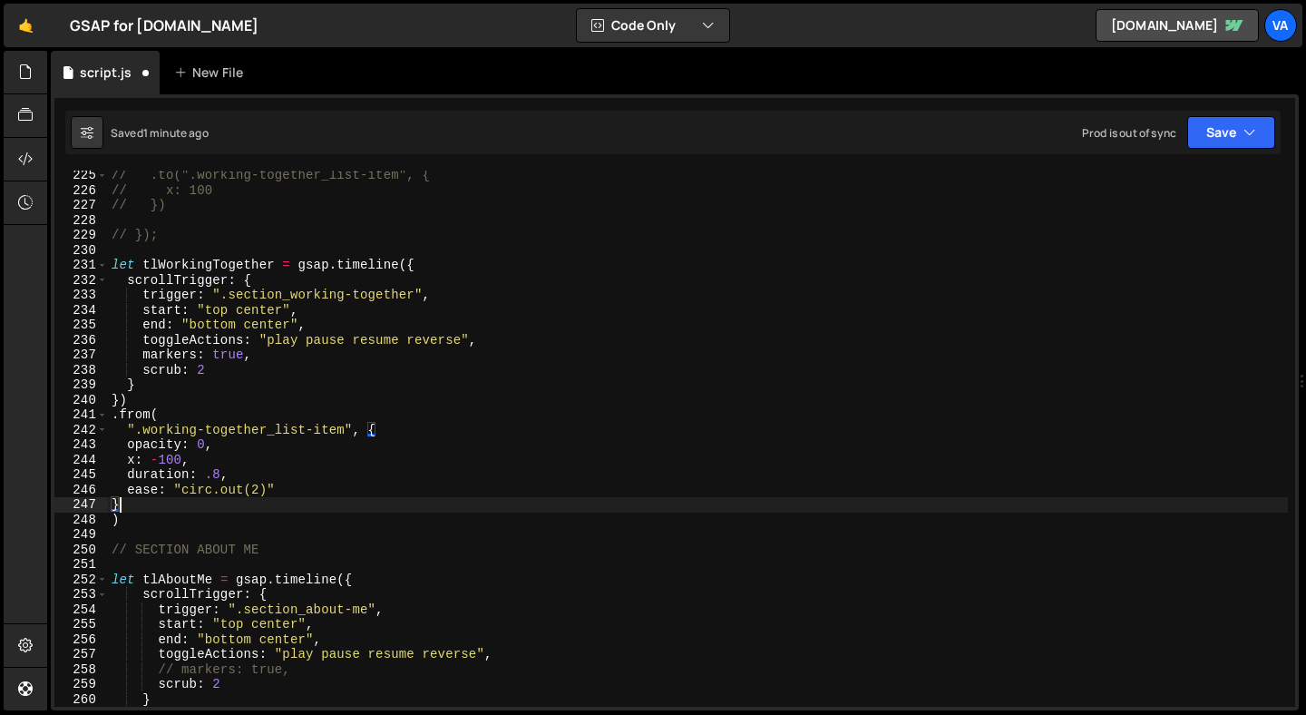
click at [127, 431] on div "// .to(".working-together_list-item", { // x: 100 // }) // }); let tlWorkingTog…" at bounding box center [698, 451] width 1180 height 566
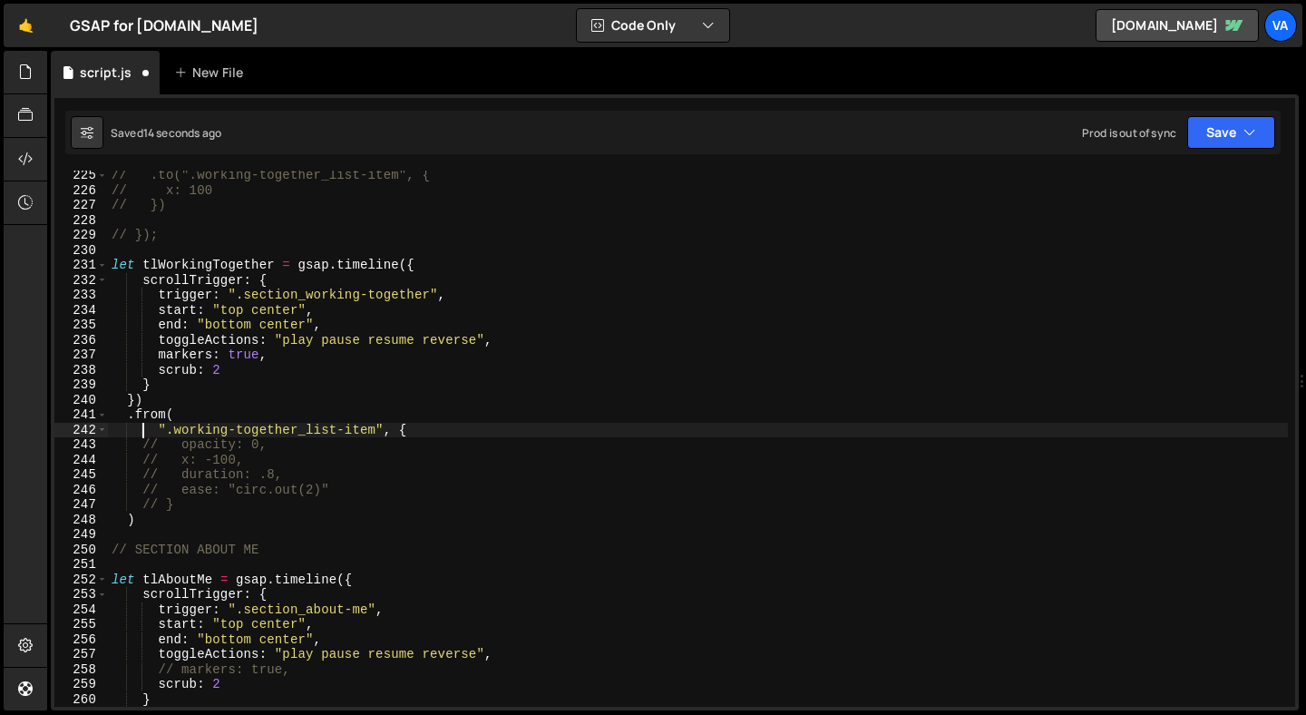
click at [183, 503] on div "// .to(".working-together_list-item", { // x: 100 // }) // }); let tlWorkingTog…" at bounding box center [698, 451] width 1180 height 566
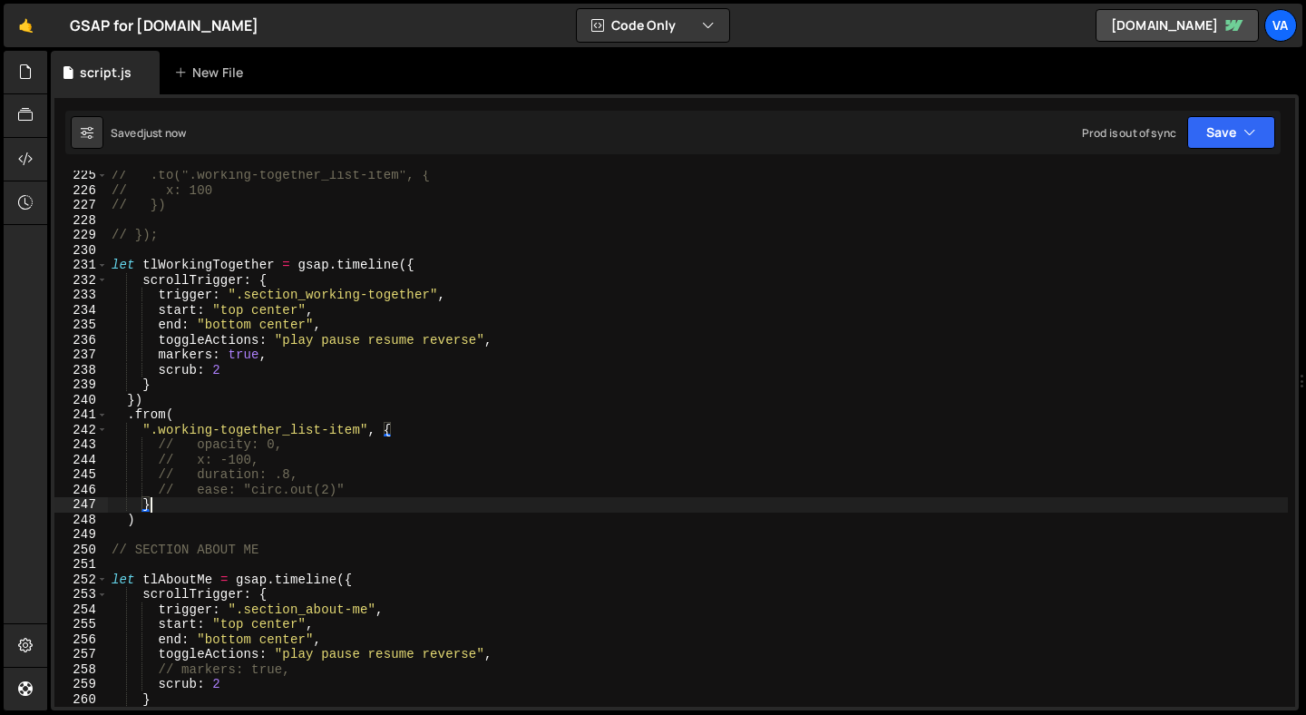
click at [274, 460] on div "// .to(".working-together_list-item", { // x: 100 // }) // }); let tlWorkingTog…" at bounding box center [698, 451] width 1180 height 566
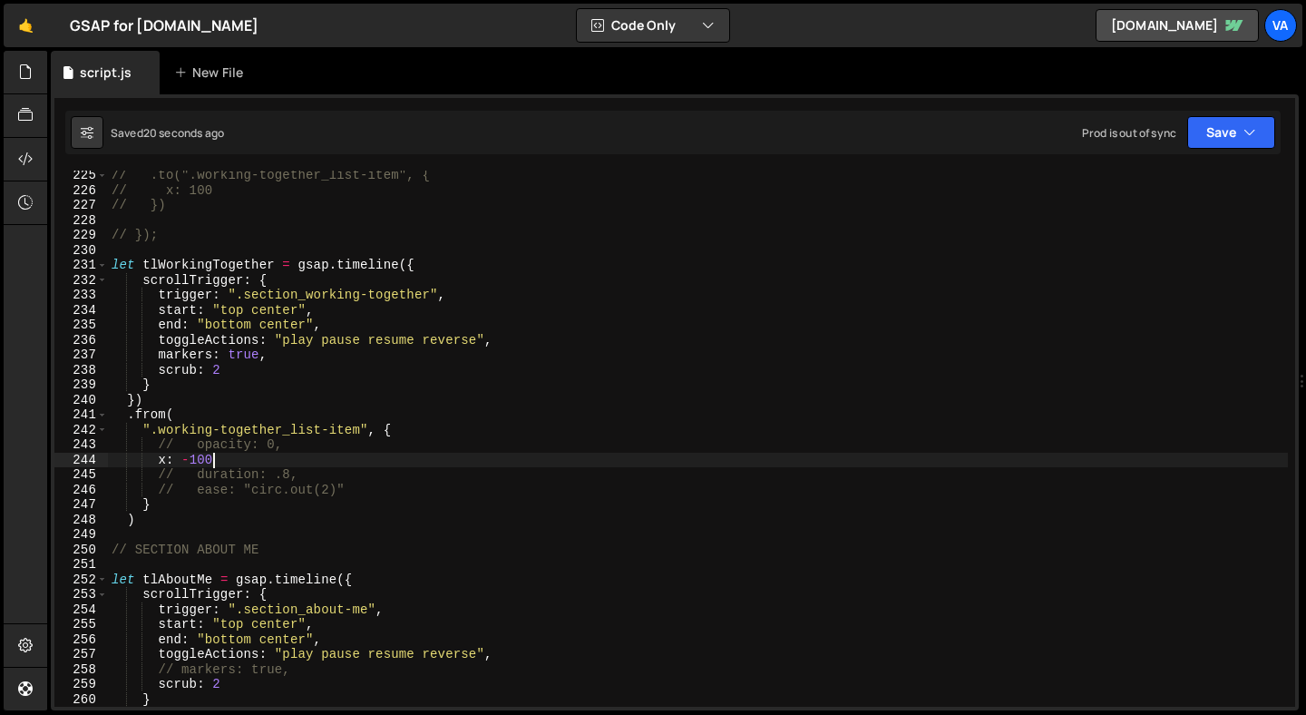
click at [142, 415] on div "// .to(".working-together_list-item", { // x: 100 // }) // }); let tlWorkingTog…" at bounding box center [698, 451] width 1180 height 566
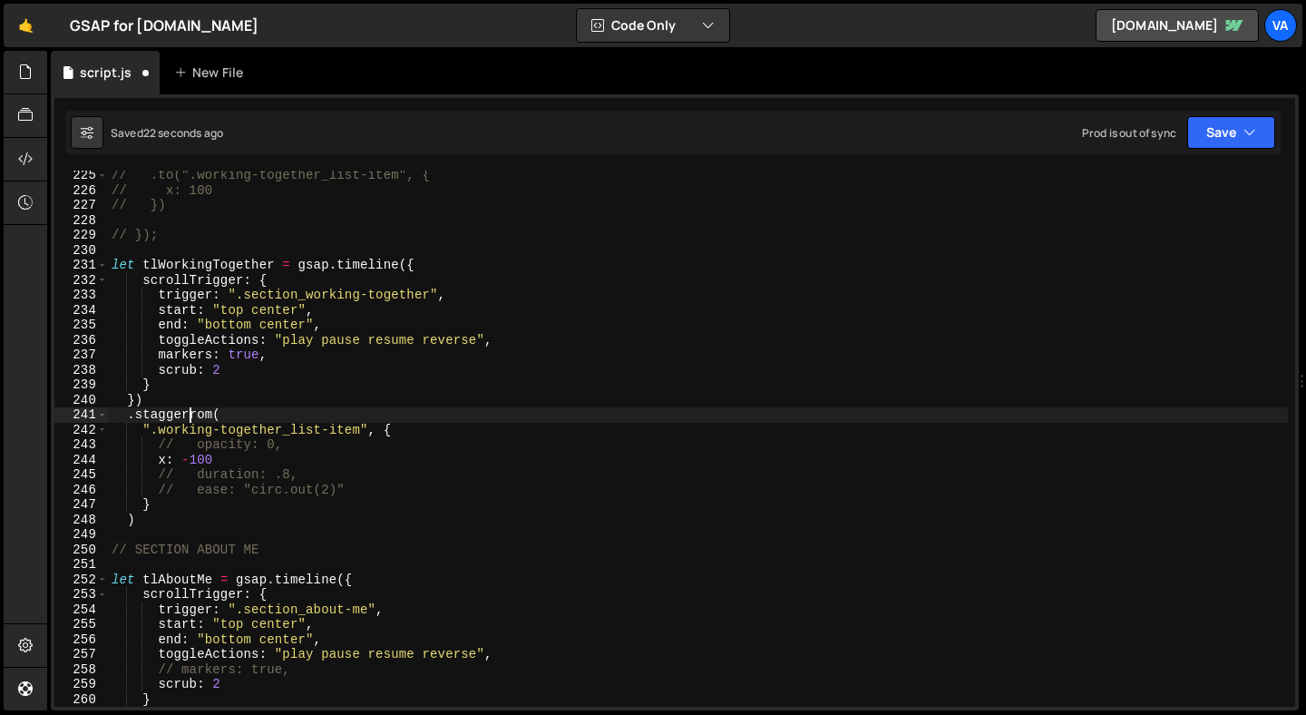
scroll to position [0, 5]
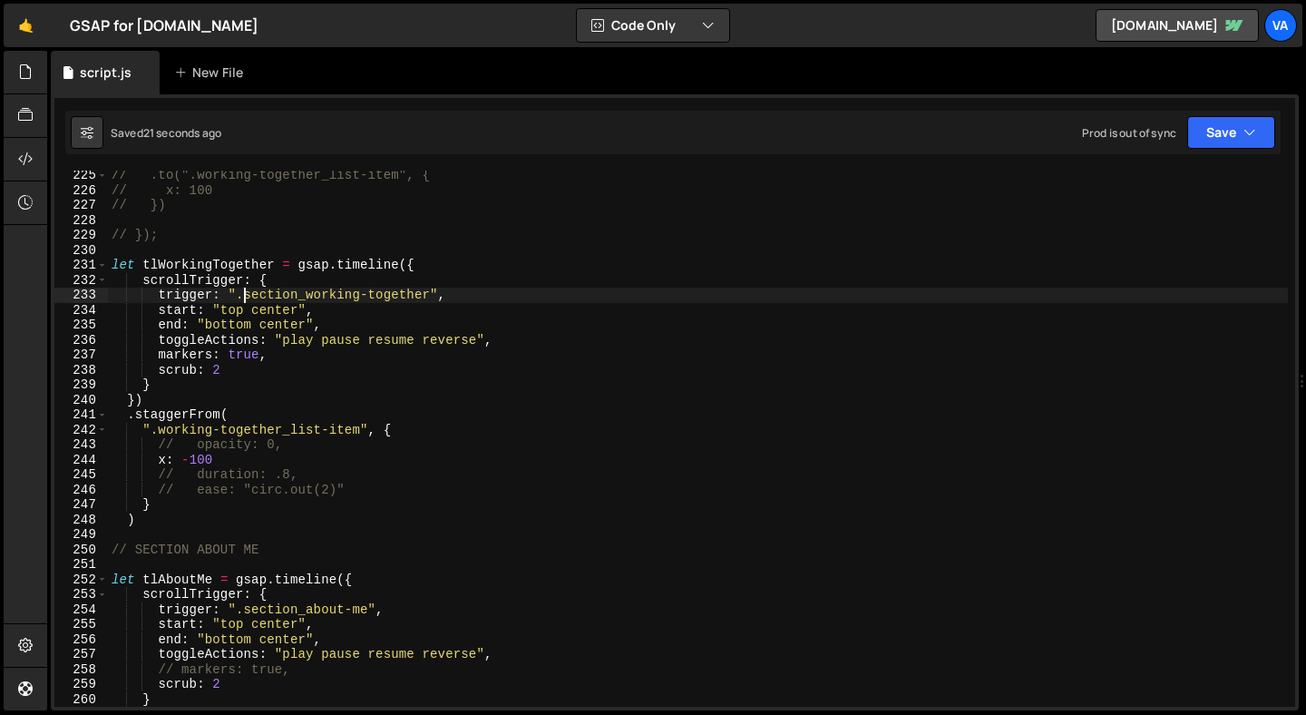
click at [247, 294] on div "// .to(".working-together_list-item", { // x: 100 // }) // }); let tlWorkingTog…" at bounding box center [698, 451] width 1180 height 566
click at [428, 297] on div "// .to(".working-together_list-item", { // x: 100 // }) // }); let tlWorkingTog…" at bounding box center [698, 451] width 1180 height 566
paste textarea "working-together_component"
click at [193, 415] on div "// .to(".working-together_list-item", { // x: 100 // }) // }); let tlWorkingTog…" at bounding box center [698, 451] width 1180 height 566
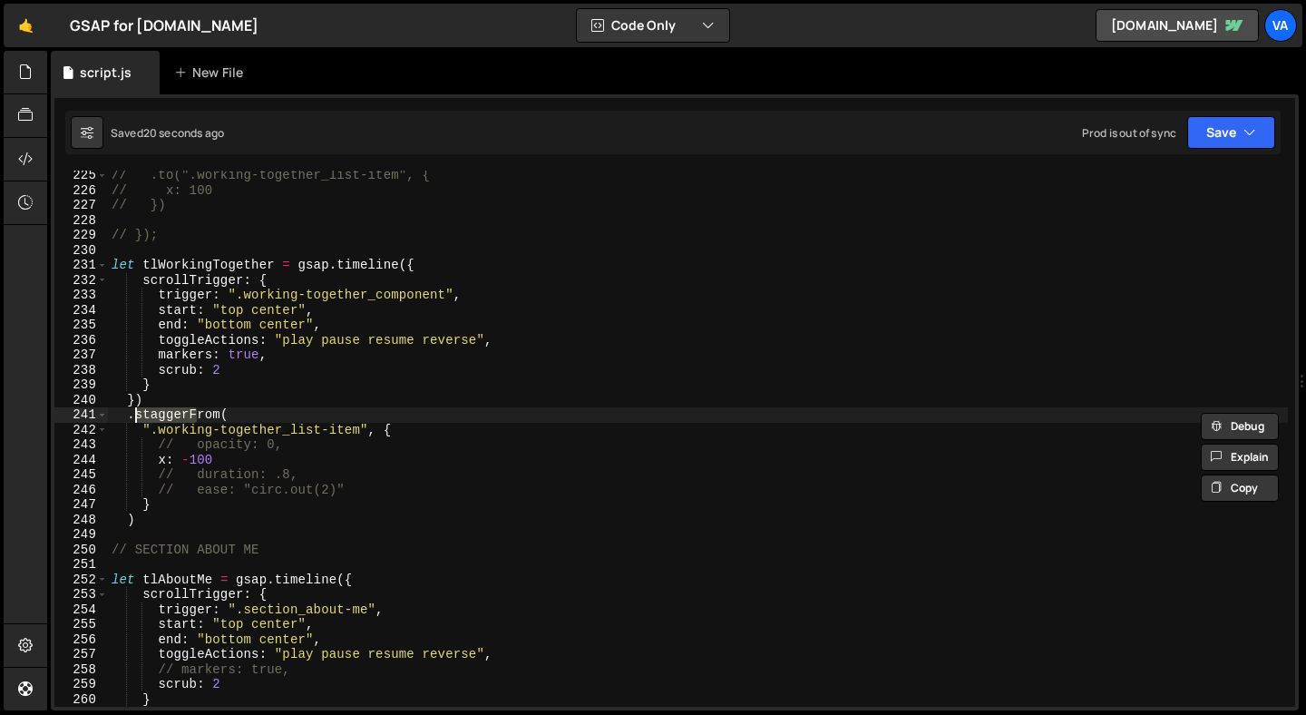
scroll to position [0, 3]
click at [166, 459] on div "// .to(".working-together_list-item", { // x: 100 // }) // }); let tlWorkingTog…" at bounding box center [698, 451] width 1180 height 566
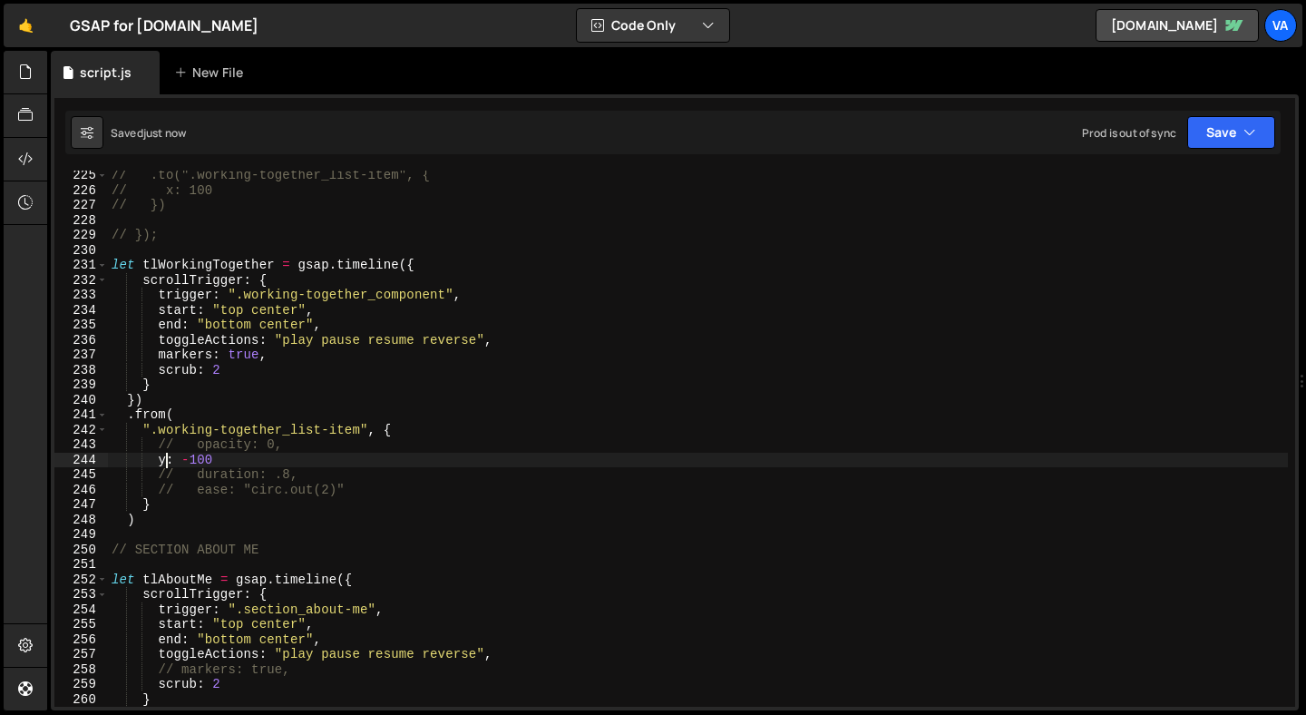
click at [224, 447] on div "// .to(".working-together_list-item", { // x: 100 // }) // }); let tlWorkingTog…" at bounding box center [698, 451] width 1180 height 566
click at [238, 458] on div "// .to(".working-together_list-item", { // x: 100 // }) // }); let tlWorkingTog…" at bounding box center [698, 451] width 1180 height 566
type textarea "y: -100,"
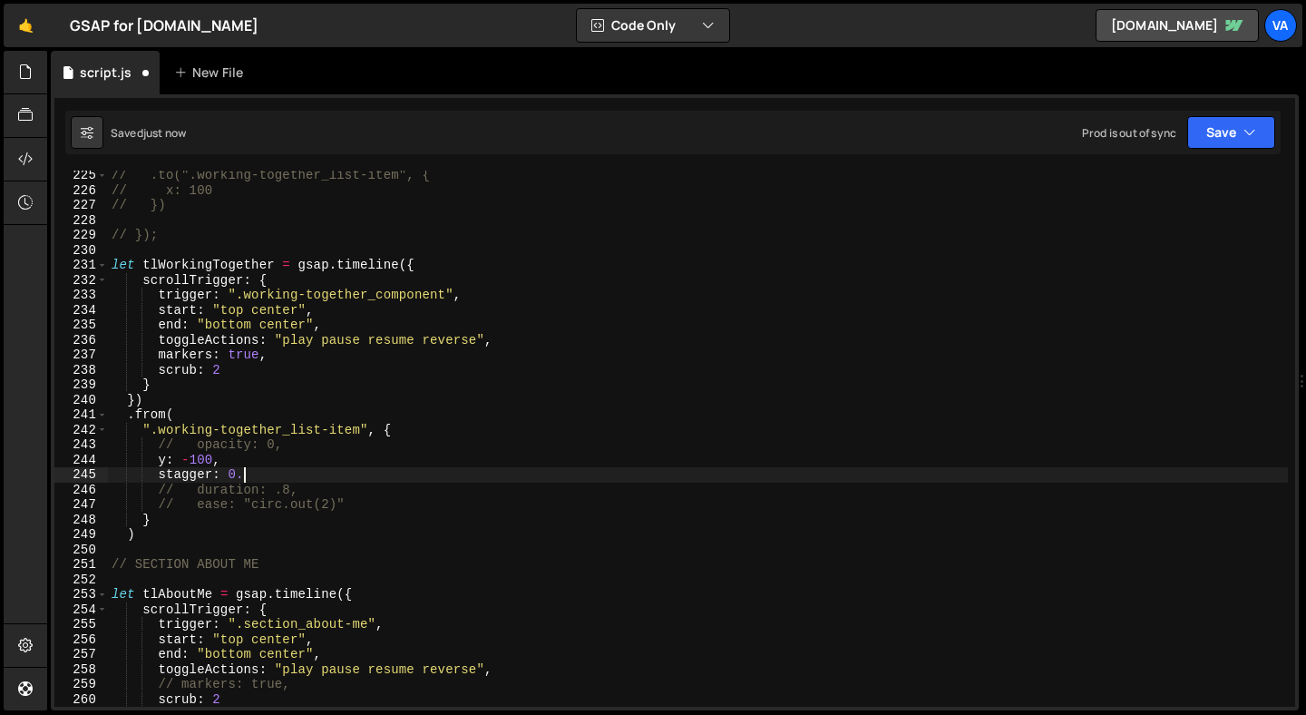
scroll to position [0, 8]
type textarea "stagger: 0.5"
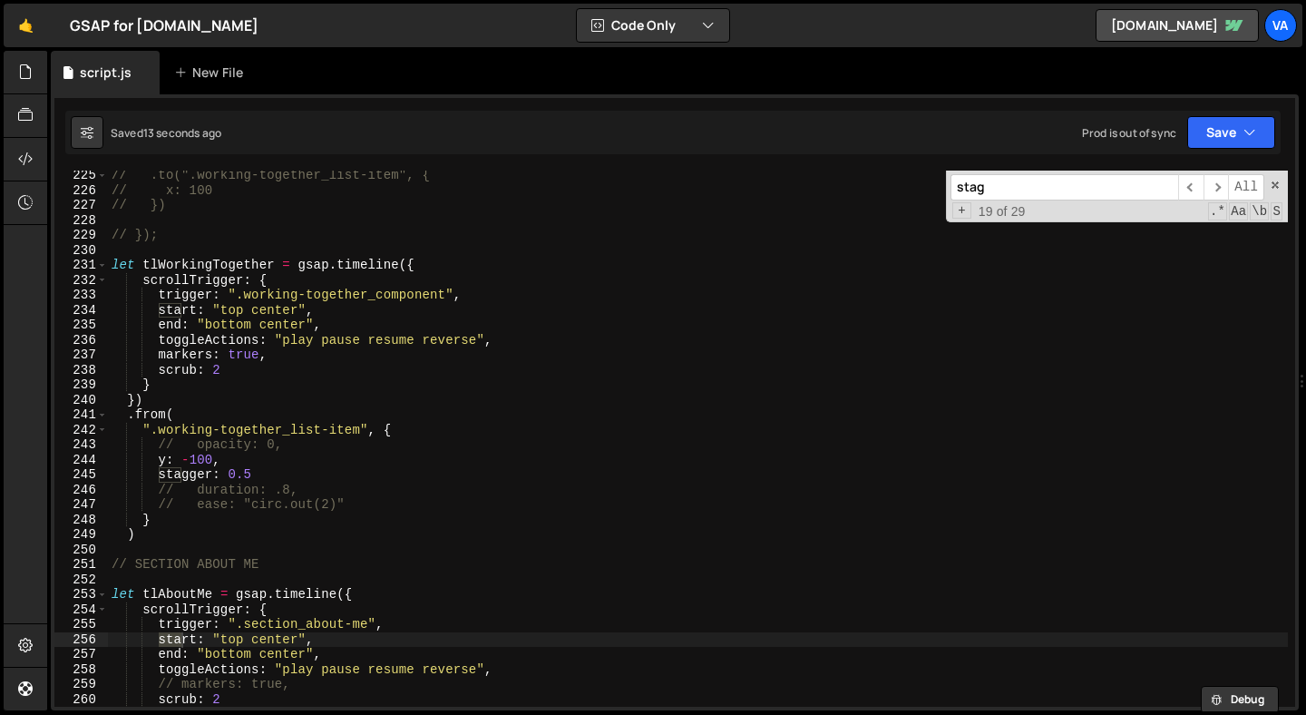
scroll to position [3803, 0]
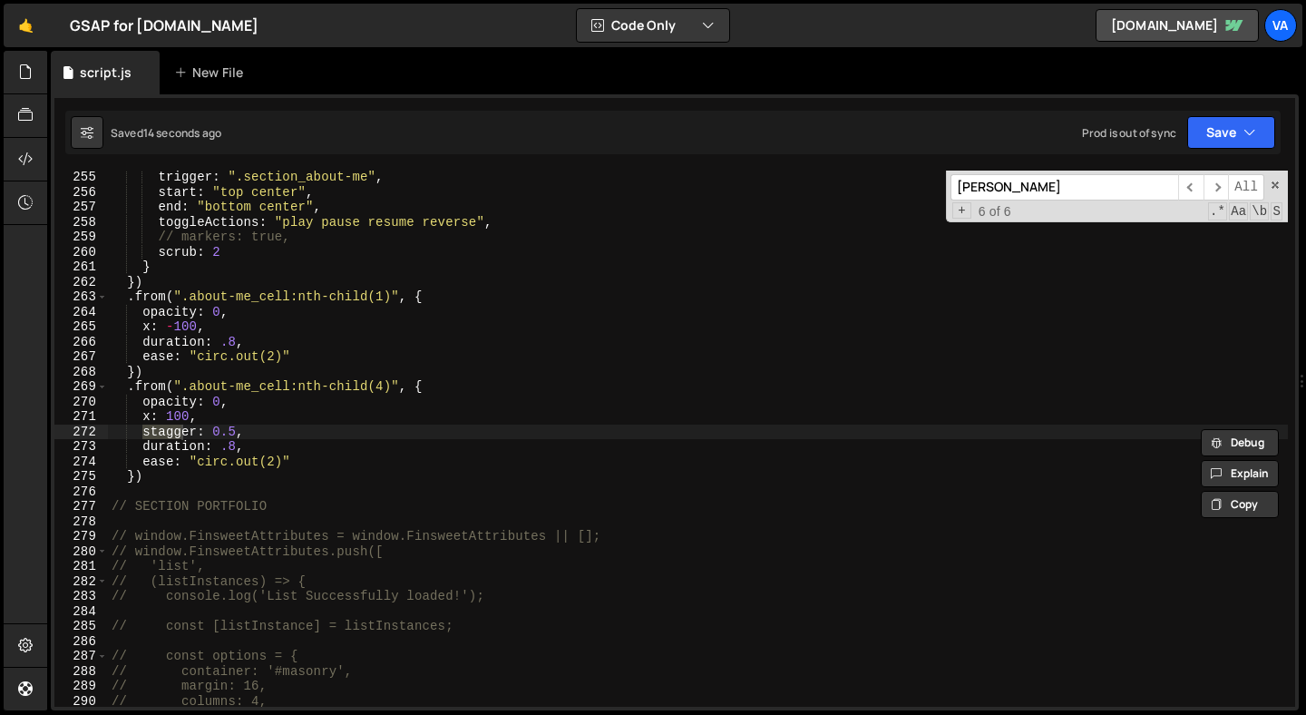
type input "stagger"
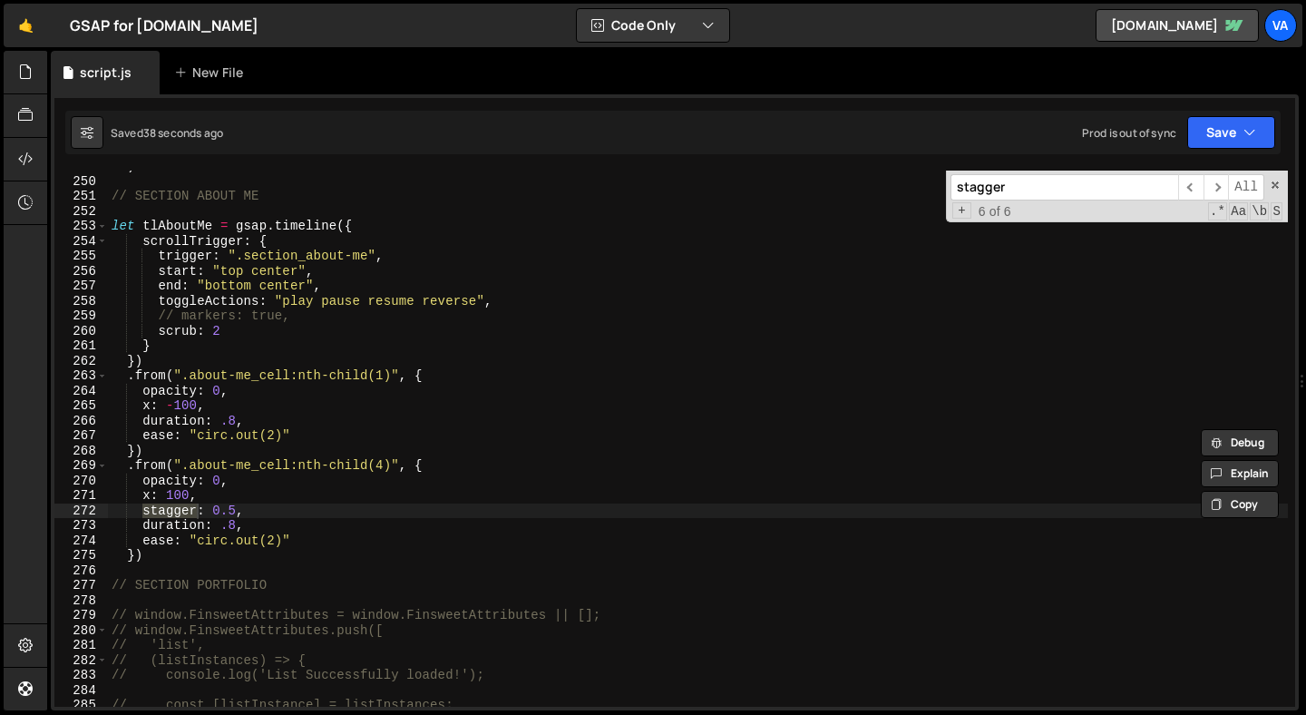
scroll to position [0, 0]
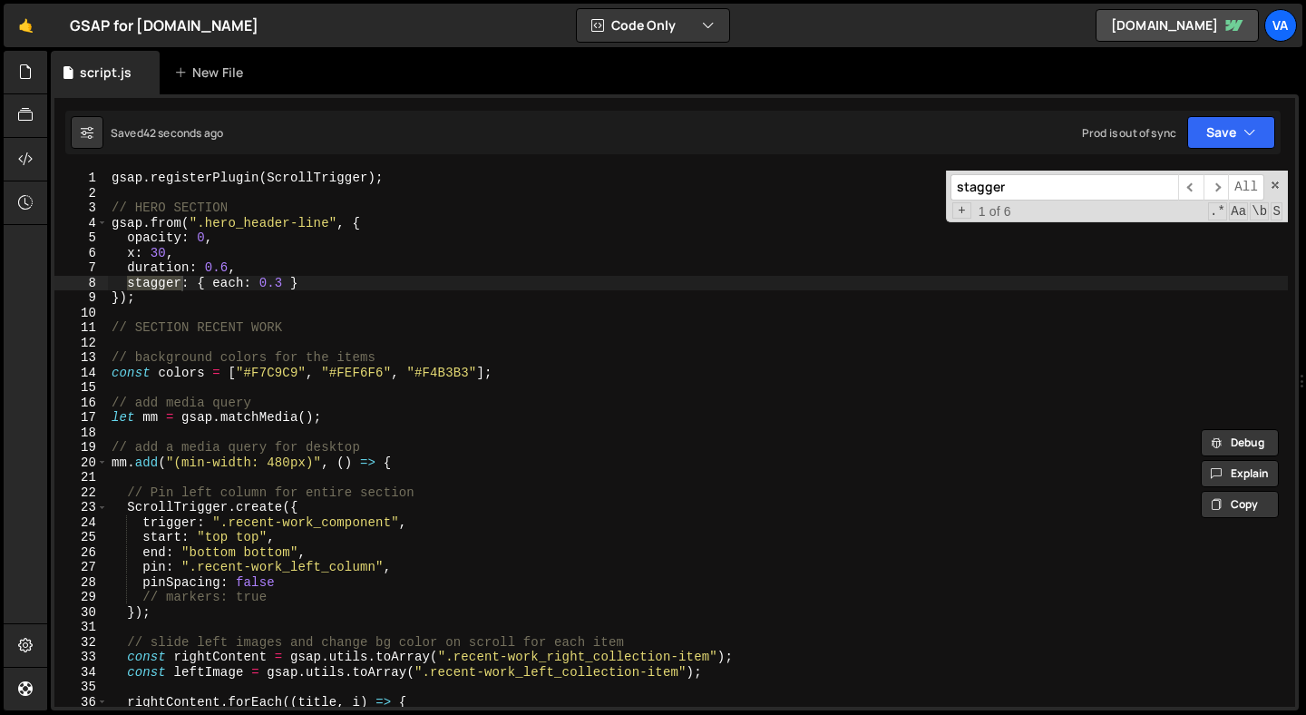
type textarea "stagger: { each: 0.3 }"
click at [300, 284] on div "gsap . registerPlugin ( ScrollTrigger ) ; // HERO SECTION gsap . from ( ".hero_…" at bounding box center [698, 454] width 1180 height 566
click at [126, 286] on div "gsap . registerPlugin ( ScrollTrigger ) ; // HERO SECTION gsap . from ( ".hero_…" at bounding box center [698, 454] width 1180 height 566
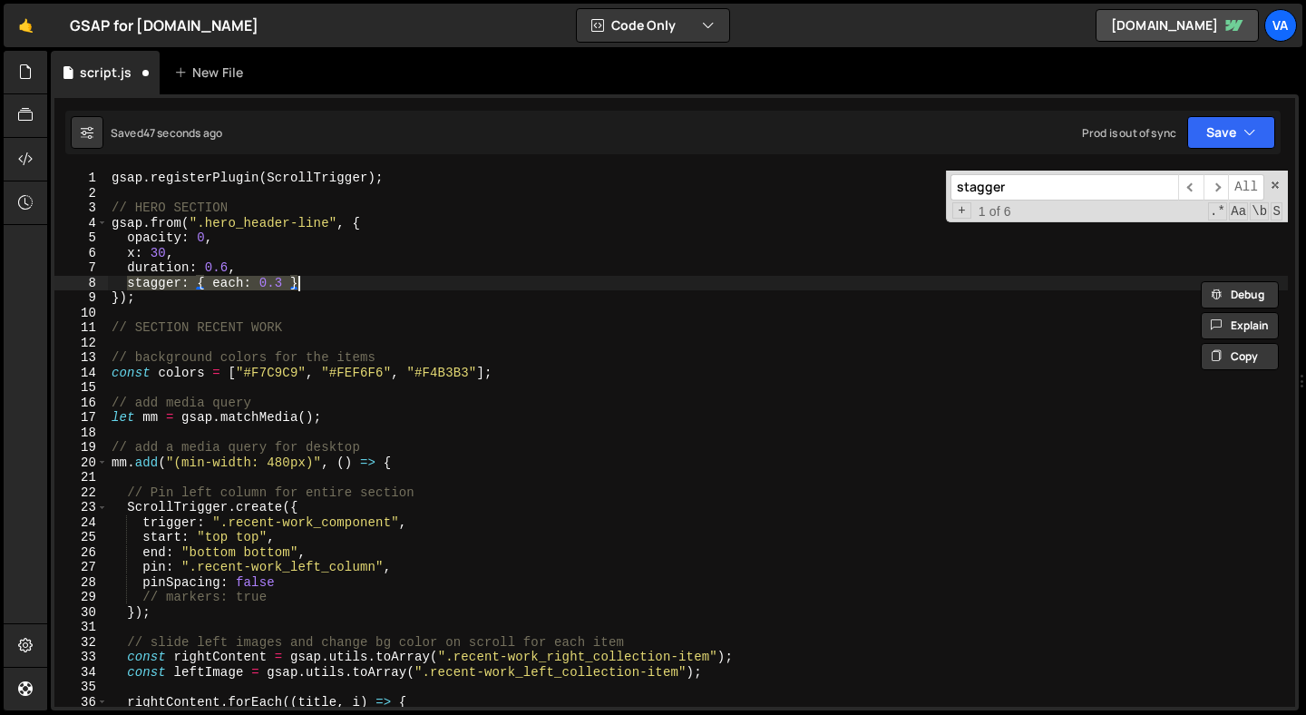
type textarea ""<+.12")"
click at [1222, 186] on span "​" at bounding box center [1216, 187] width 25 height 26
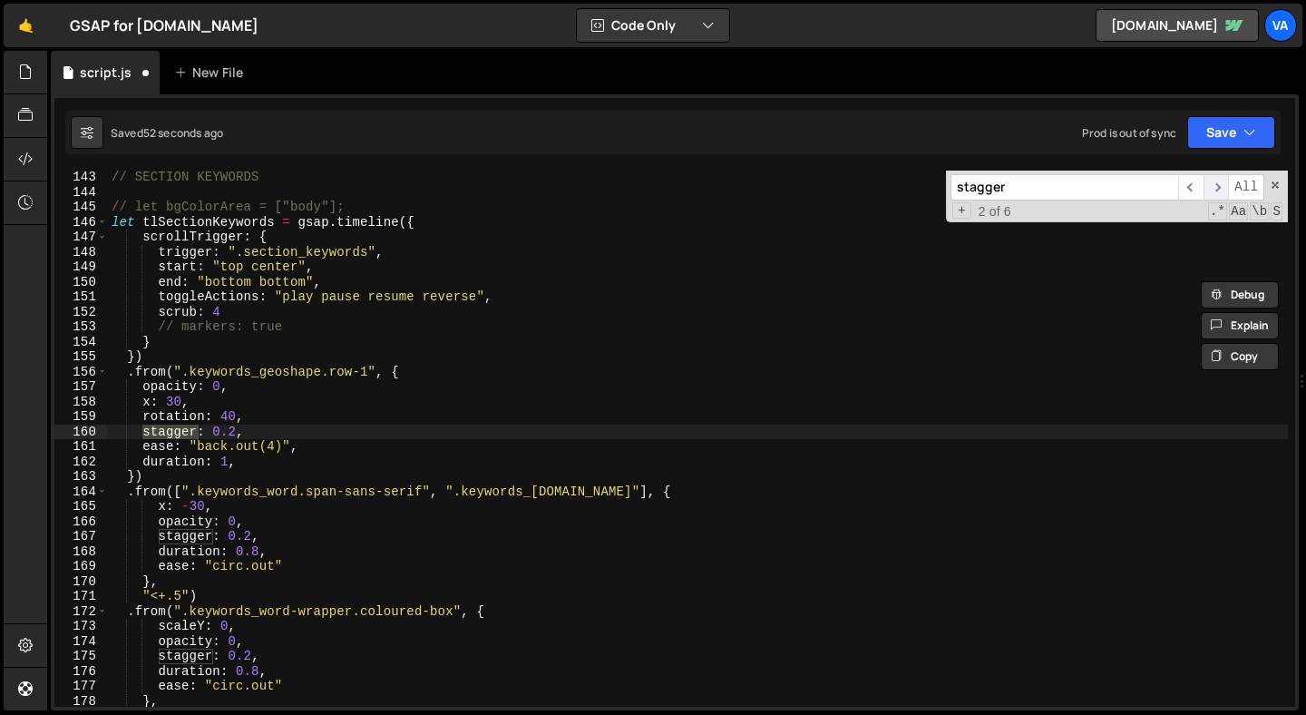
scroll to position [2126, 0]
click at [1222, 186] on span "​" at bounding box center [1216, 187] width 25 height 26
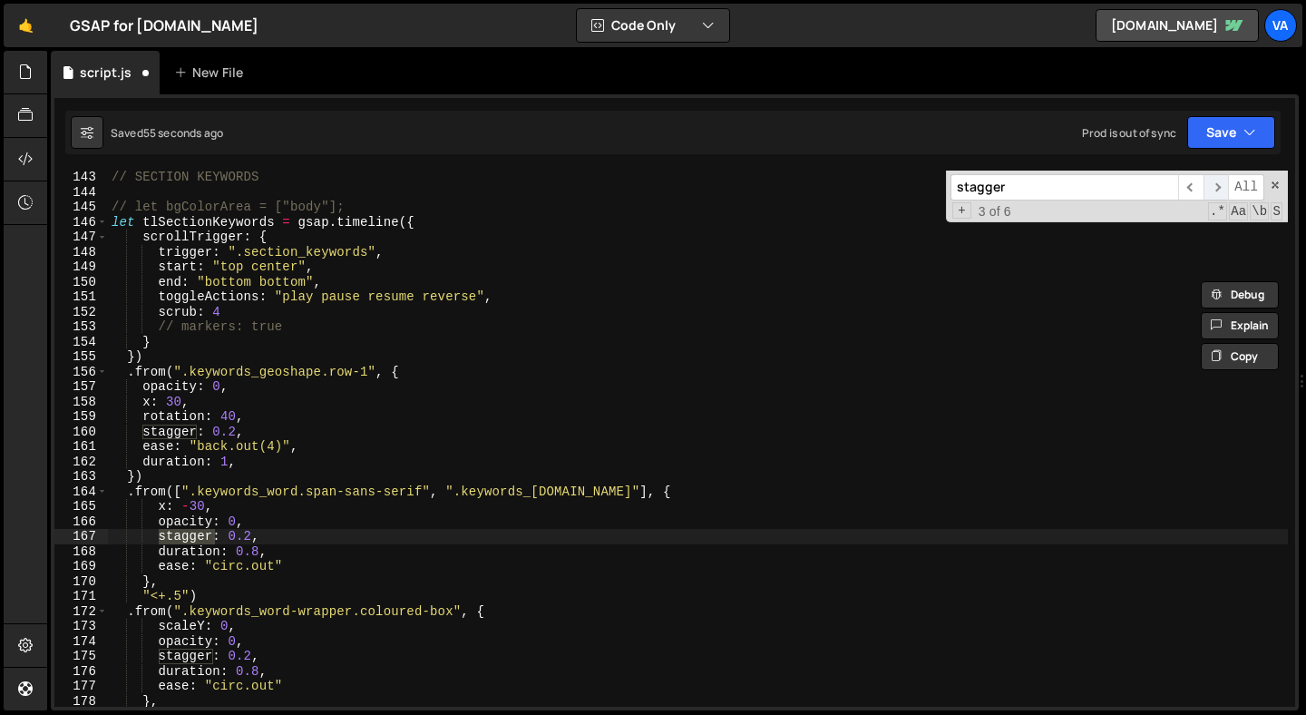
click at [1222, 186] on span "​" at bounding box center [1216, 187] width 25 height 26
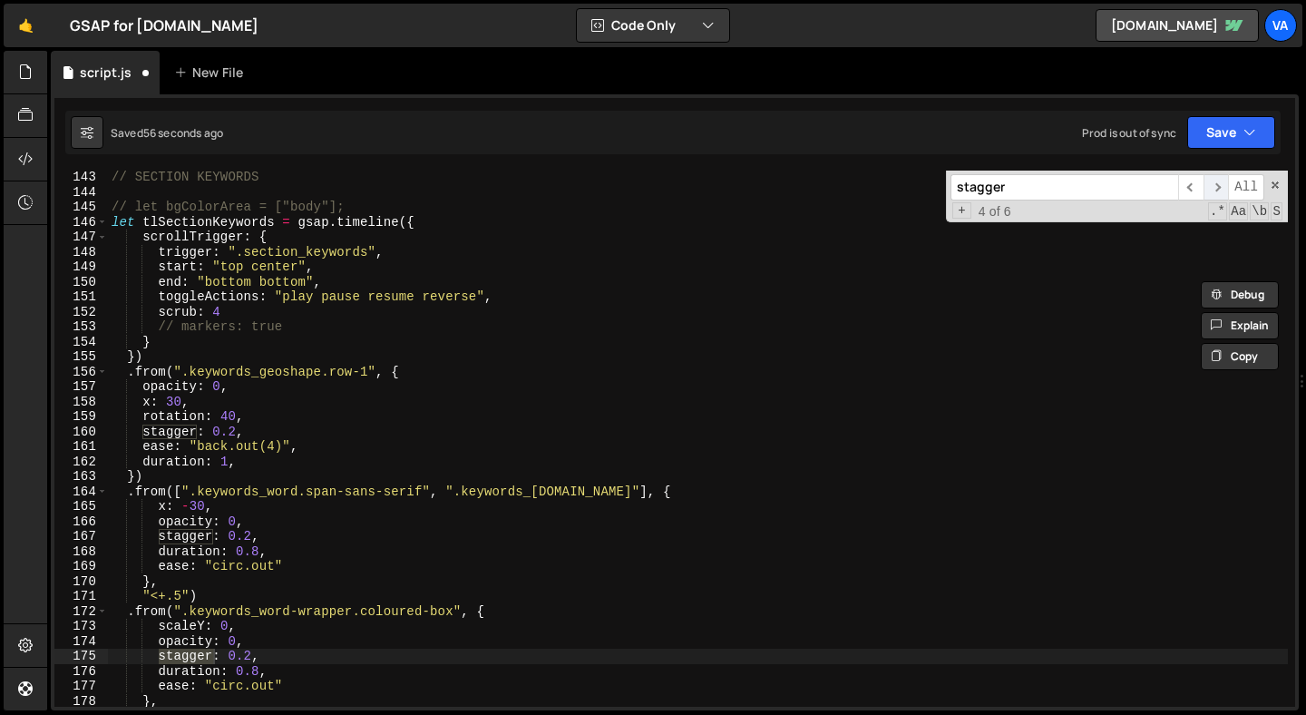
click at [1222, 186] on span "​" at bounding box center [1216, 187] width 25 height 26
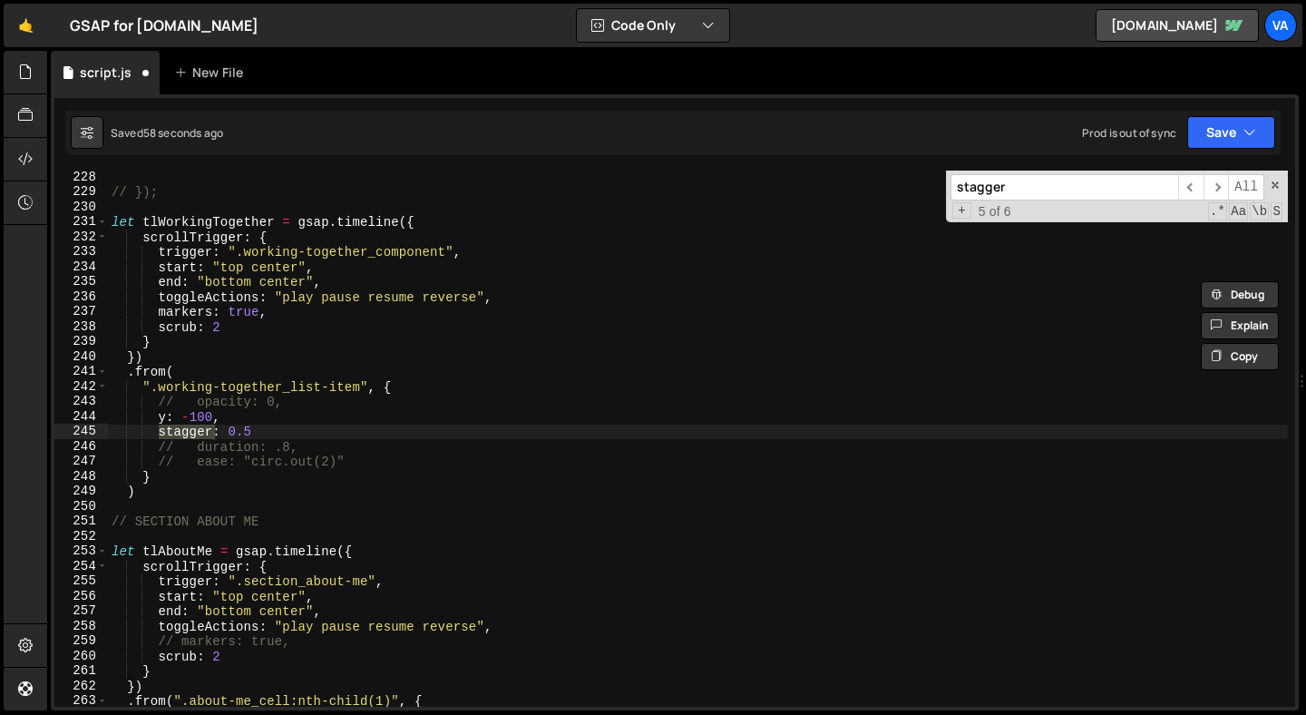
click at [268, 430] on div "// }); let tlWorkingTogether = gsap . timeline ({ scrollTrigger : { trigger : "…" at bounding box center [698, 453] width 1180 height 566
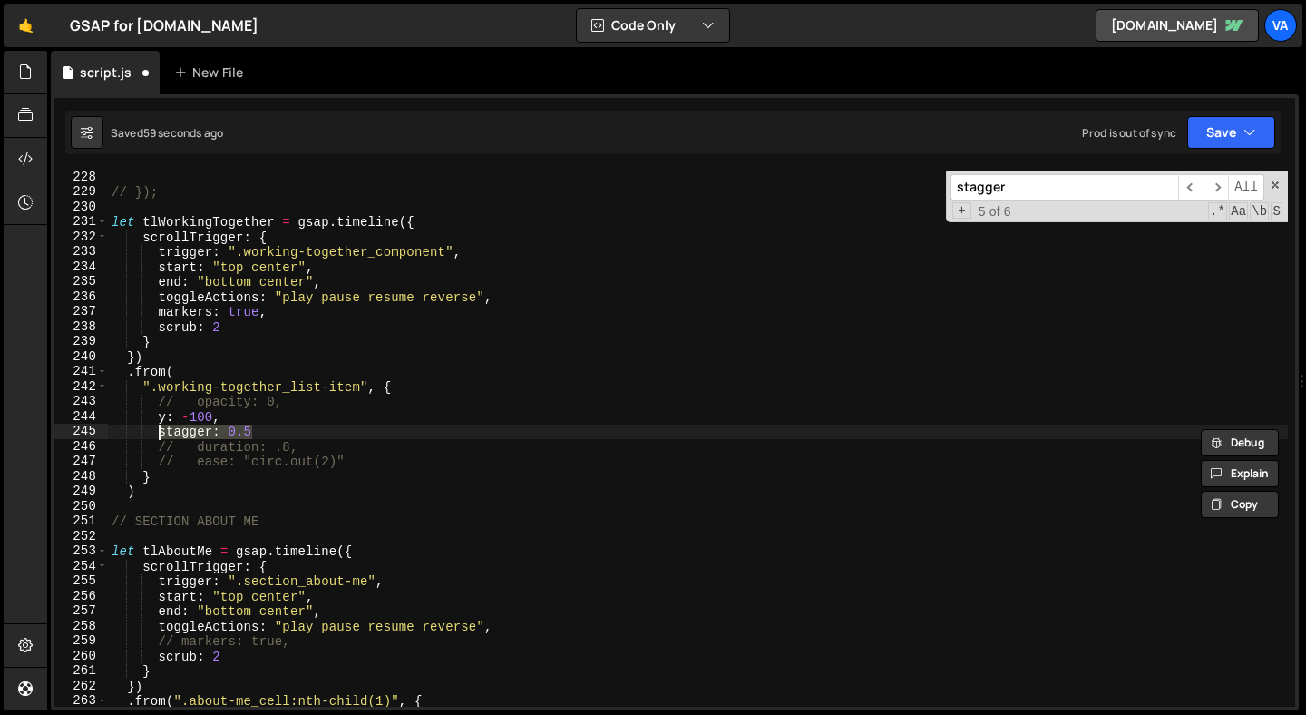
paste textarea "{ each: 0.3 }"
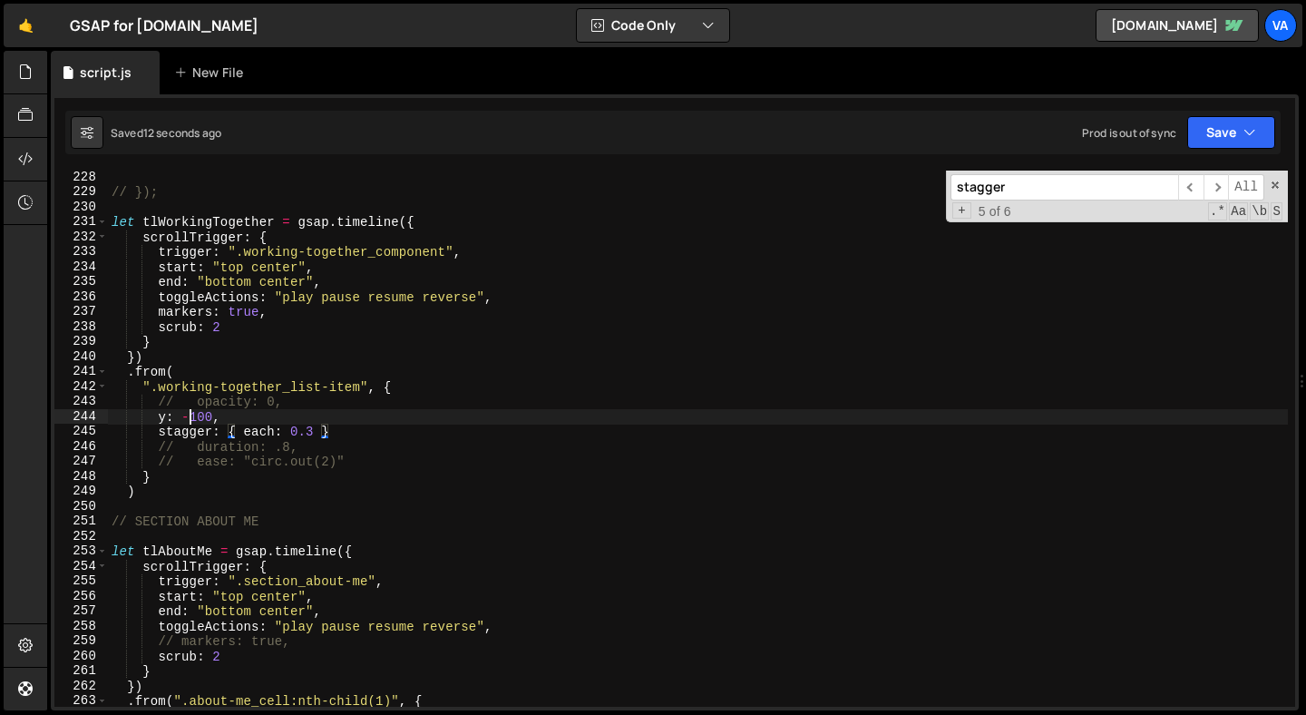
click at [193, 417] on div "// }); let tlWorkingTogether = gsap . timeline ({ scrollTrigger : { trigger : "…" at bounding box center [698, 453] width 1180 height 566
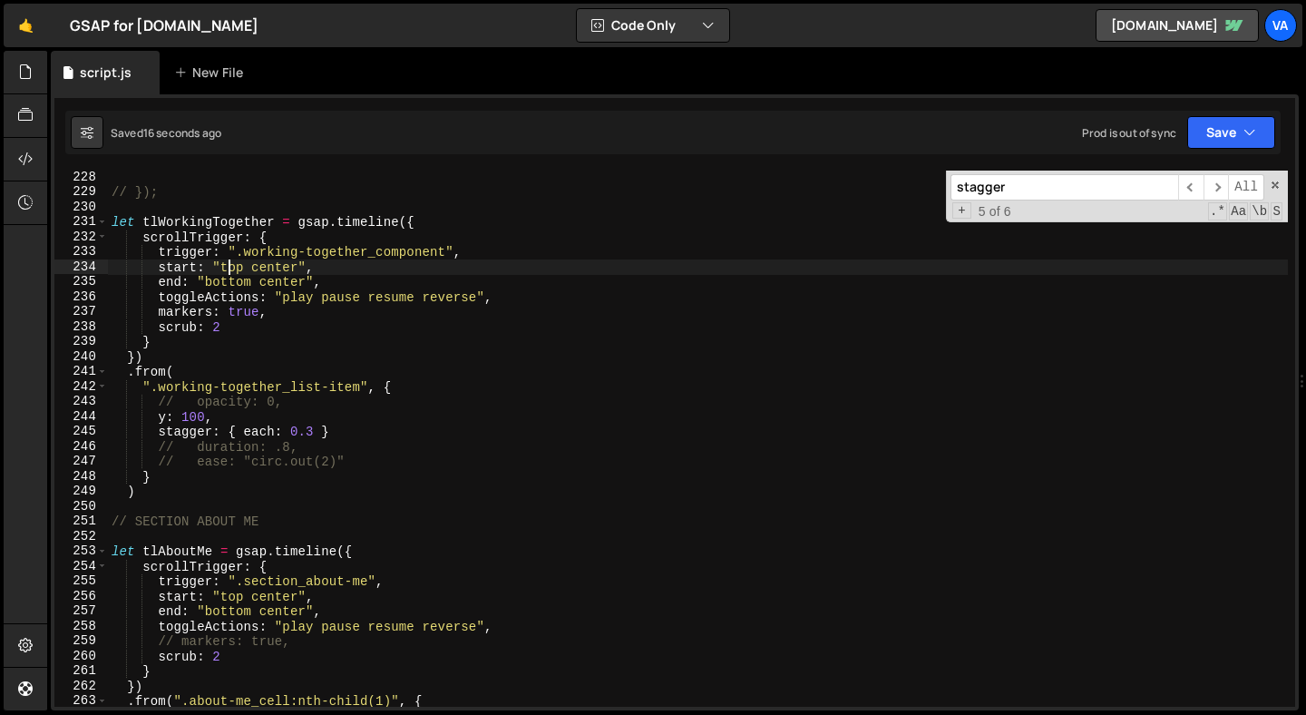
click at [231, 269] on div "// }); let tlWorkingTogether = gsap . timeline ({ scrollTrigger : { trigger : "…" at bounding box center [698, 453] width 1180 height 566
click at [270, 268] on div "// }); let tlWorkingTogether = gsap . timeline ({ scrollTrigger : { trigger : "…" at bounding box center [698, 453] width 1180 height 566
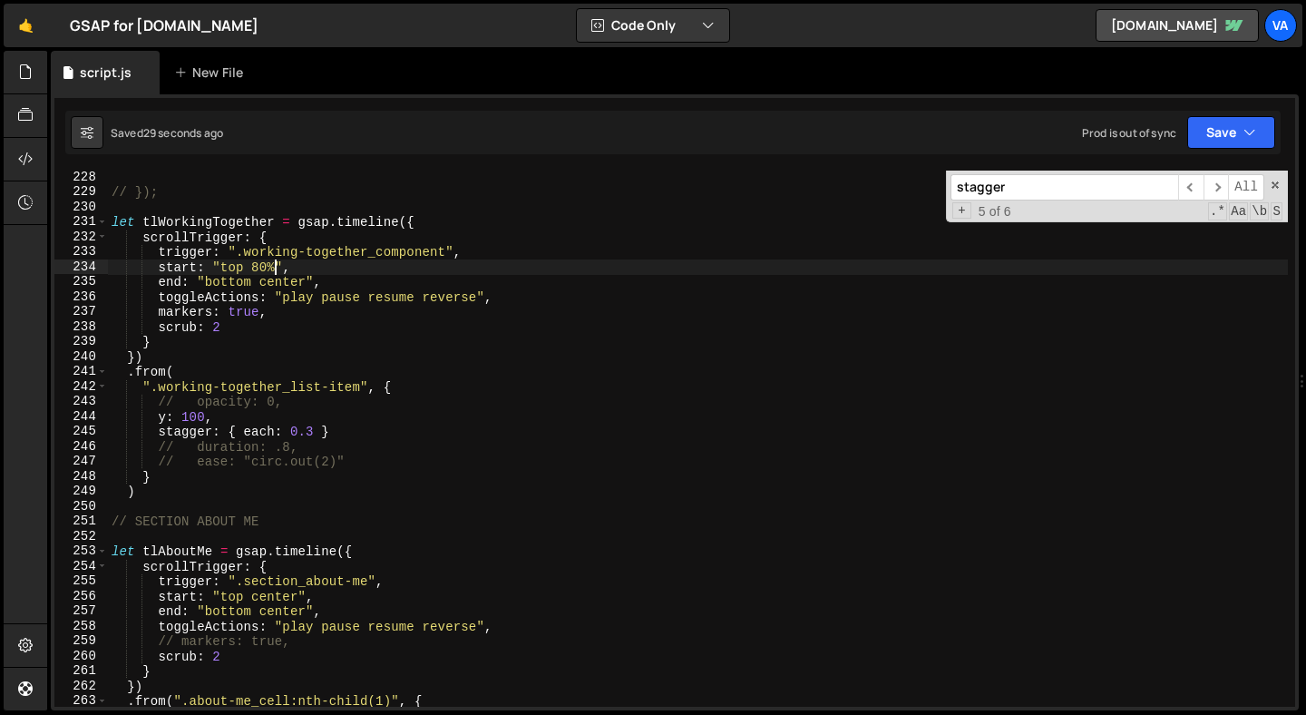
click at [223, 329] on div "// }); let tlWorkingTogether = gsap . timeline ({ scrollTrigger : { trigger : "…" at bounding box center [698, 453] width 1180 height 566
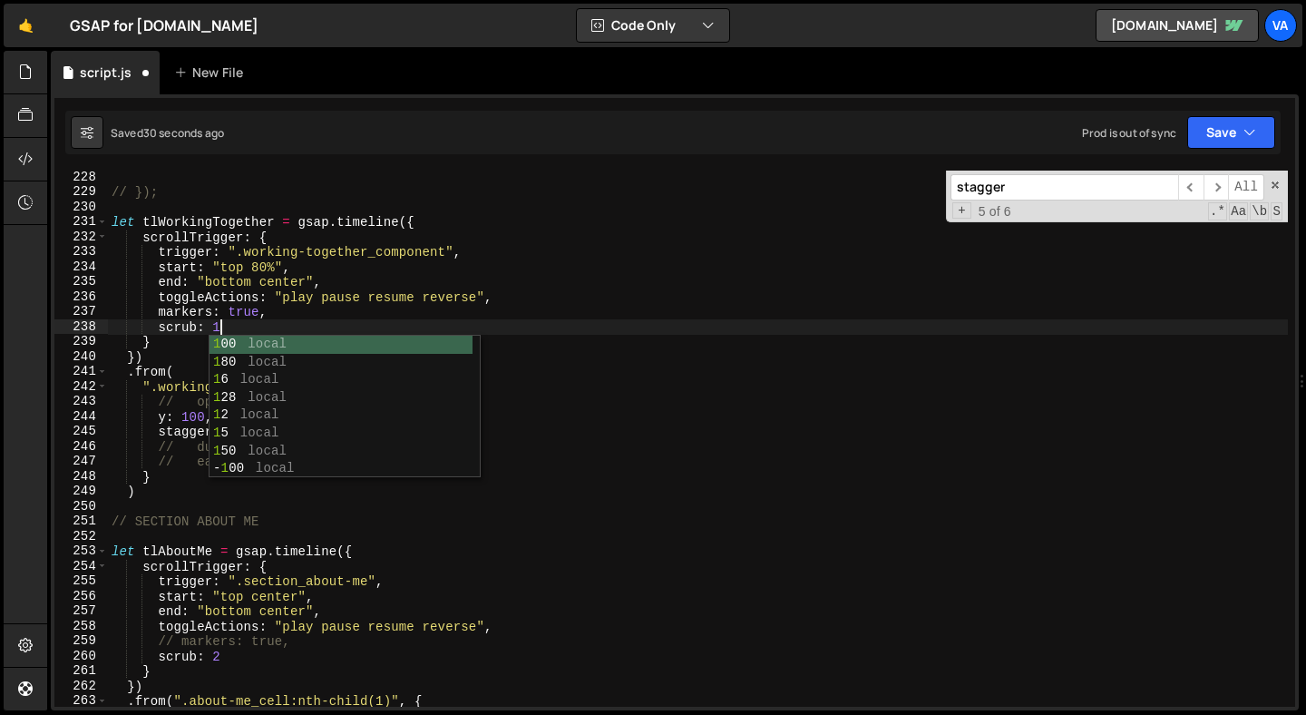
scroll to position [0, 6]
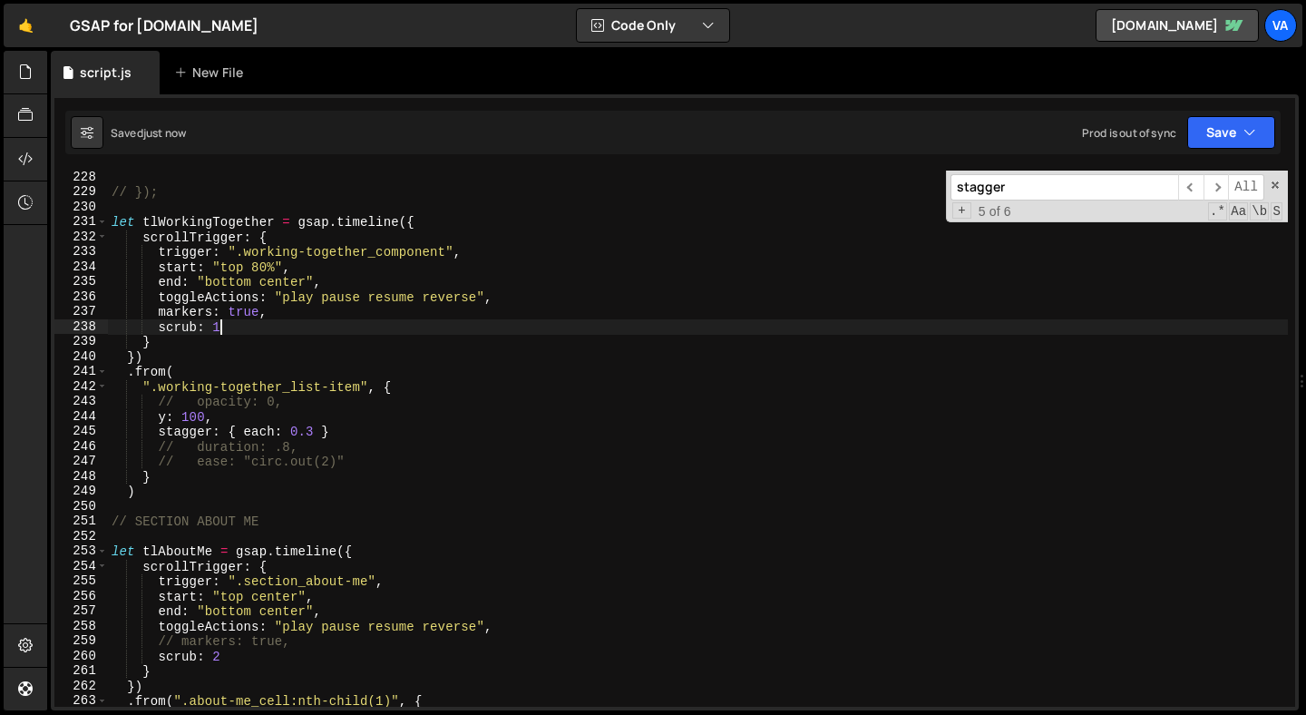
click at [278, 403] on div "// }); let tlWorkingTogether = gsap . timeline ({ scrollTrigger : { trigger : "…" at bounding box center [698, 453] width 1180 height 566
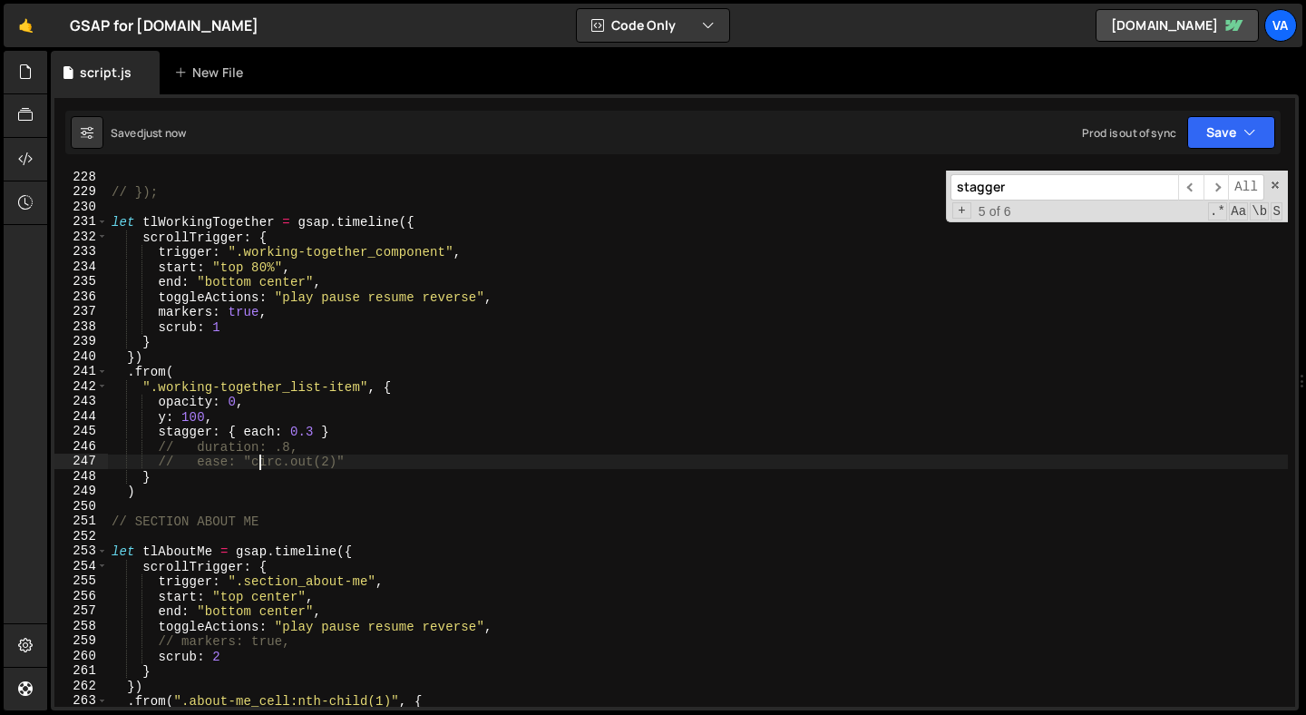
click at [258, 466] on div "// }); let tlWorkingTogether = gsap . timeline ({ scrollTrigger : { trigger : "…" at bounding box center [698, 453] width 1180 height 566
click at [339, 432] on div "// }); let tlWorkingTogether = gsap . timeline ({ scrollTrigger : { trigger : "…" at bounding box center [698, 453] width 1180 height 566
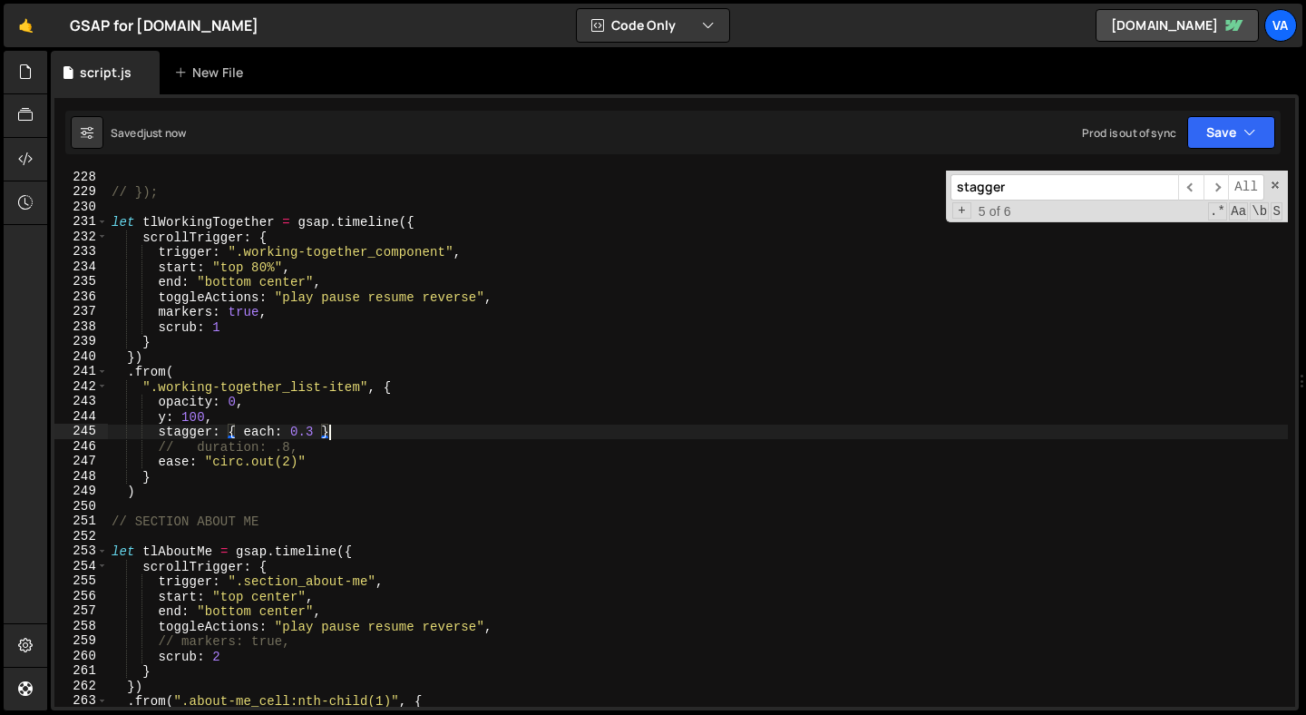
scroll to position [0, 15]
click at [295, 316] on div "// }); let tlWorkingTogether = gsap . timeline ({ scrollTrigger : { trigger : "…" at bounding box center [698, 453] width 1180 height 566
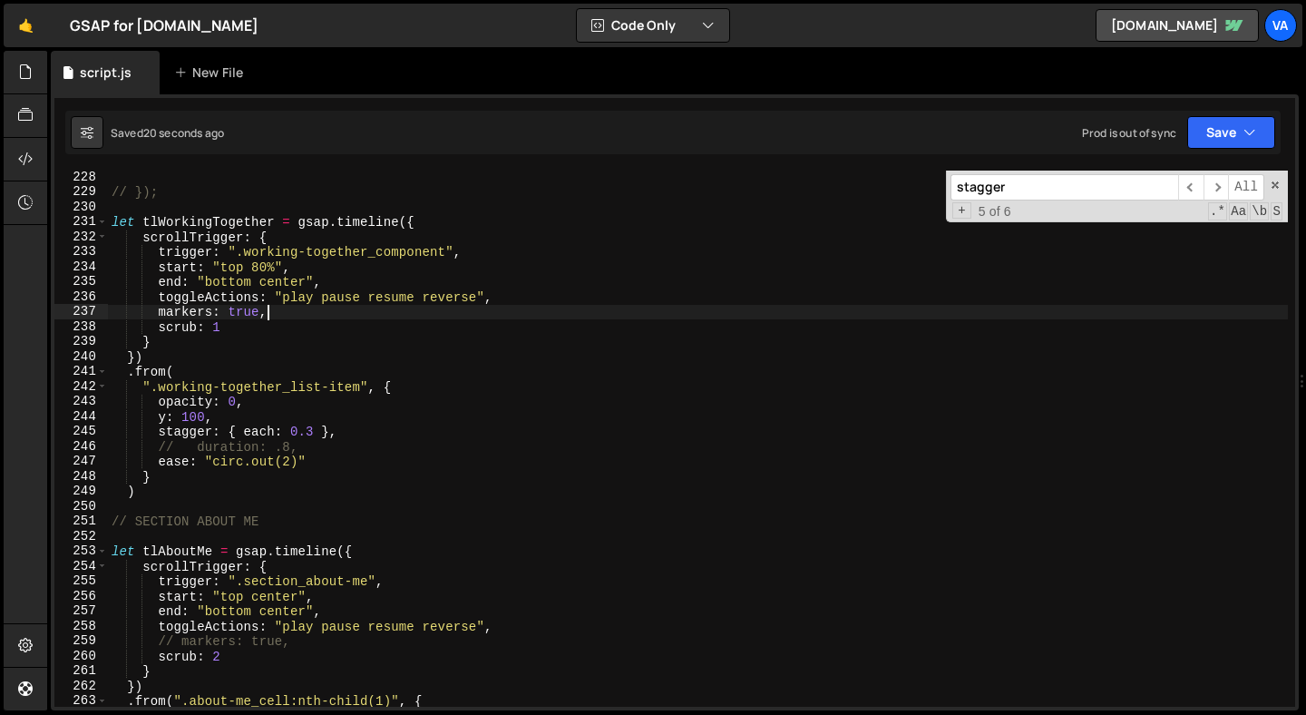
scroll to position [0, 10]
type textarea "// markers: true,"
click at [1199, 141] on button "Save" at bounding box center [1231, 132] width 88 height 33
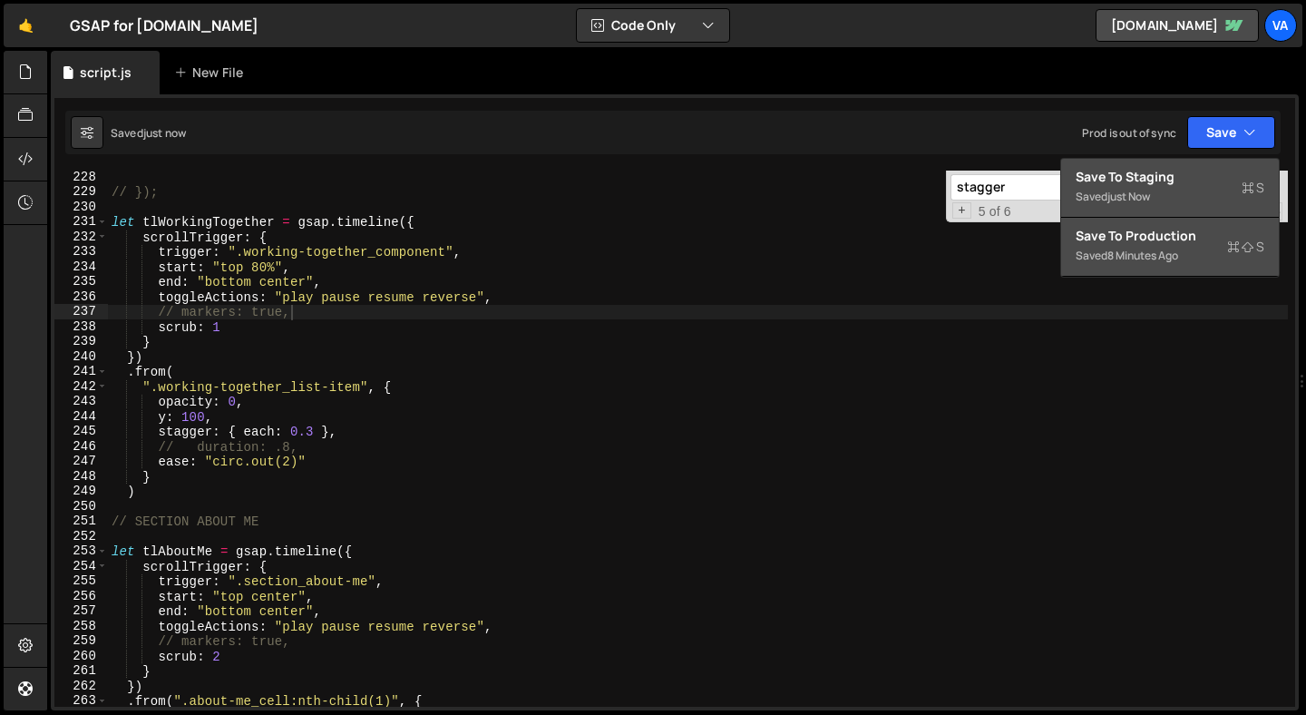
click at [1169, 240] on div "Save to Production S" at bounding box center [1170, 236] width 189 height 18
